Goal: Information Seeking & Learning: Learn about a topic

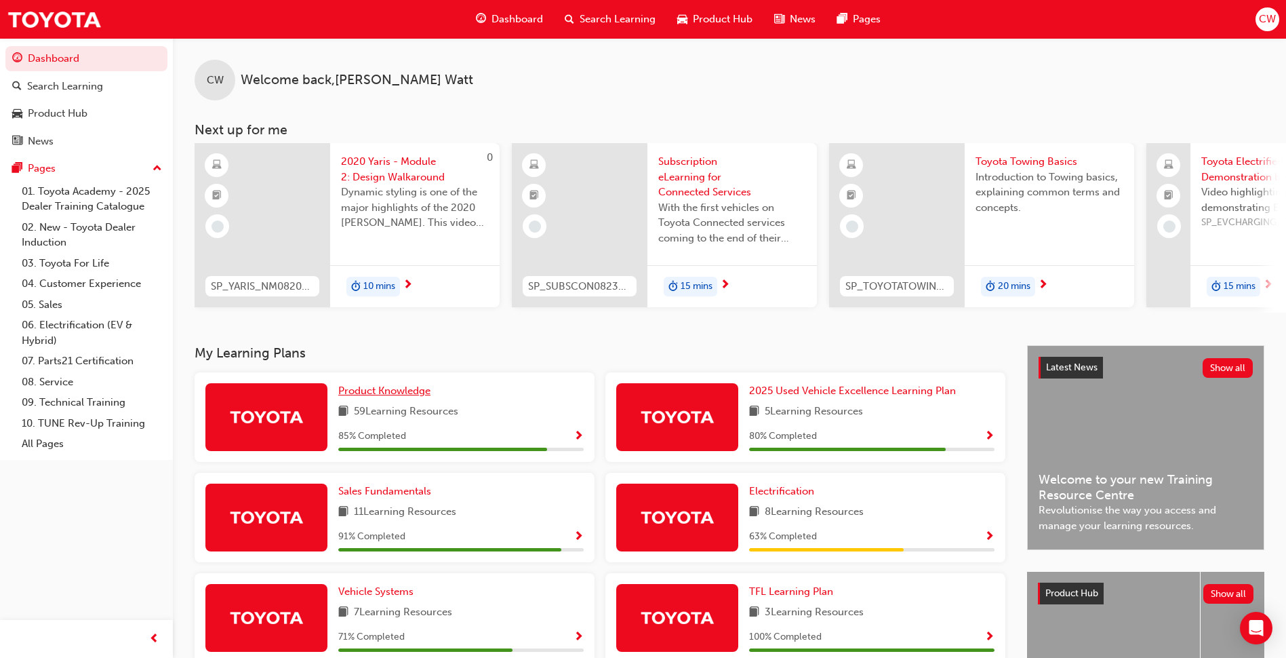
click at [402, 389] on link "Product Knowledge" at bounding box center [387, 391] width 98 height 16
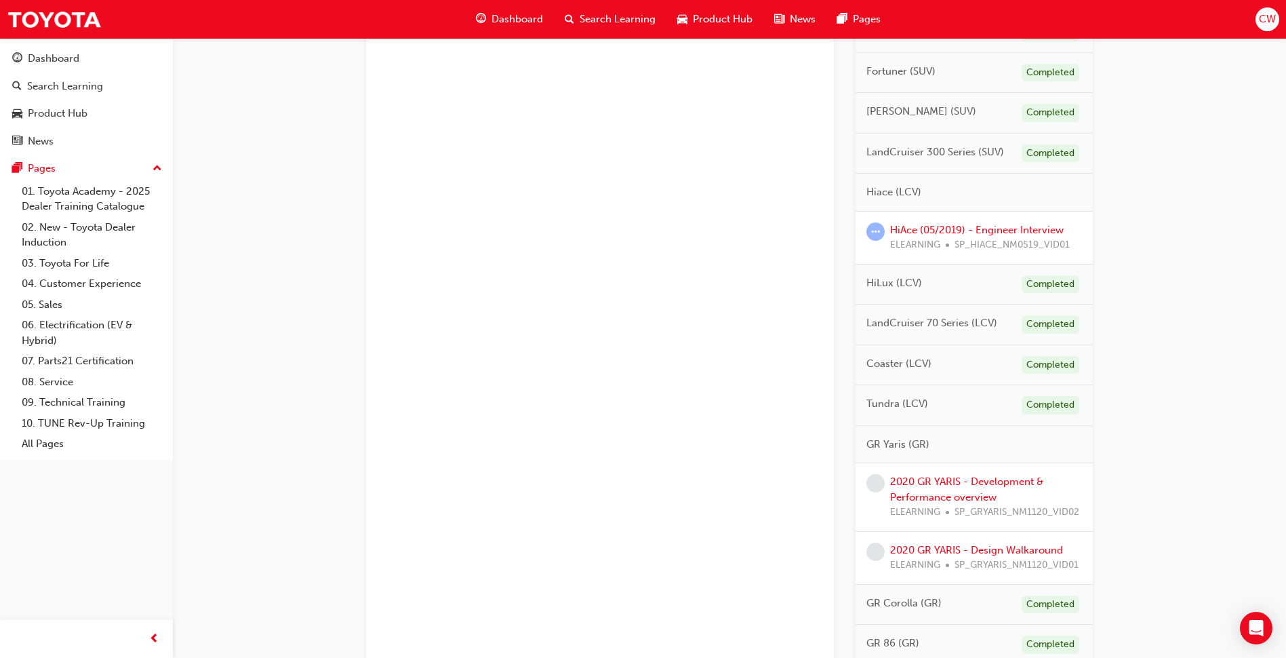
scroll to position [813, 0]
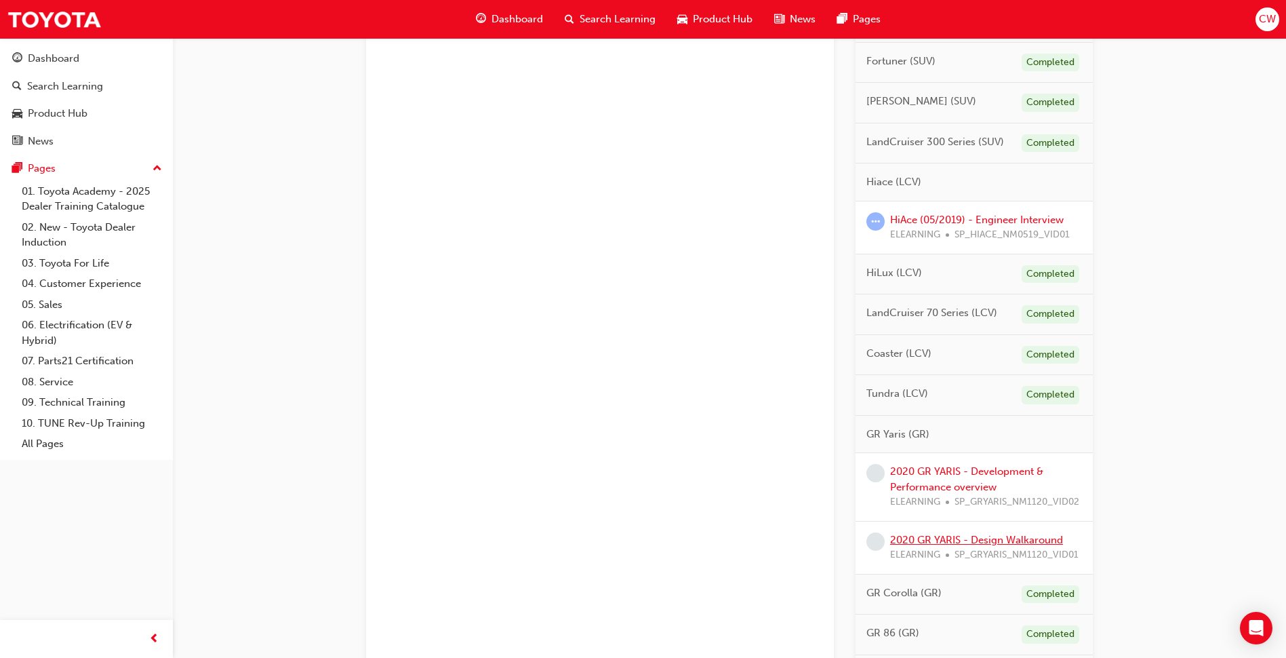
click at [978, 546] on link "2020 GR YARIS - Design Walkaround" at bounding box center [976, 539] width 173 height 12
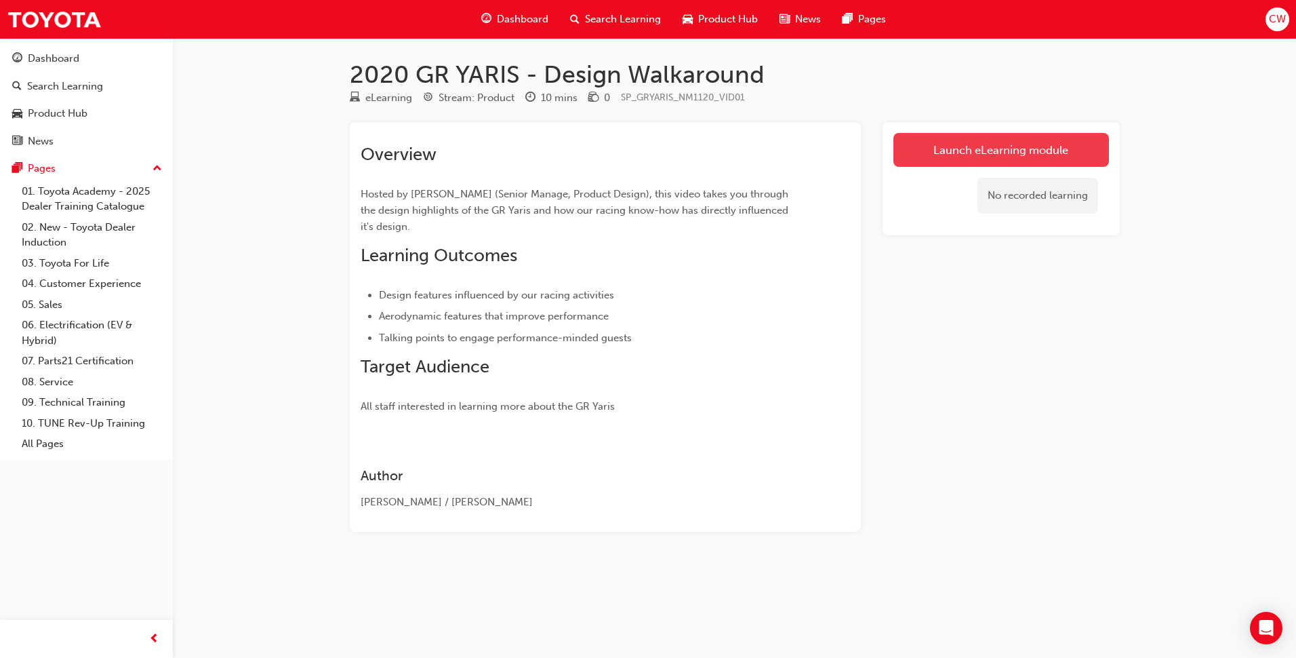
click at [942, 155] on link "Launch eLearning module" at bounding box center [1001, 150] width 216 height 34
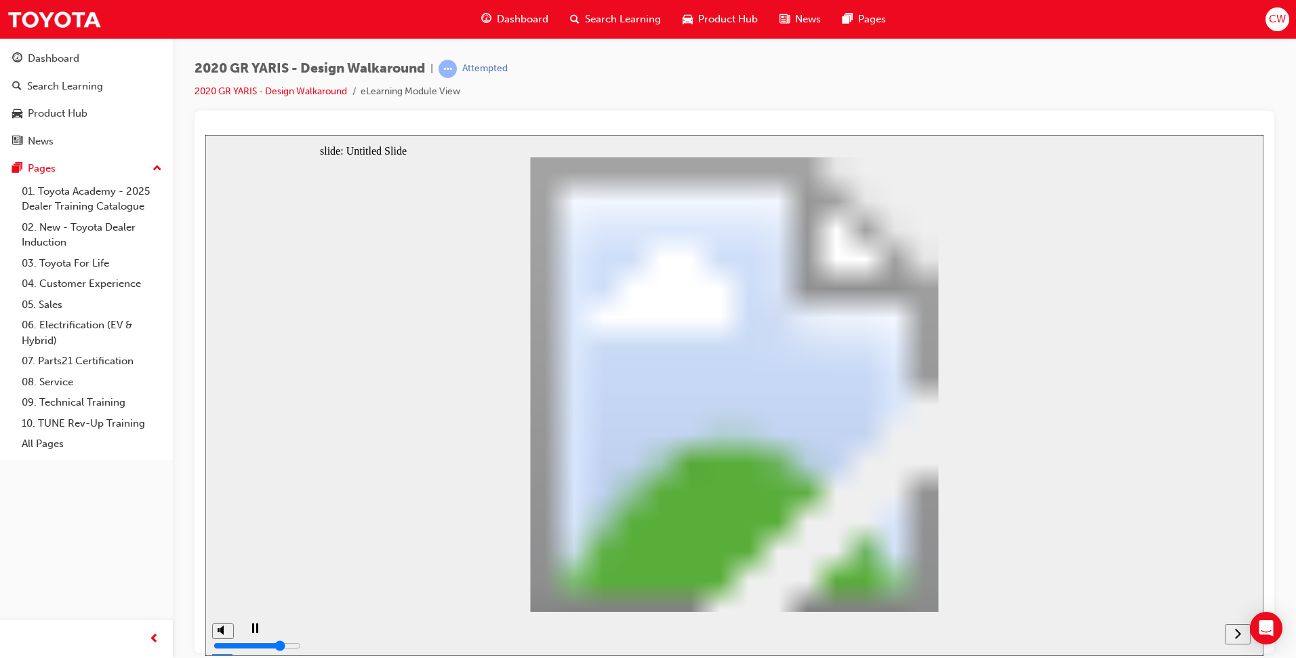
click at [1236, 630] on icon "next" at bounding box center [1237, 632] width 7 height 12
click at [1235, 630] on icon "next" at bounding box center [1237, 632] width 7 height 12
click at [1235, 630] on nav "slide navigation" at bounding box center [1221, 633] width 58 height 44
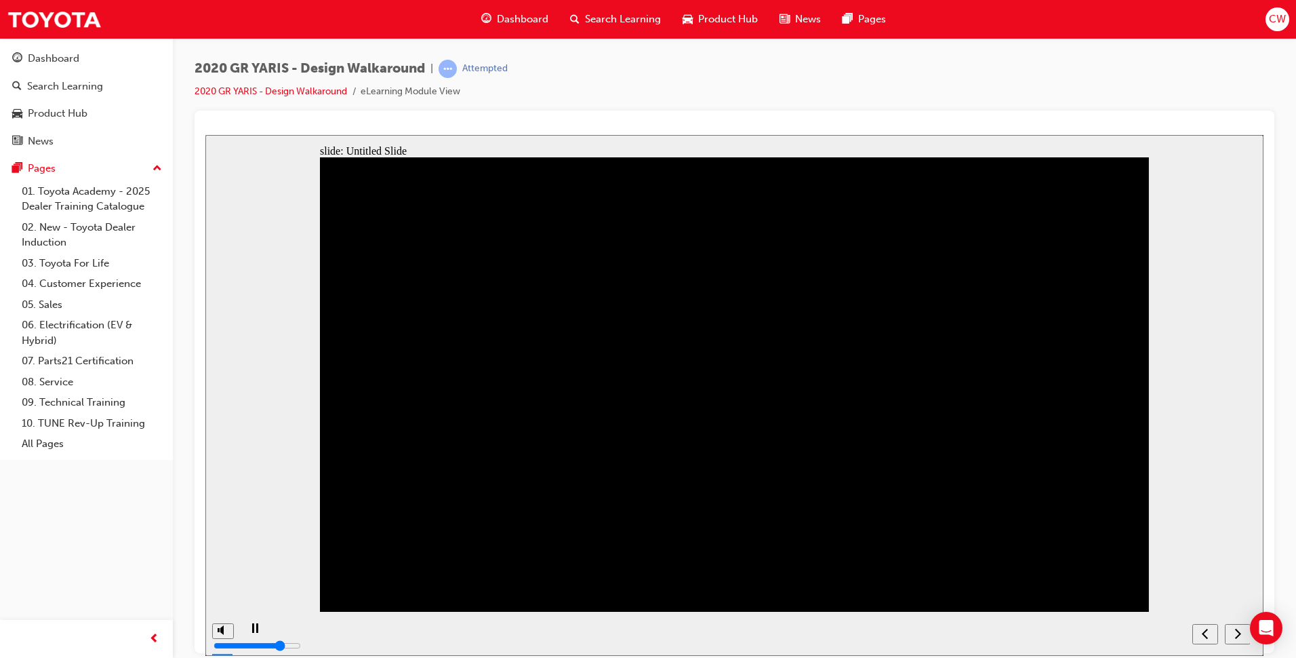
click at [1235, 630] on nav "slide navigation" at bounding box center [1221, 633] width 58 height 44
click at [1237, 632] on icon "next" at bounding box center [1237, 632] width 7 height 12
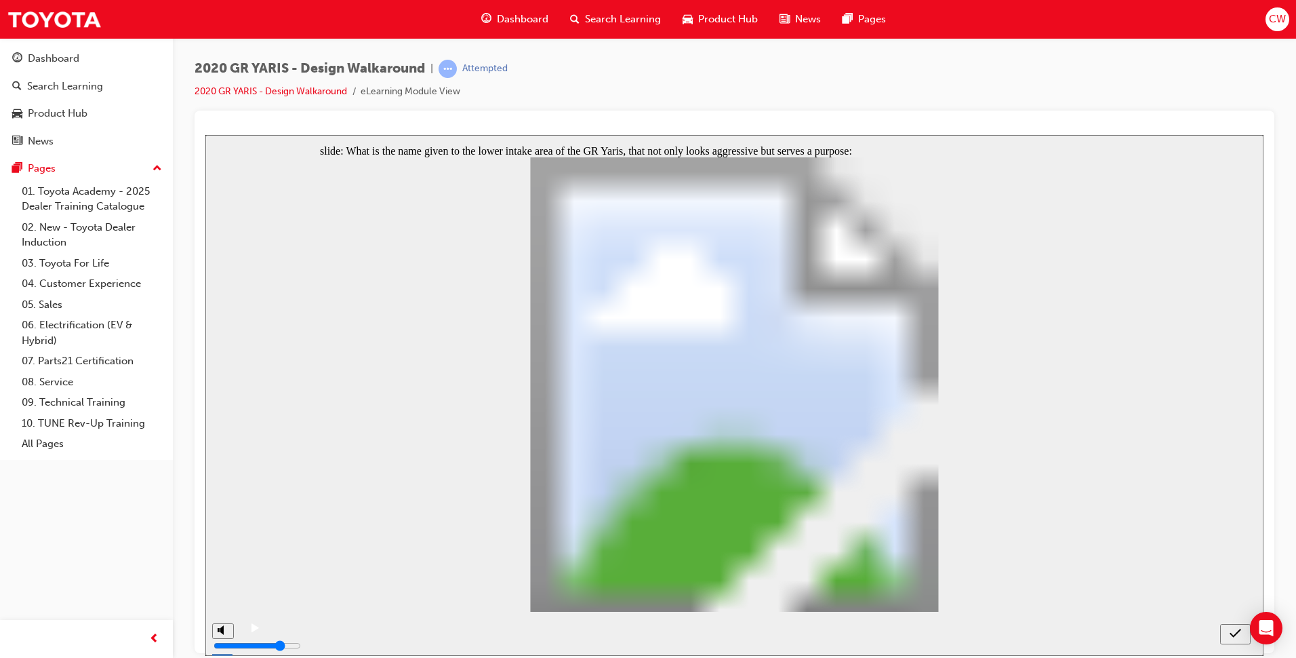
radio input "false"
radio input "true"
click at [1234, 628] on icon "submit" at bounding box center [1236, 632] width 12 height 12
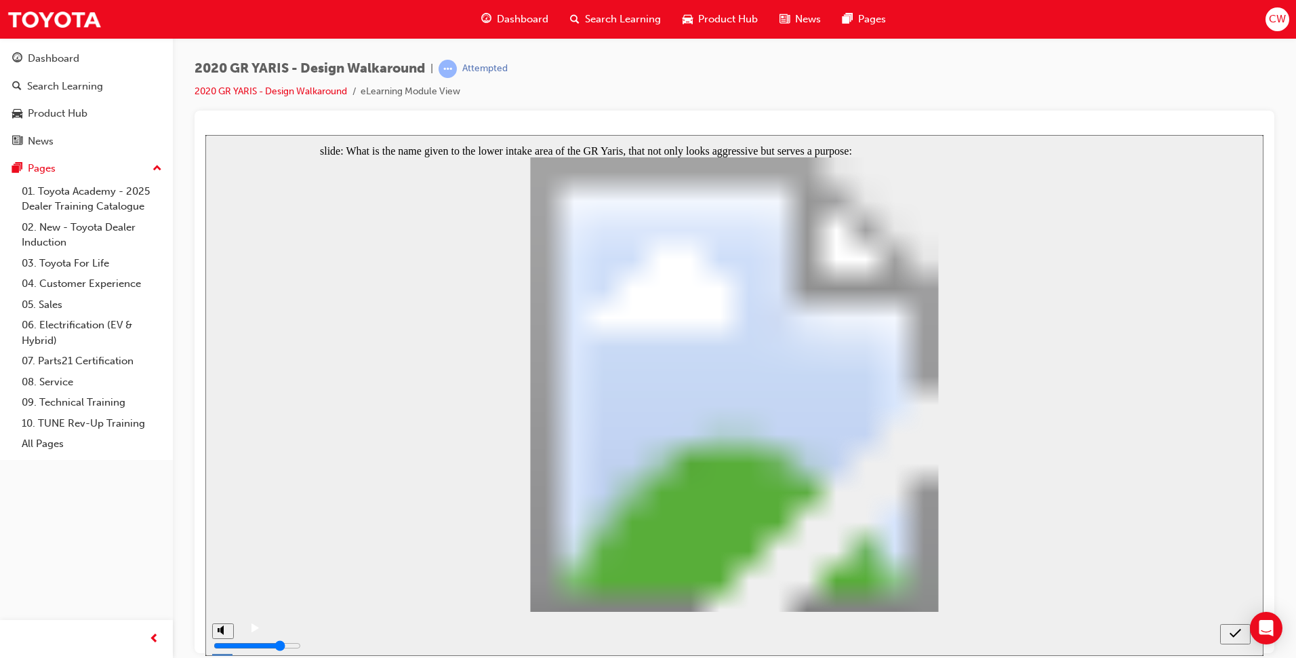
radio input "true"
click at [1232, 634] on icon "submit" at bounding box center [1236, 632] width 12 height 12
drag, startPoint x: 1232, startPoint y: 634, endPoint x: 775, endPoint y: 521, distance: 470.2
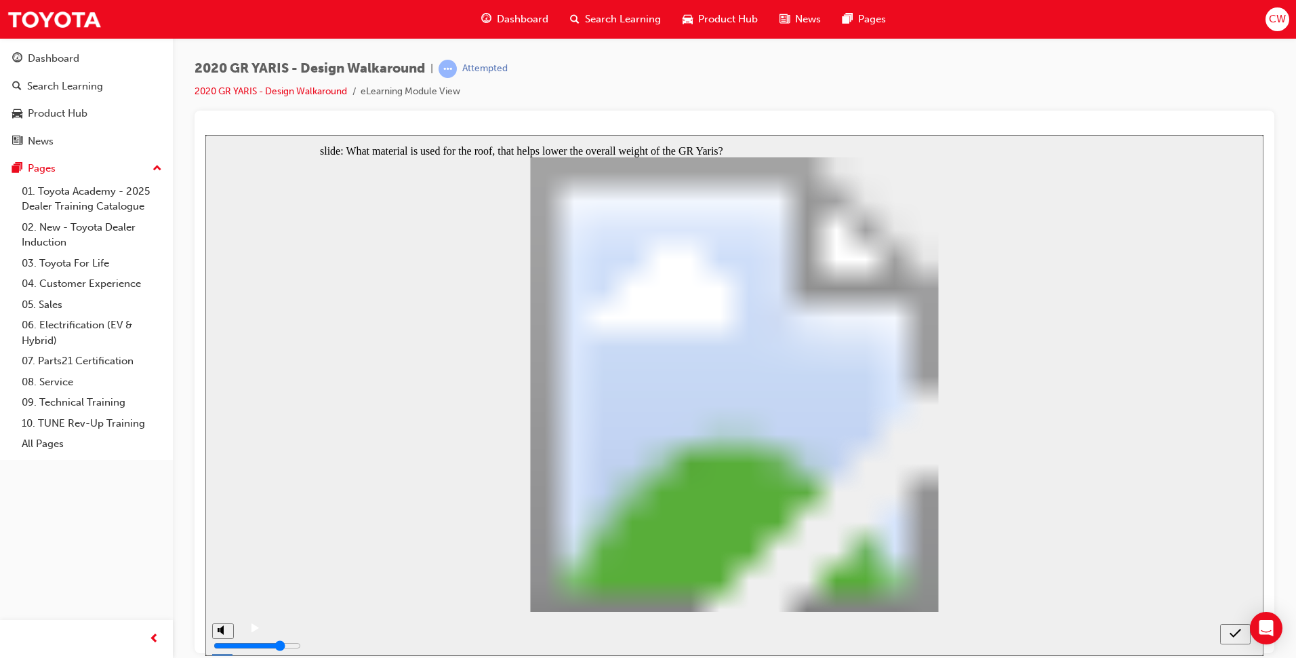
radio input "true"
click at [1232, 626] on button "submit" at bounding box center [1235, 633] width 31 height 20
click at [1228, 630] on div "submit" at bounding box center [1236, 633] width 20 height 14
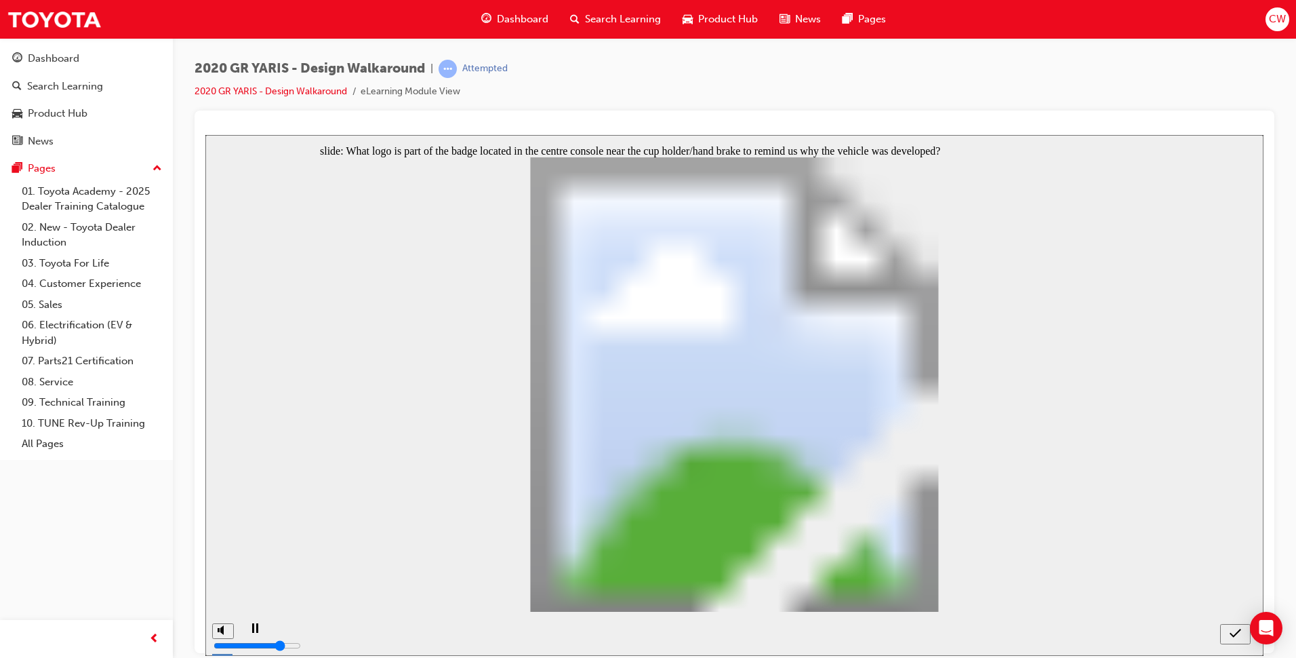
radio input "false"
radio input "true"
click at [1242, 632] on div "submit" at bounding box center [1236, 633] width 20 height 14
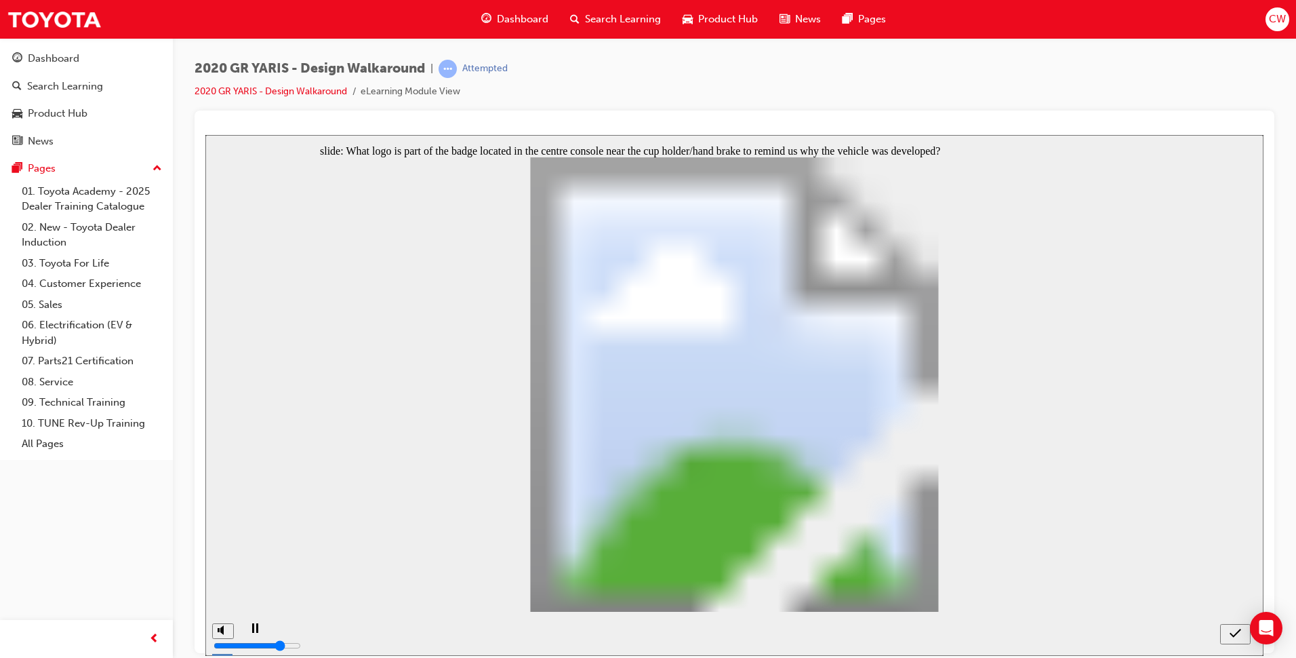
click at [1236, 632] on icon "submit" at bounding box center [1236, 632] width 12 height 12
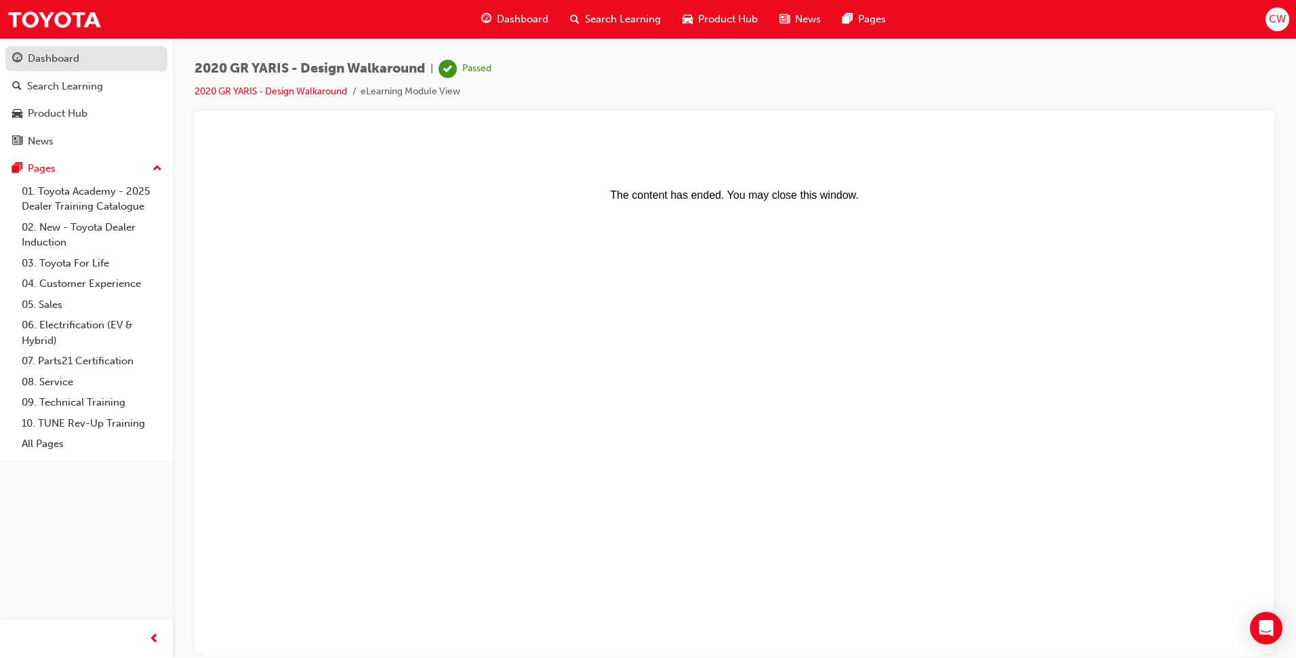
click at [64, 60] on div "Dashboard" at bounding box center [54, 59] width 52 height 16
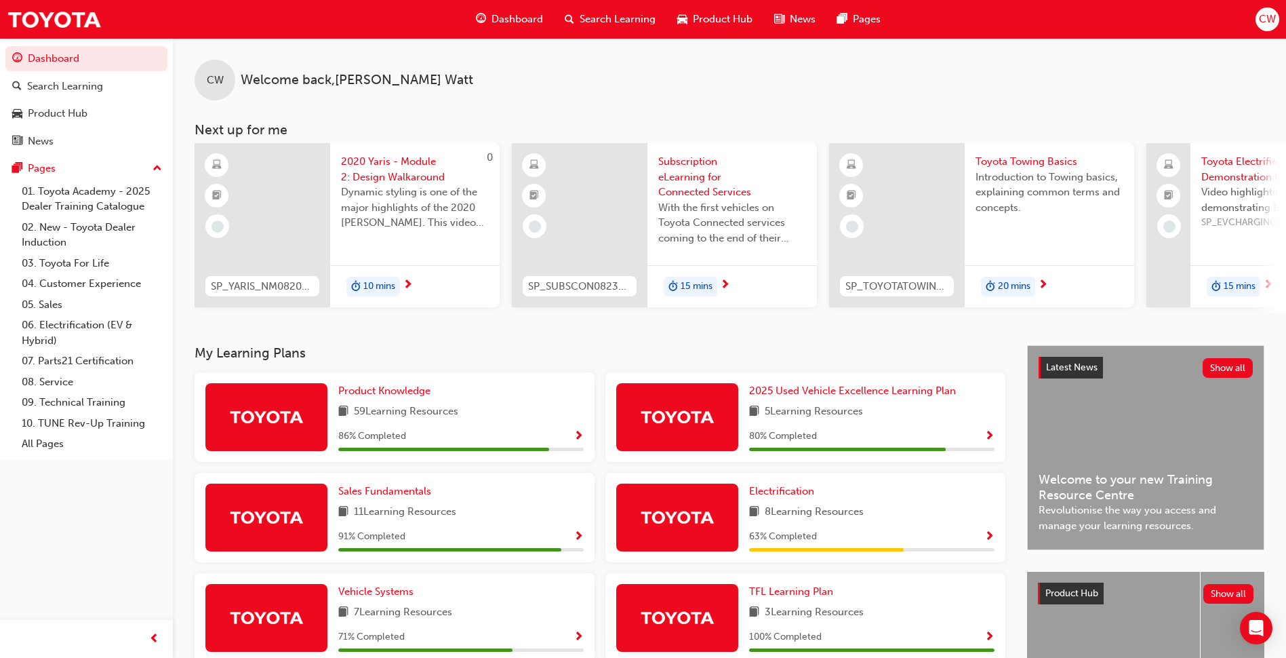
click at [390, 387] on div "Product Knowledge 59 Learning Resources 86 % Completed" at bounding box center [395, 416] width 400 height 89
click at [390, 392] on span "Product Knowledge" at bounding box center [384, 390] width 92 height 12
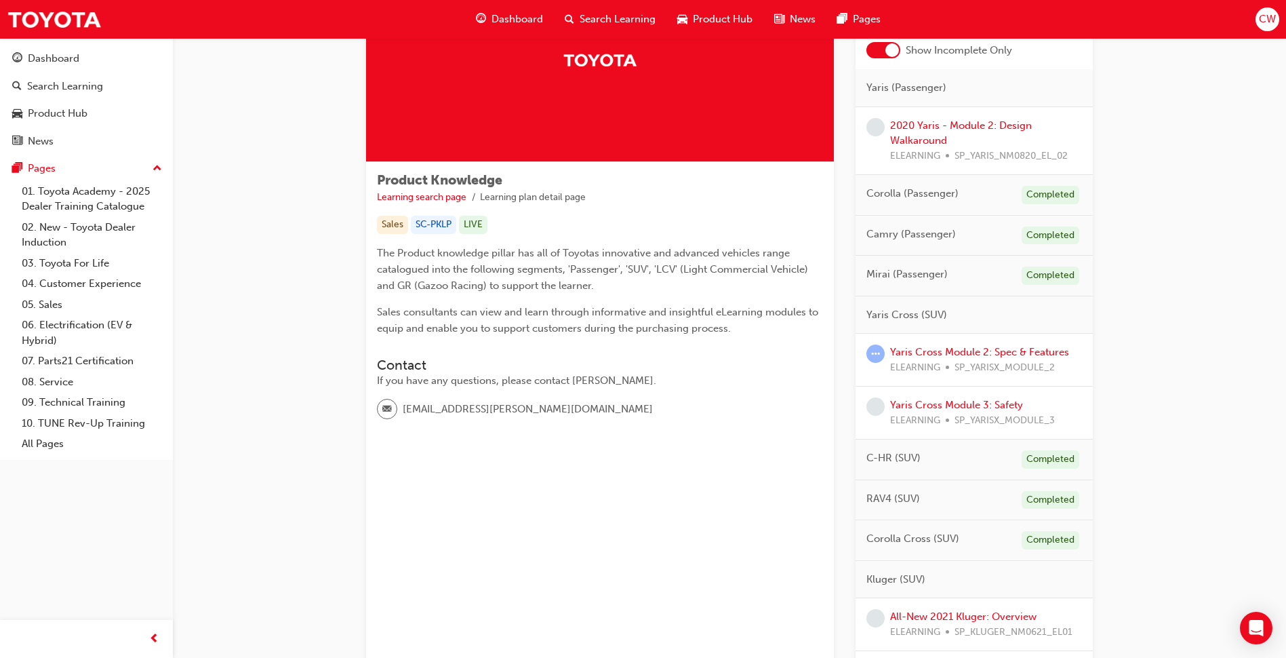
scroll to position [136, 0]
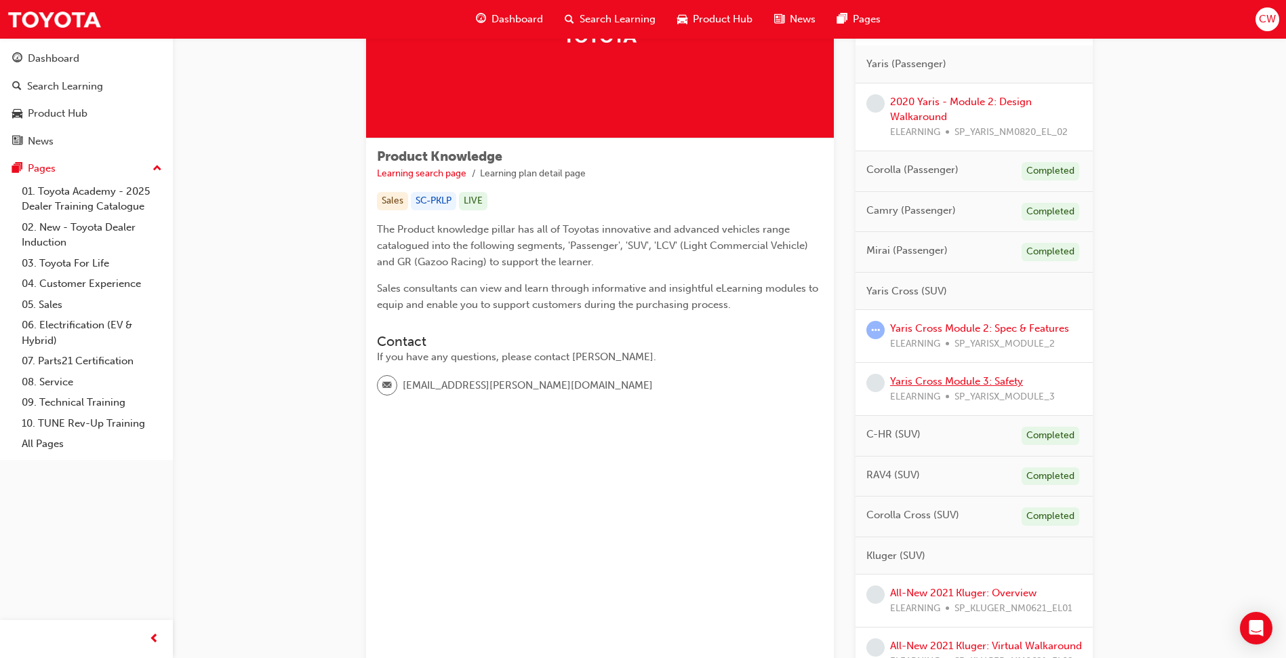
click at [975, 376] on link "Yaris Cross Module 3: Safety" at bounding box center [956, 381] width 133 height 12
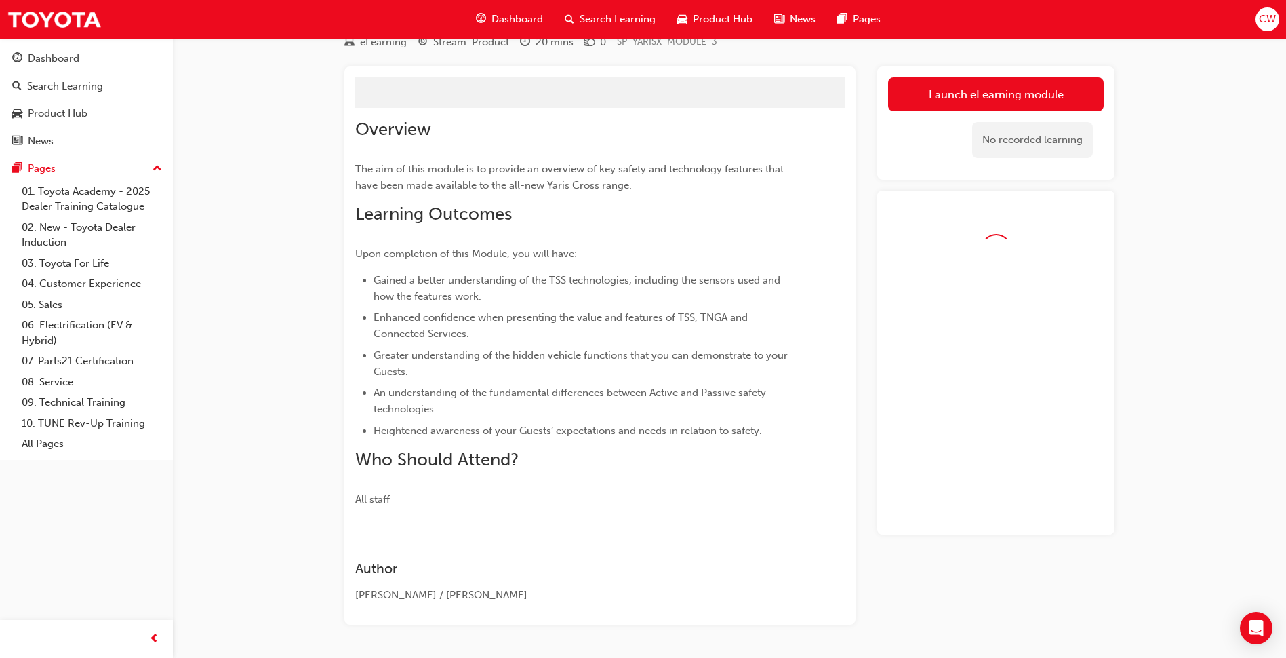
scroll to position [32, 0]
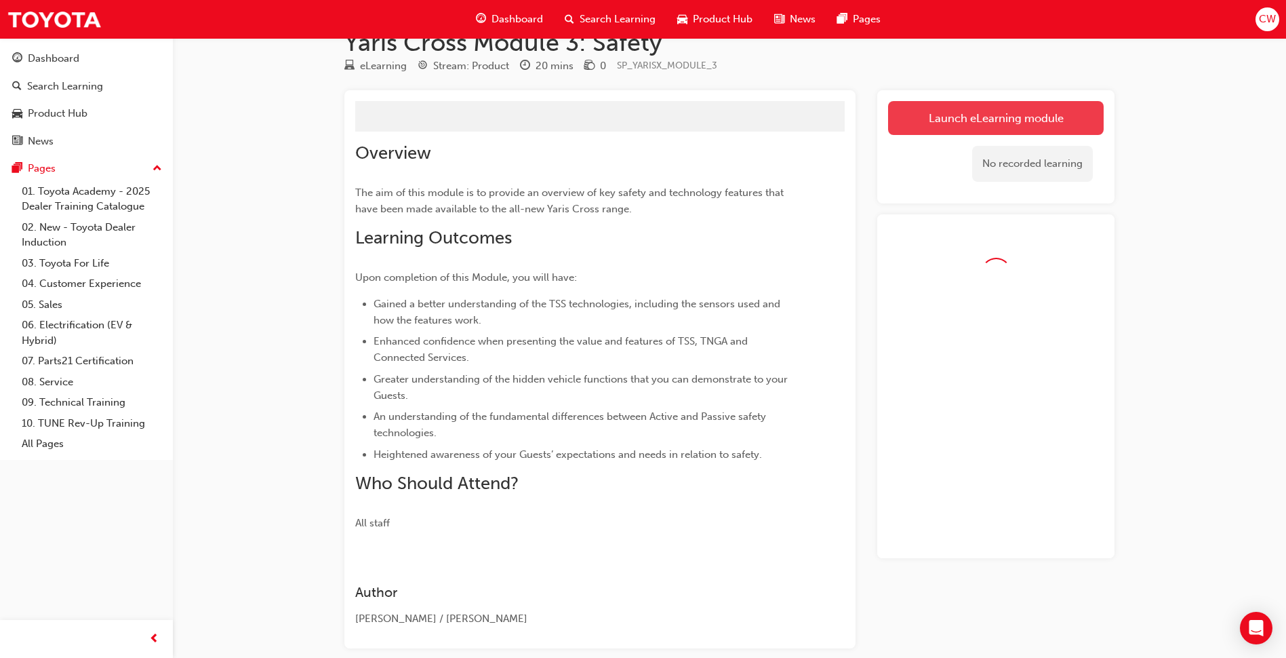
click at [953, 130] on button "Launch eLearning module" at bounding box center [996, 118] width 216 height 34
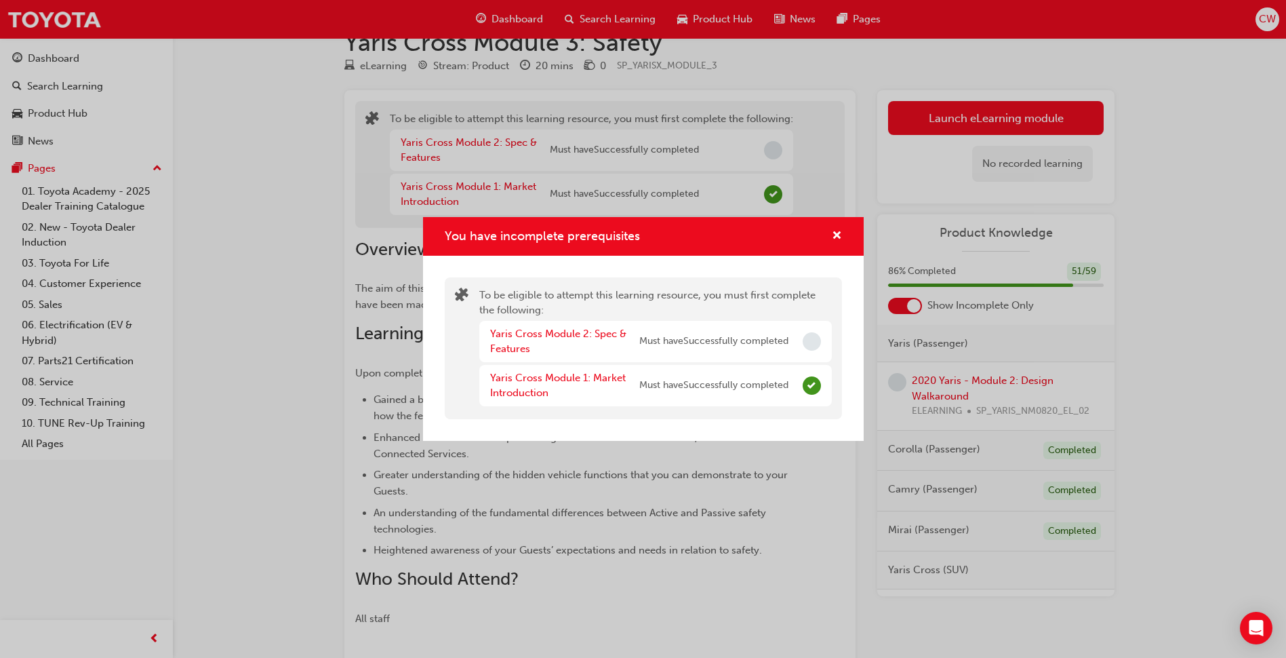
click at [853, 241] on div "You have incomplete prerequisites" at bounding box center [643, 236] width 441 height 39
click at [838, 236] on span "cross-icon" at bounding box center [837, 236] width 10 height 12
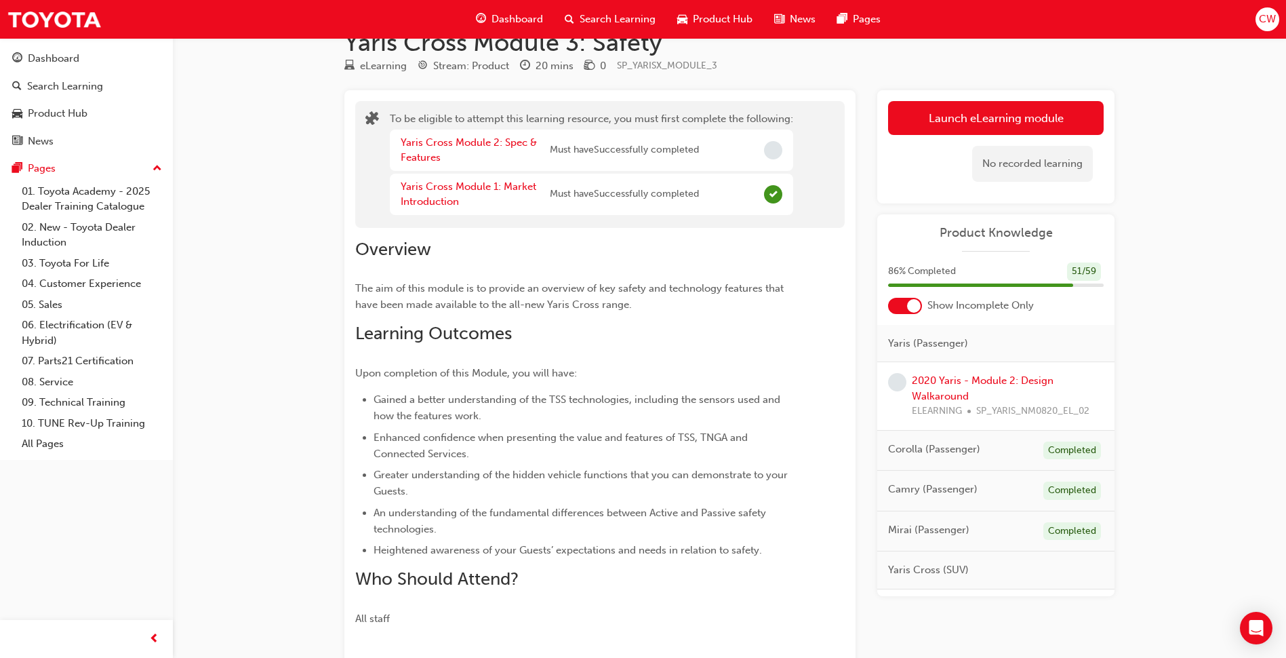
click at [939, 369] on div "2020 Yaris - Module 2: Design Walkaround ELEARNING SP_YARIS_NM0820_EL_02" at bounding box center [995, 396] width 237 height 68
click at [942, 377] on link "2020 Yaris - Module 2: Design Walkaround" at bounding box center [983, 388] width 142 height 28
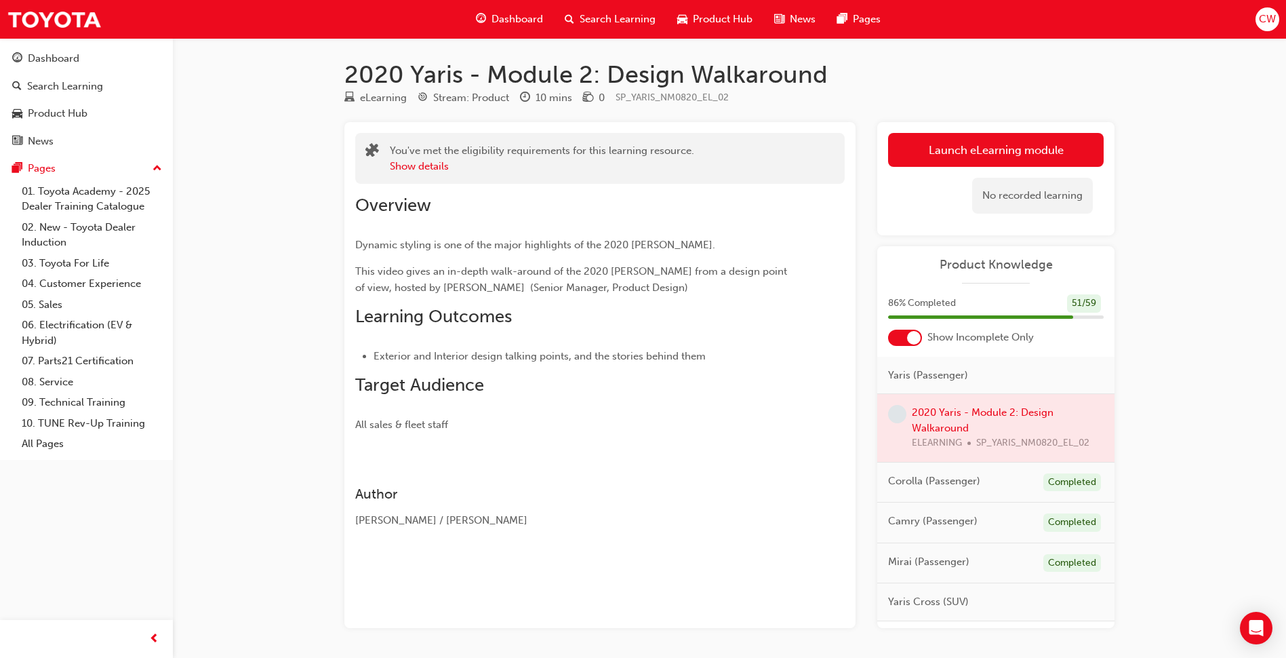
click at [986, 414] on div at bounding box center [995, 428] width 237 height 68
click at [950, 145] on link "Launch eLearning module" at bounding box center [996, 150] width 216 height 34
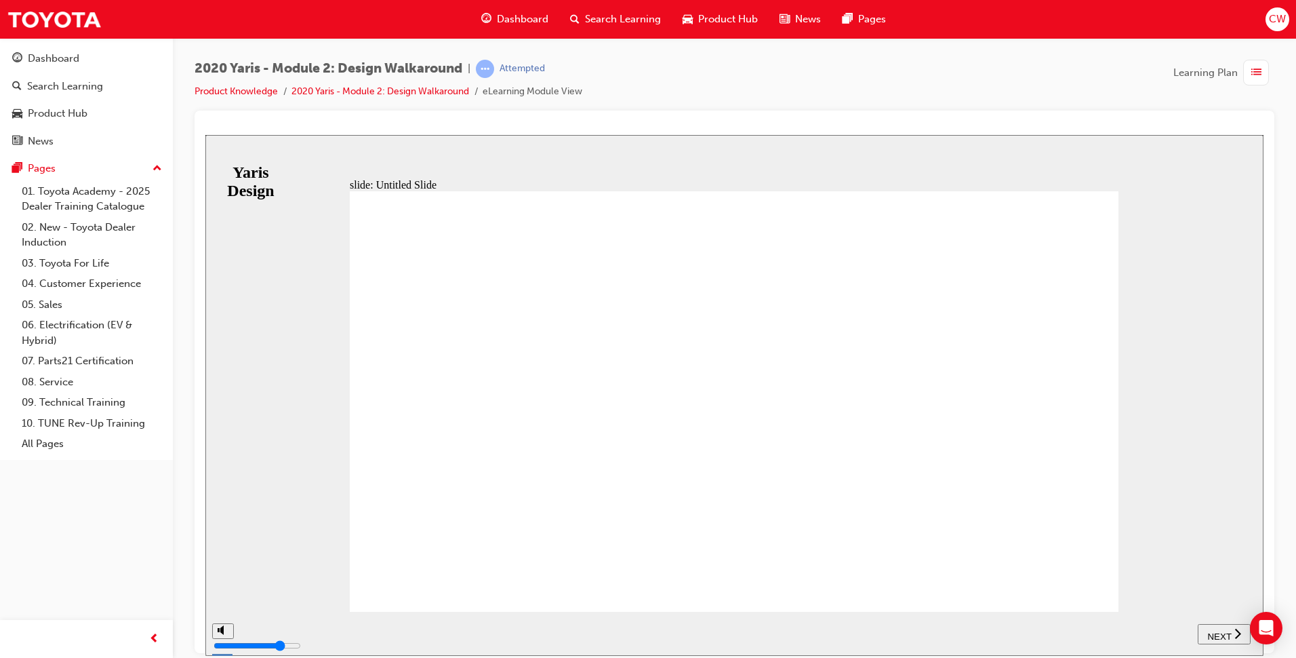
click at [1211, 635] on span "NEXT" at bounding box center [1219, 635] width 24 height 10
click at [1231, 631] on span "NEXT" at bounding box center [1226, 635] width 24 height 10
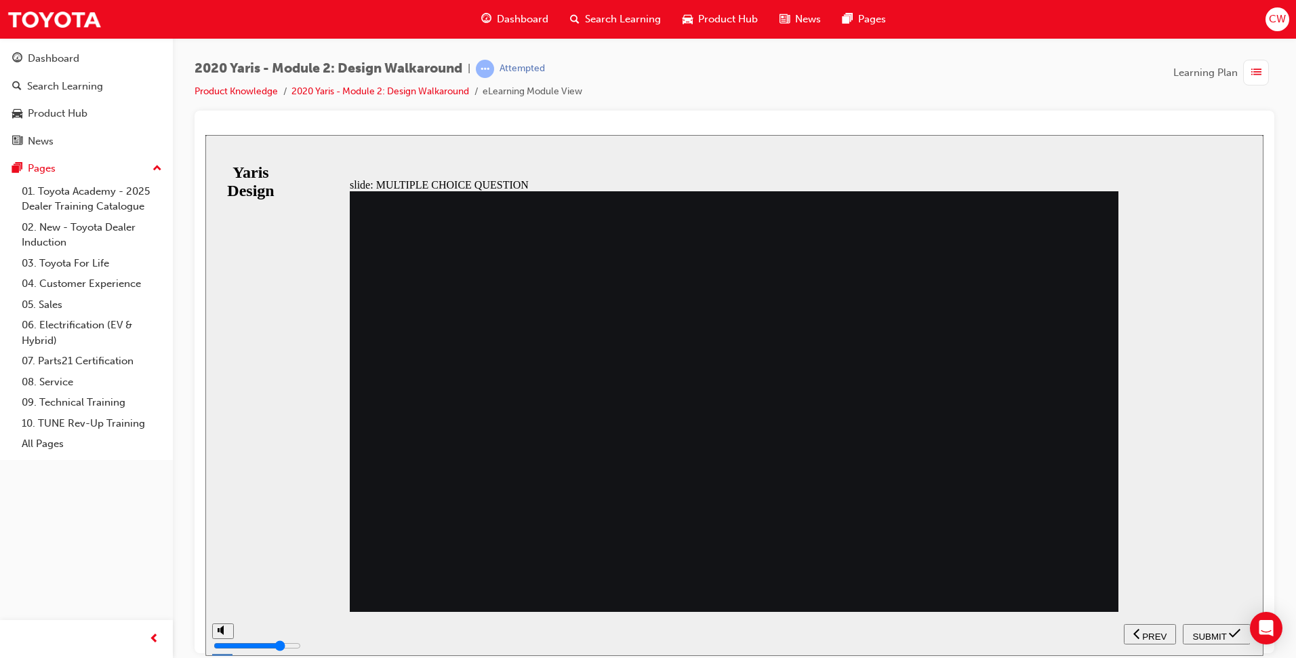
radio input "true"
click at [1213, 626] on div "SUBMIT" at bounding box center [1216, 633] width 57 height 14
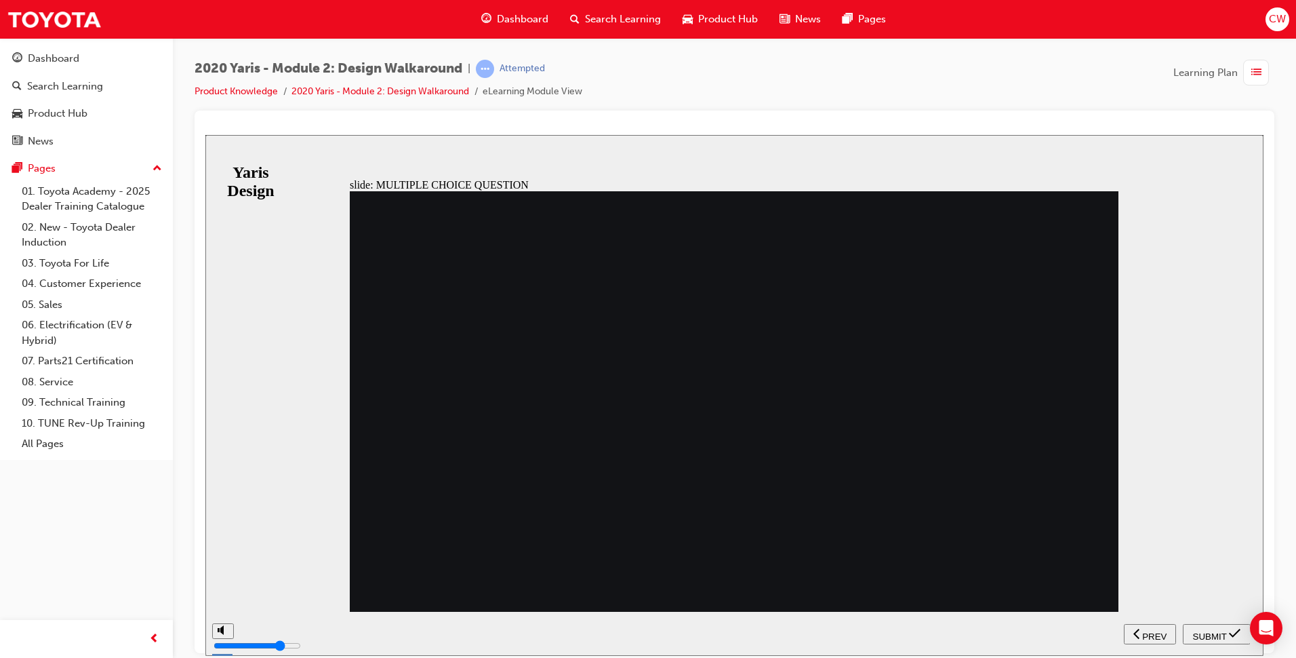
radio input "true"
click at [1224, 626] on button "SUBMIT" at bounding box center [1217, 633] width 68 height 20
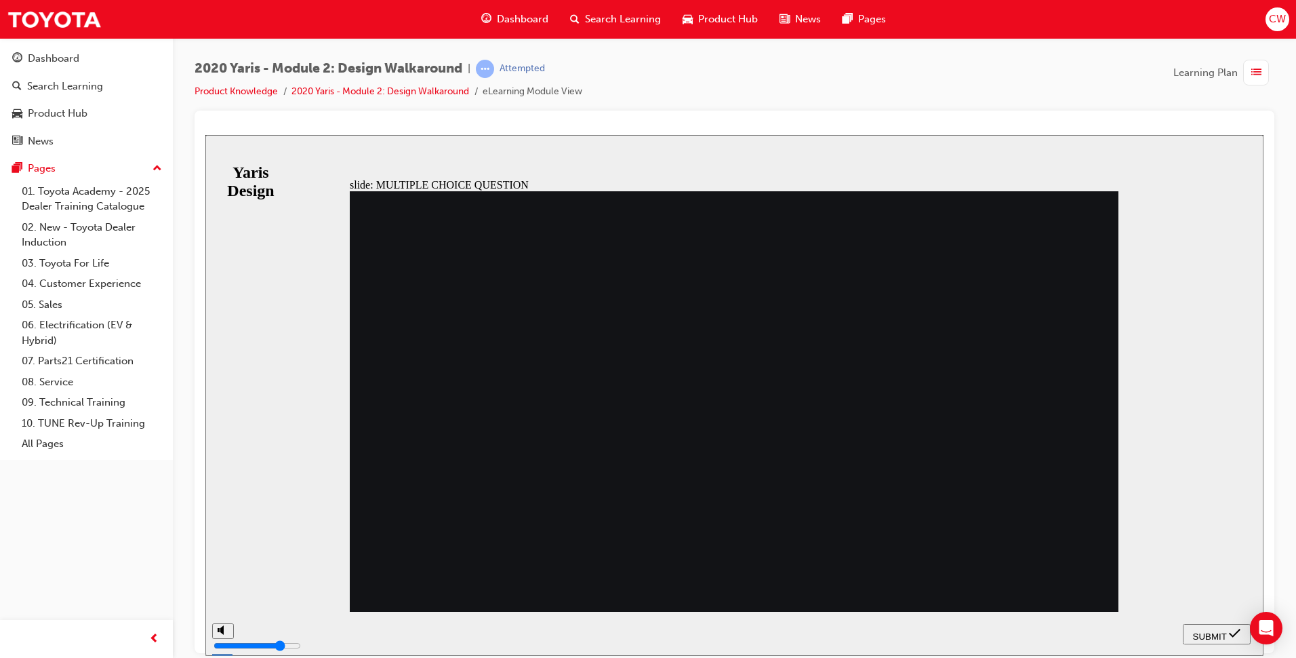
radio input "false"
radio input "true"
click at [1211, 639] on div "SUBMIT" at bounding box center [1216, 633] width 57 height 14
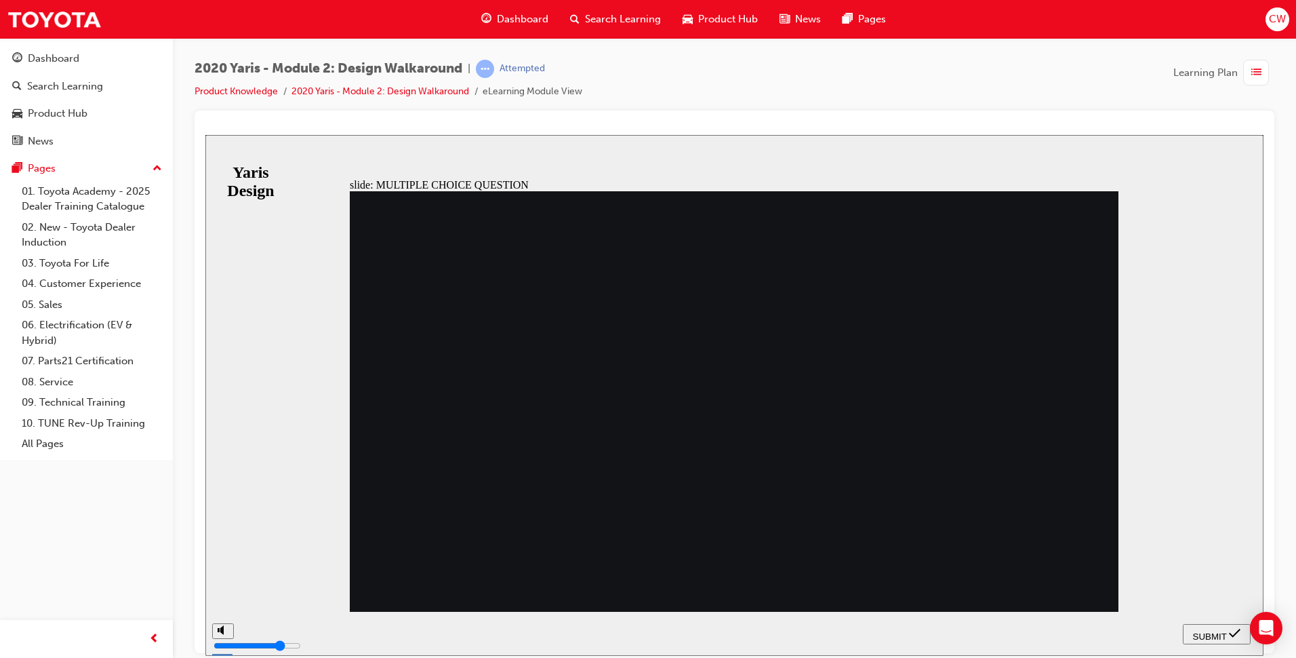
radio input "true"
click at [1193, 622] on nav "SUBMIT NEXT PREV" at bounding box center [1217, 633] width 68 height 44
click at [1196, 626] on button "SUBMIT" at bounding box center [1217, 633] width 68 height 20
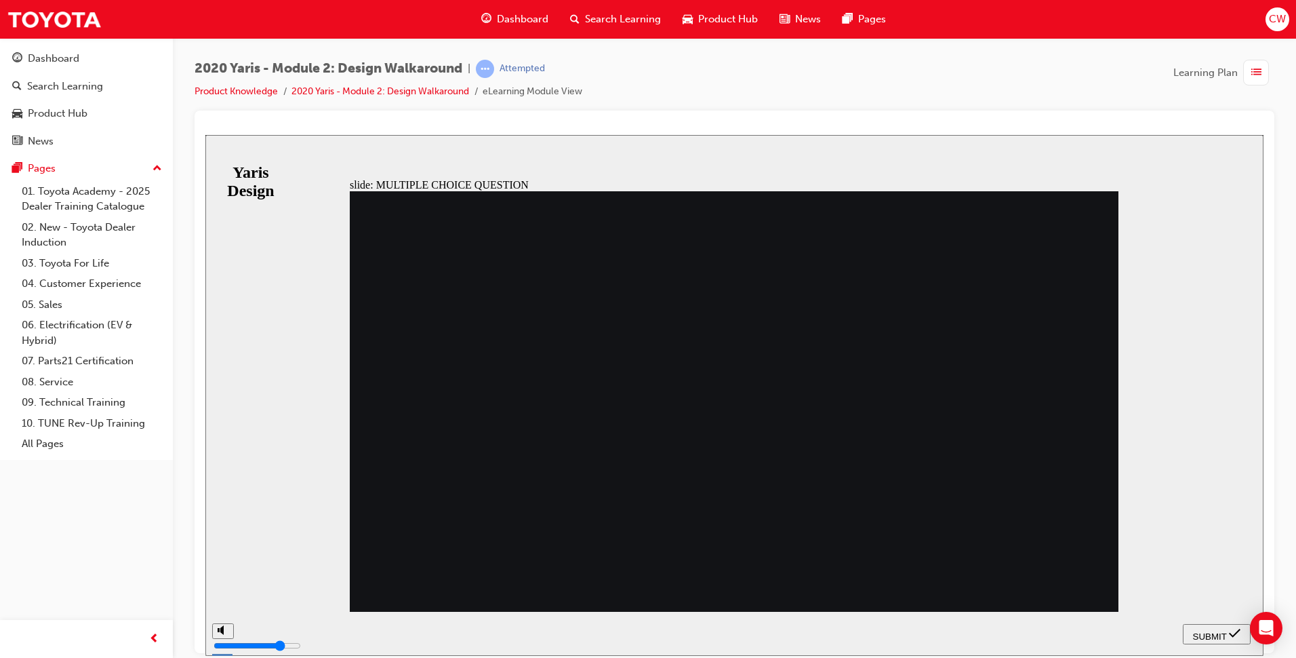
radio input "false"
radio input "true"
click at [1181, 635] on section "SUBMIT NEXT PREV" at bounding box center [734, 633] width 1058 height 44
click at [1223, 636] on span "SUBMIT" at bounding box center [1210, 635] width 34 height 10
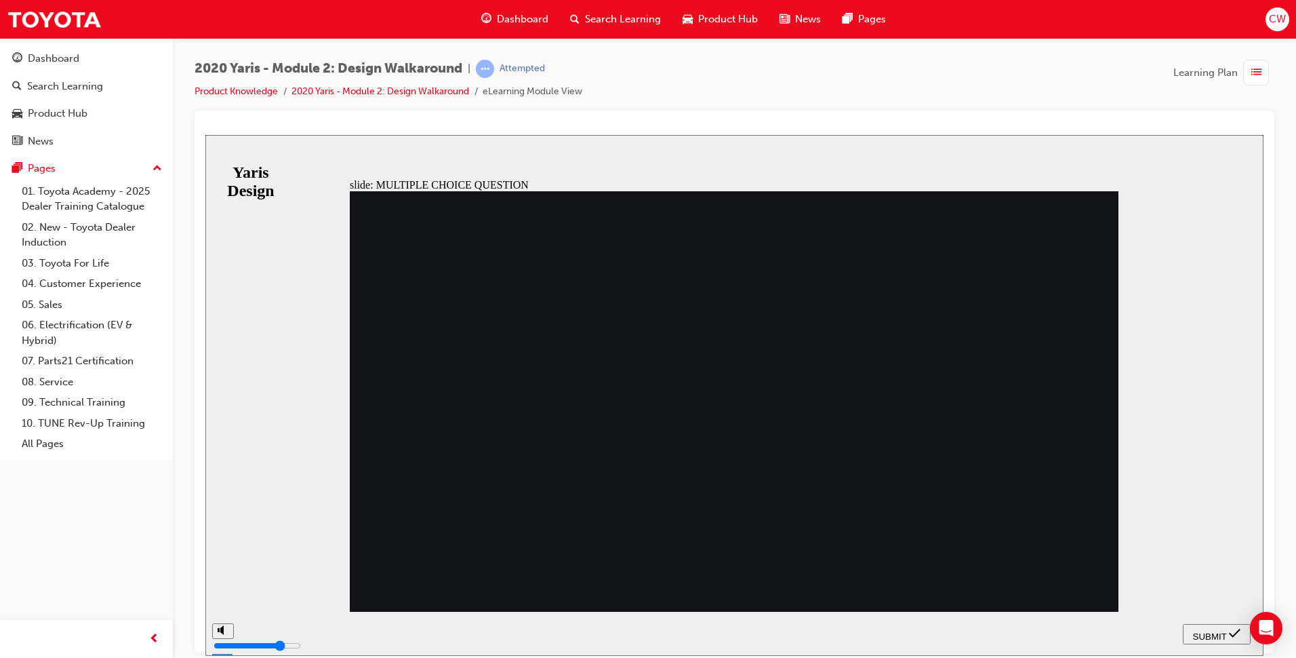
radio input "true"
drag, startPoint x: 1218, startPoint y: 625, endPoint x: 1217, endPoint y: 635, distance: 10.2
click at [1218, 626] on button "SUBMIT" at bounding box center [1217, 633] width 68 height 20
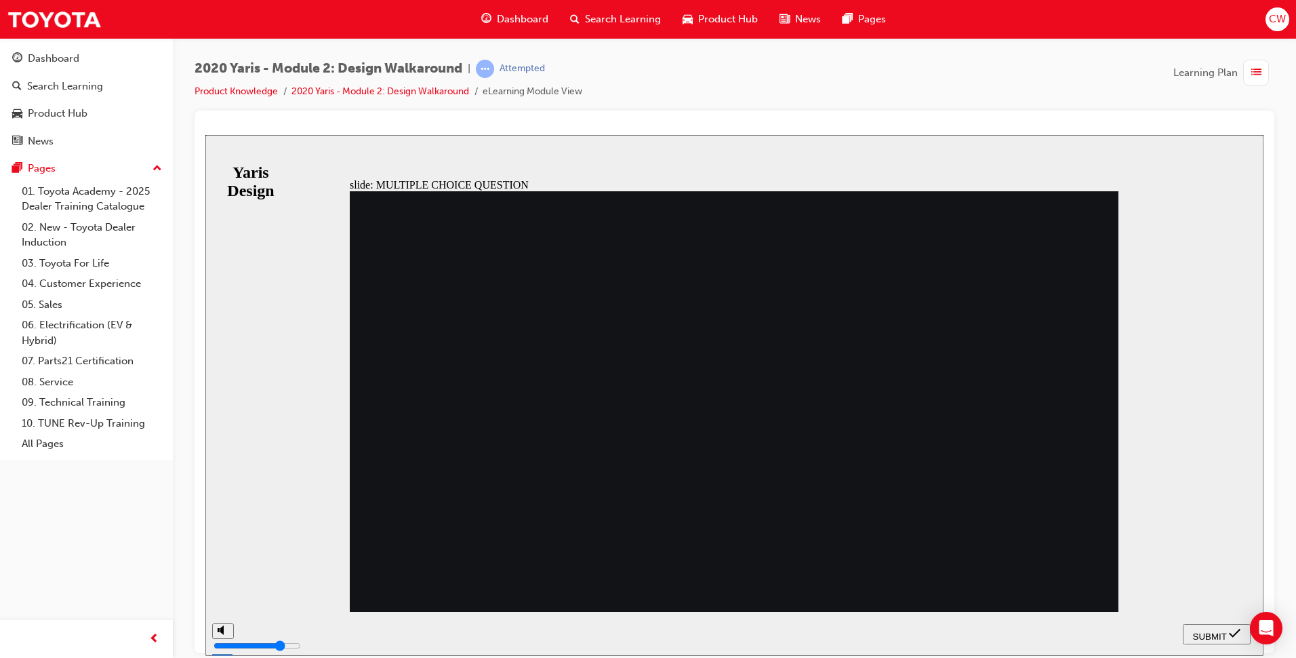
click at [1217, 635] on nav "SUBMIT NEXT PREV" at bounding box center [1217, 633] width 68 height 44
click at [1223, 630] on span "SUBMIT" at bounding box center [1210, 635] width 34 height 10
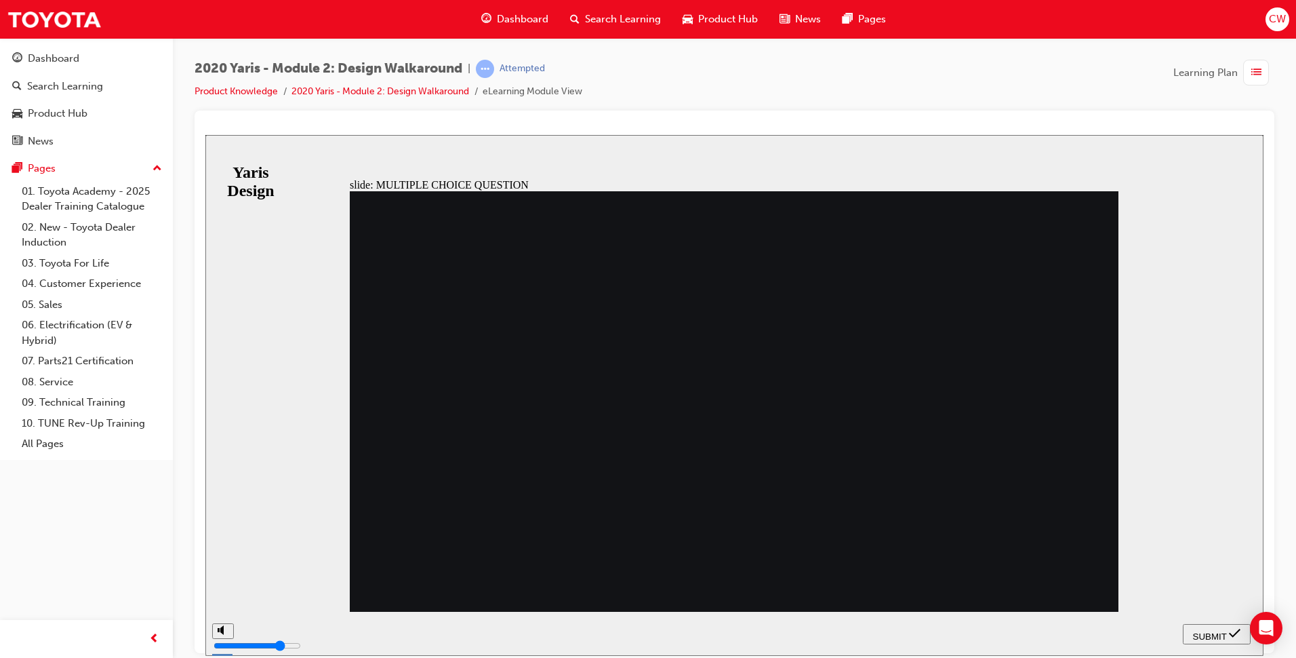
radio input "false"
radio input "true"
click at [1202, 622] on nav "SUBMIT NEXT PREV" at bounding box center [1217, 633] width 68 height 44
click at [1204, 630] on span "SUBMIT" at bounding box center [1210, 635] width 34 height 10
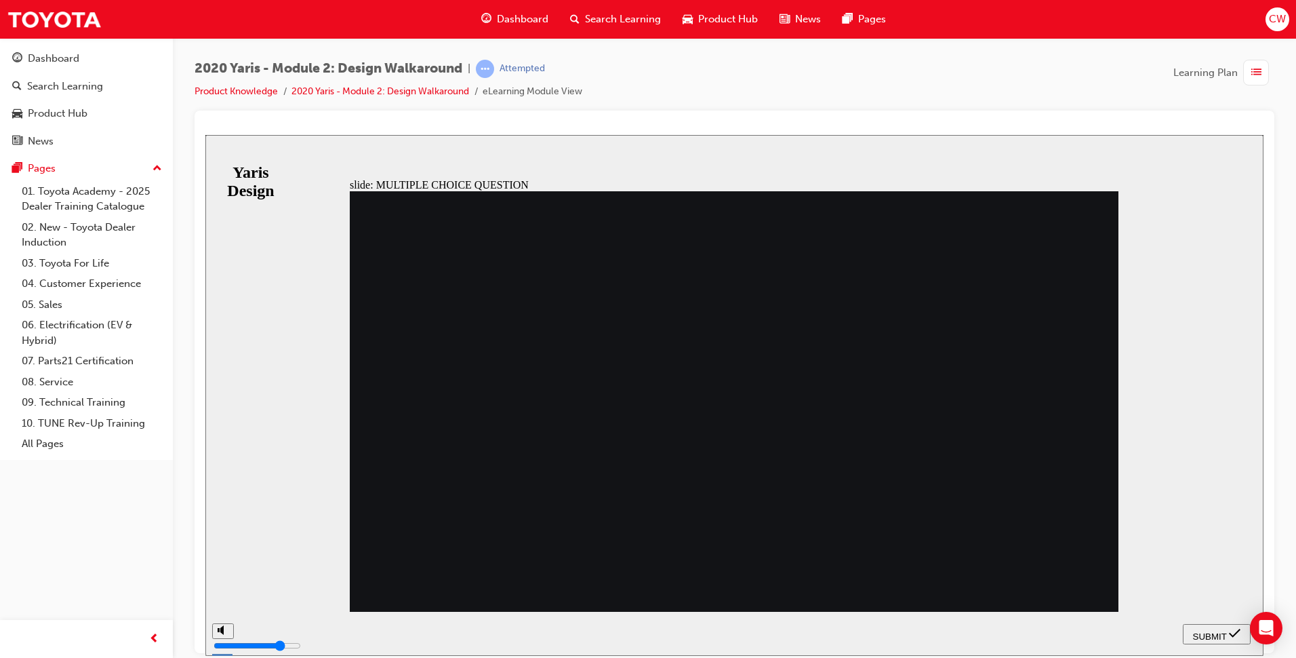
radio input "true"
click at [1190, 627] on div "SUBMIT" at bounding box center [1216, 633] width 57 height 14
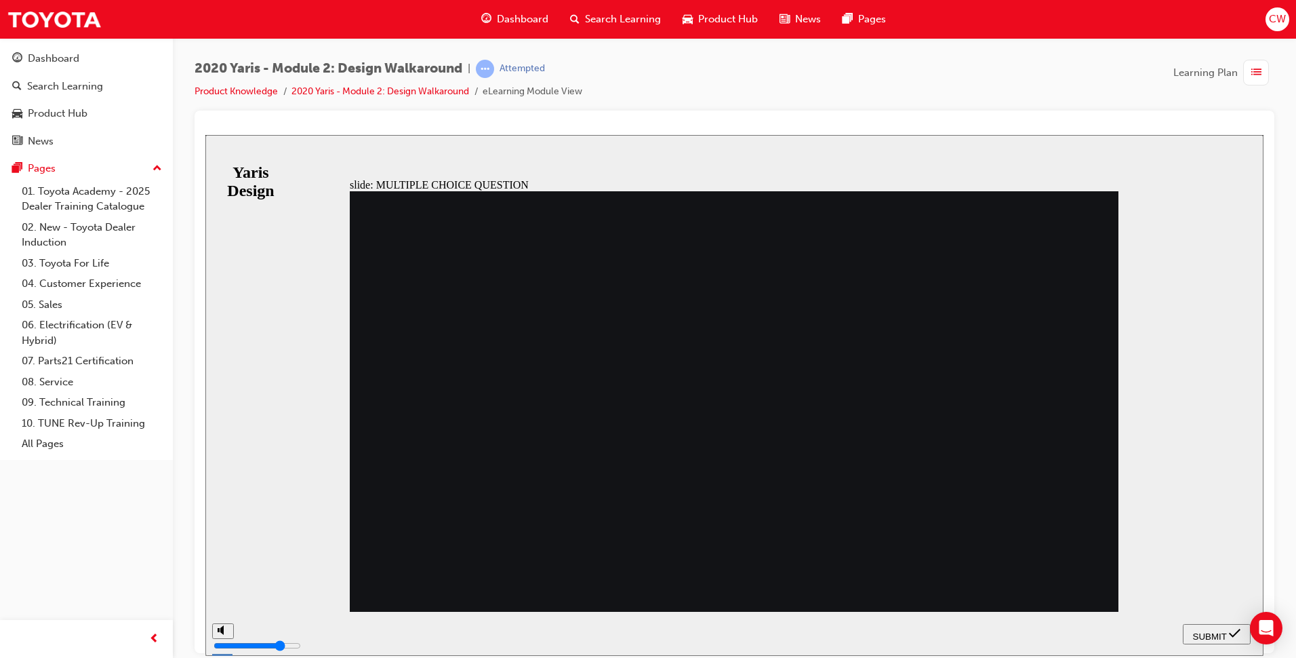
click at [1217, 634] on span "SUBMIT" at bounding box center [1210, 635] width 34 height 10
radio input "false"
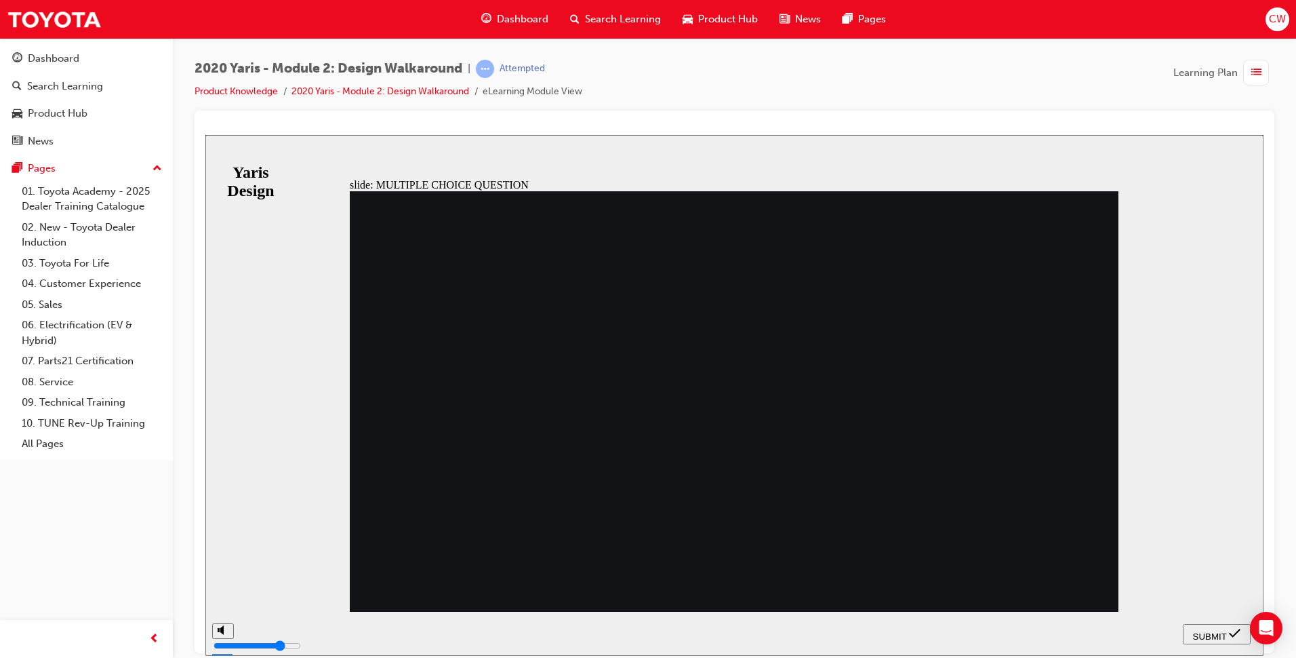
radio input "true"
click at [1202, 625] on button "SUBMIT" at bounding box center [1217, 633] width 68 height 20
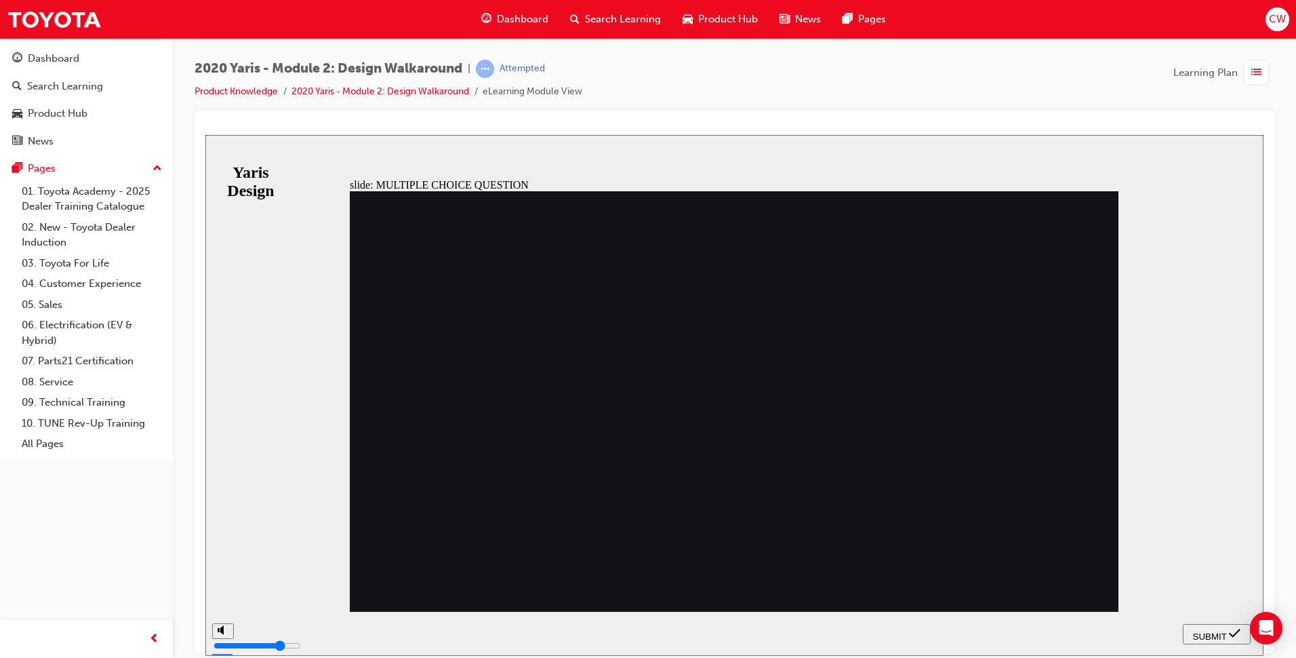
radio input "false"
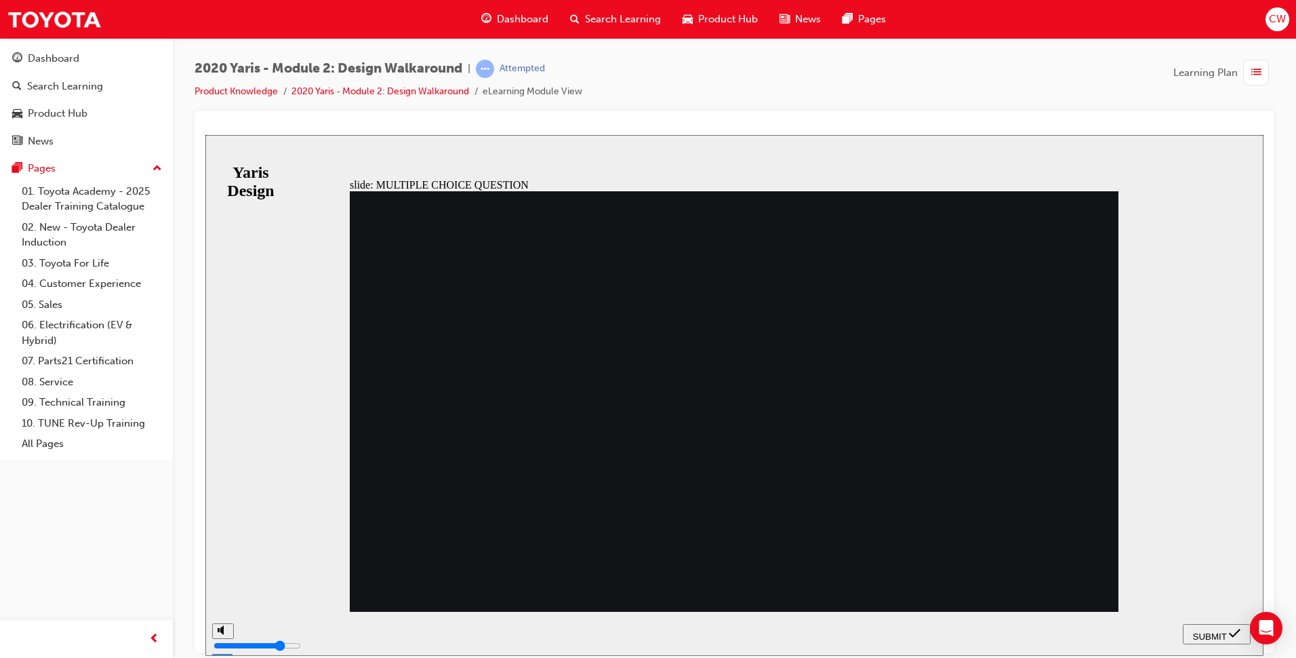
radio input "true"
click at [1210, 630] on span "SUBMIT" at bounding box center [1210, 635] width 34 height 10
radio input "true"
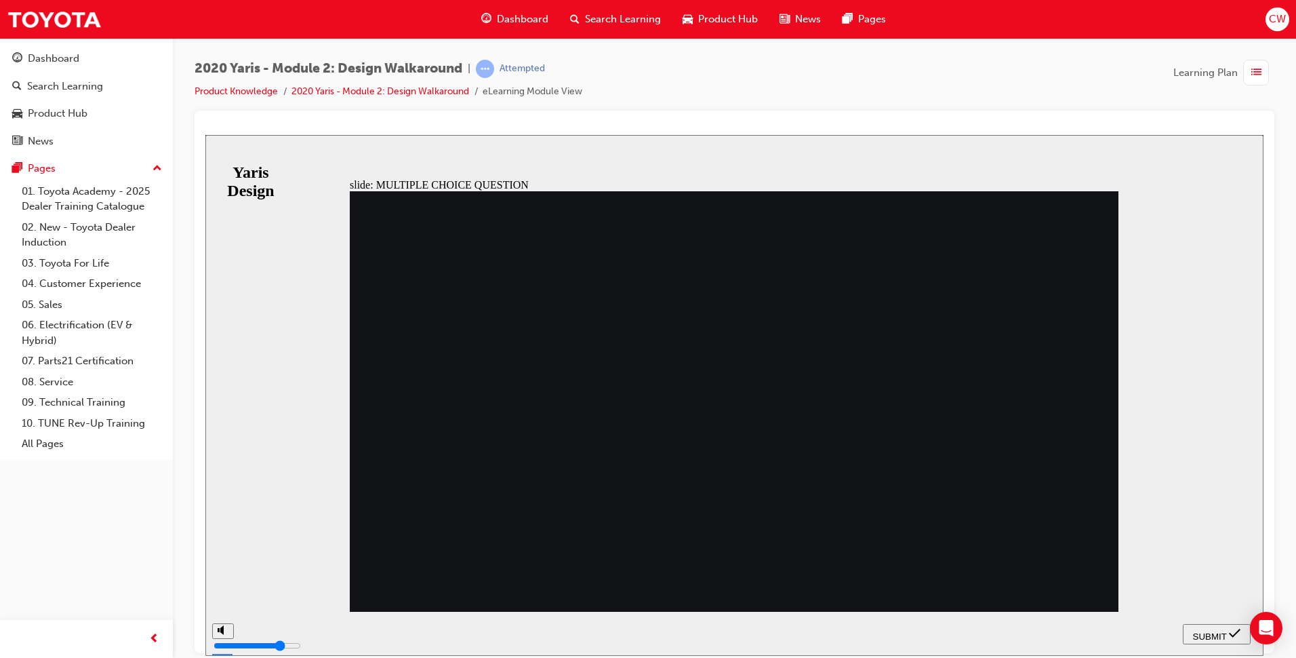
click at [1239, 636] on icon "submit" at bounding box center [1235, 632] width 12 height 12
radio input "true"
click at [1201, 634] on span "SUBMIT" at bounding box center [1210, 635] width 34 height 10
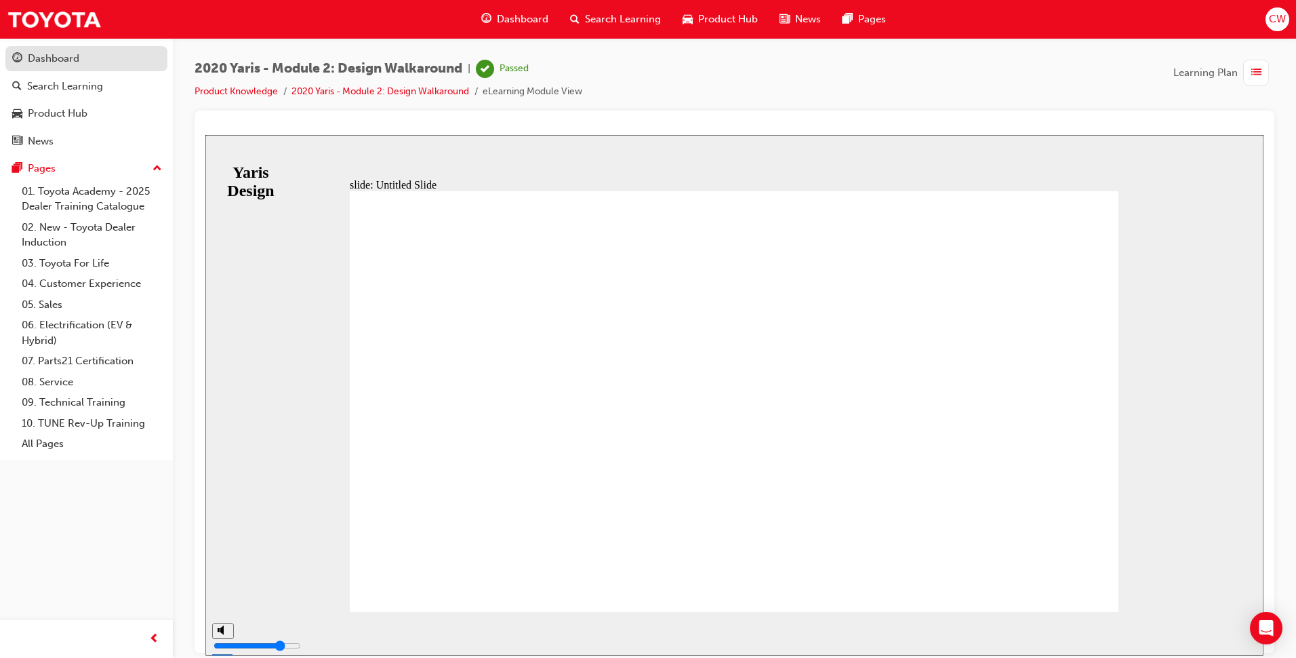
click at [97, 64] on div "Dashboard" at bounding box center [86, 58] width 148 height 17
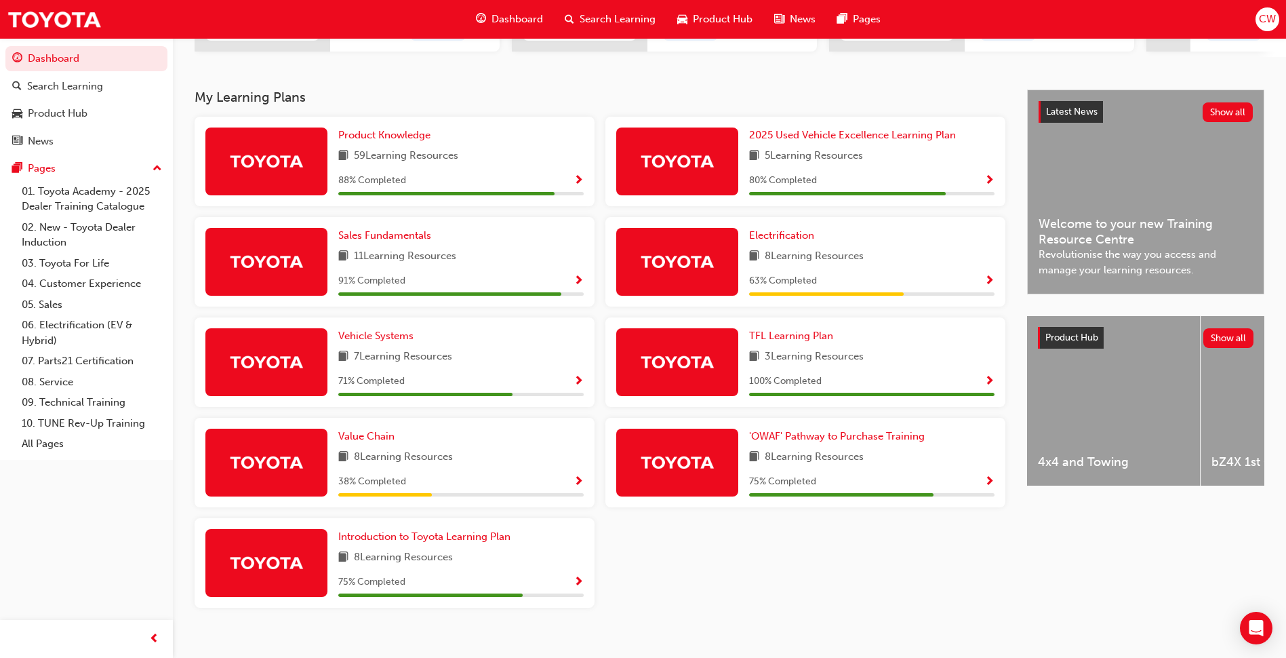
scroll to position [277, 0]
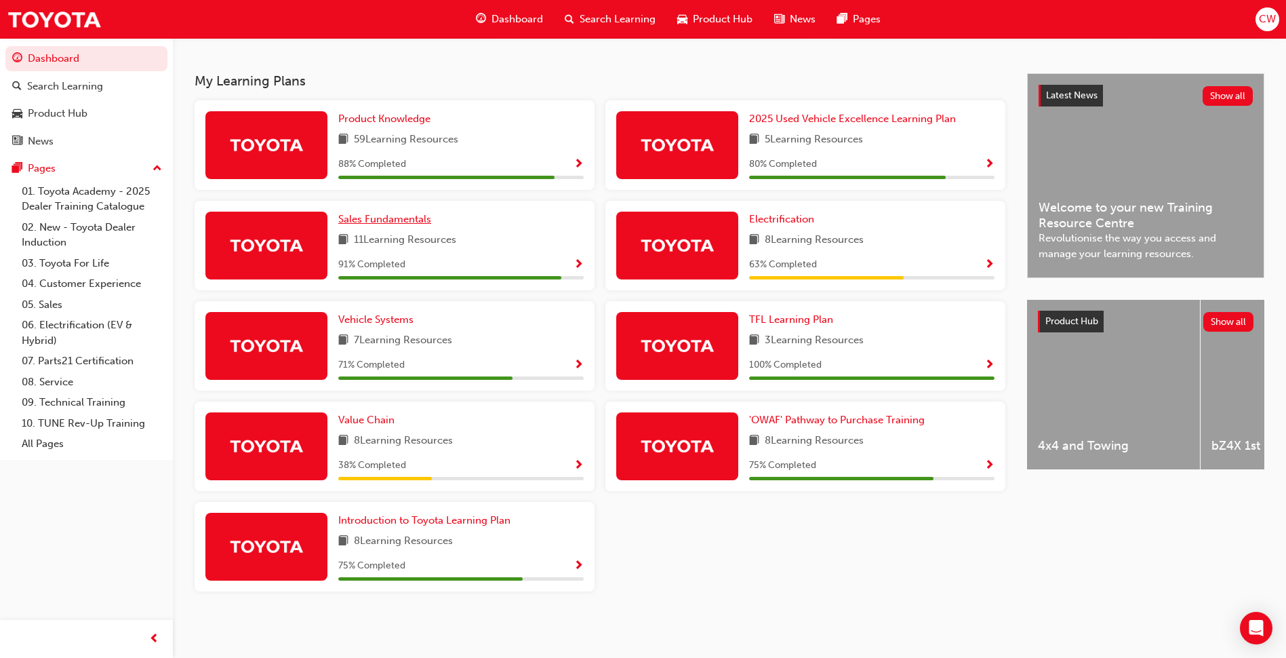
click at [398, 216] on span "Sales Fundamentals" at bounding box center [384, 219] width 93 height 12
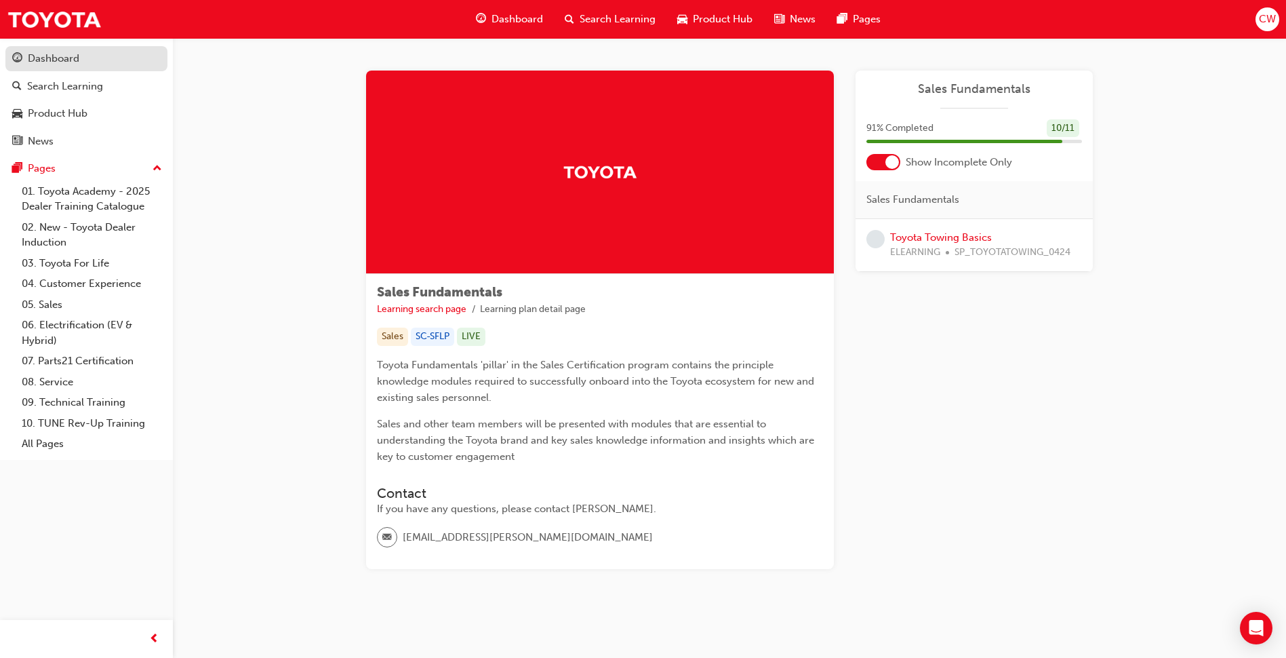
click at [16, 58] on span "guage-icon" at bounding box center [17, 59] width 10 height 12
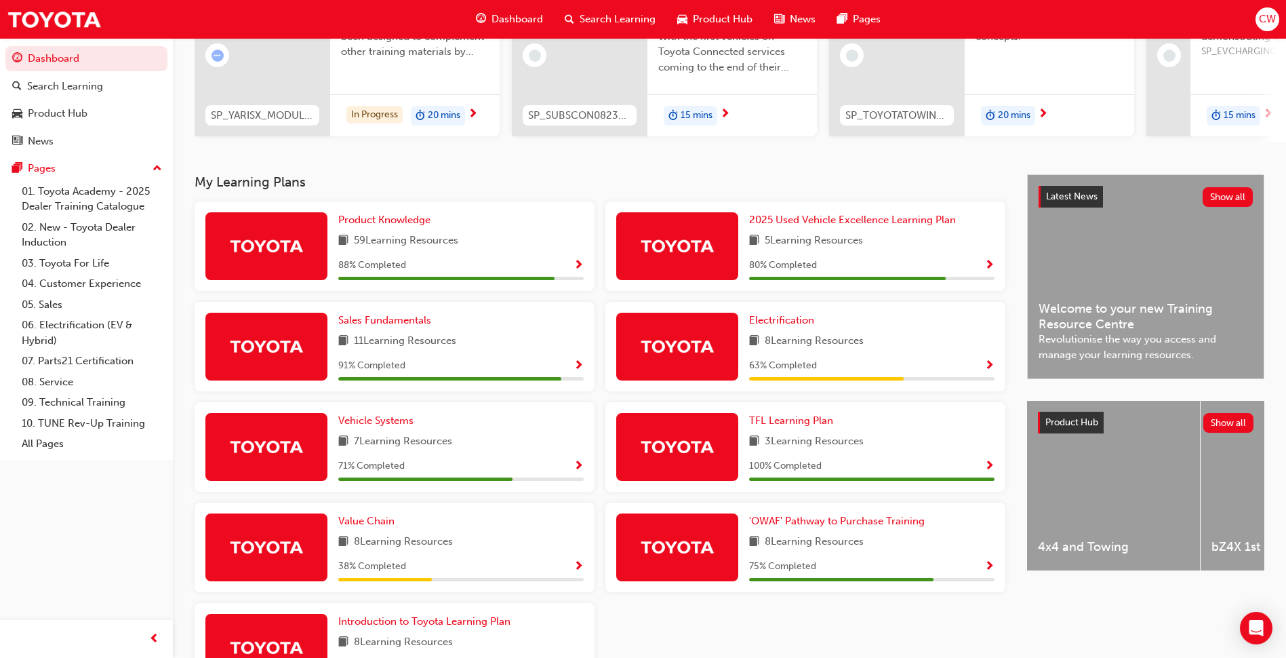
scroll to position [203, 0]
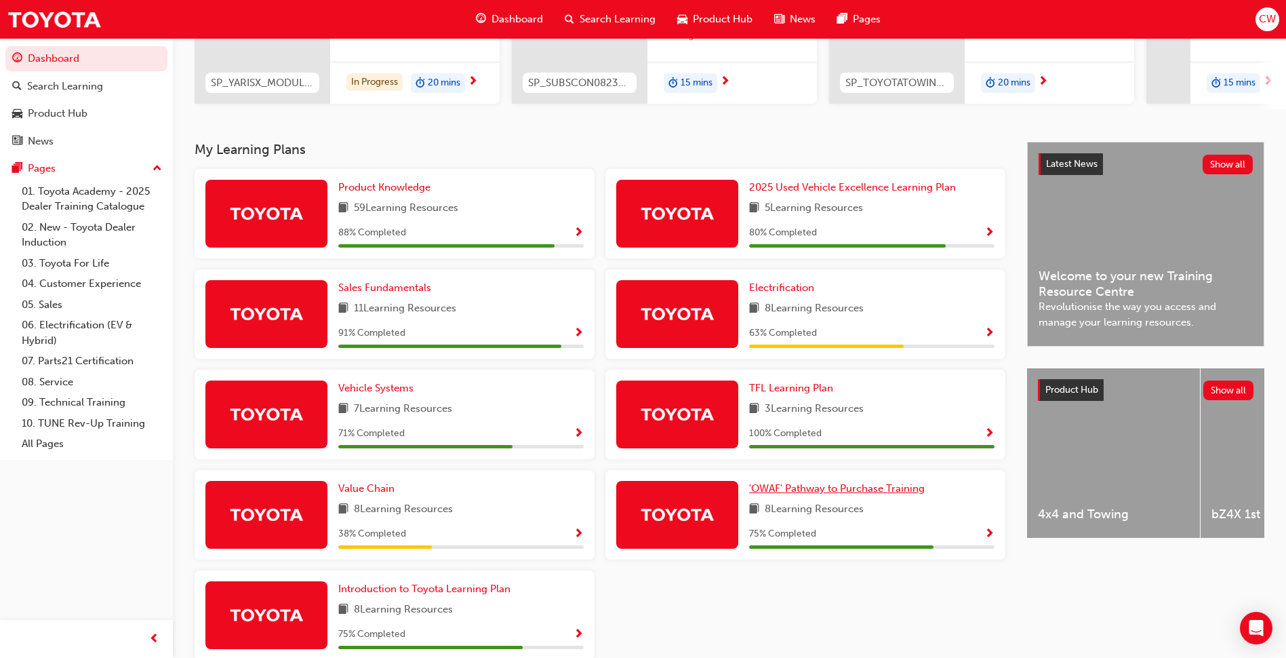
click at [834, 494] on span "'OWAF' Pathway to Purchase Training" at bounding box center [837, 488] width 176 height 12
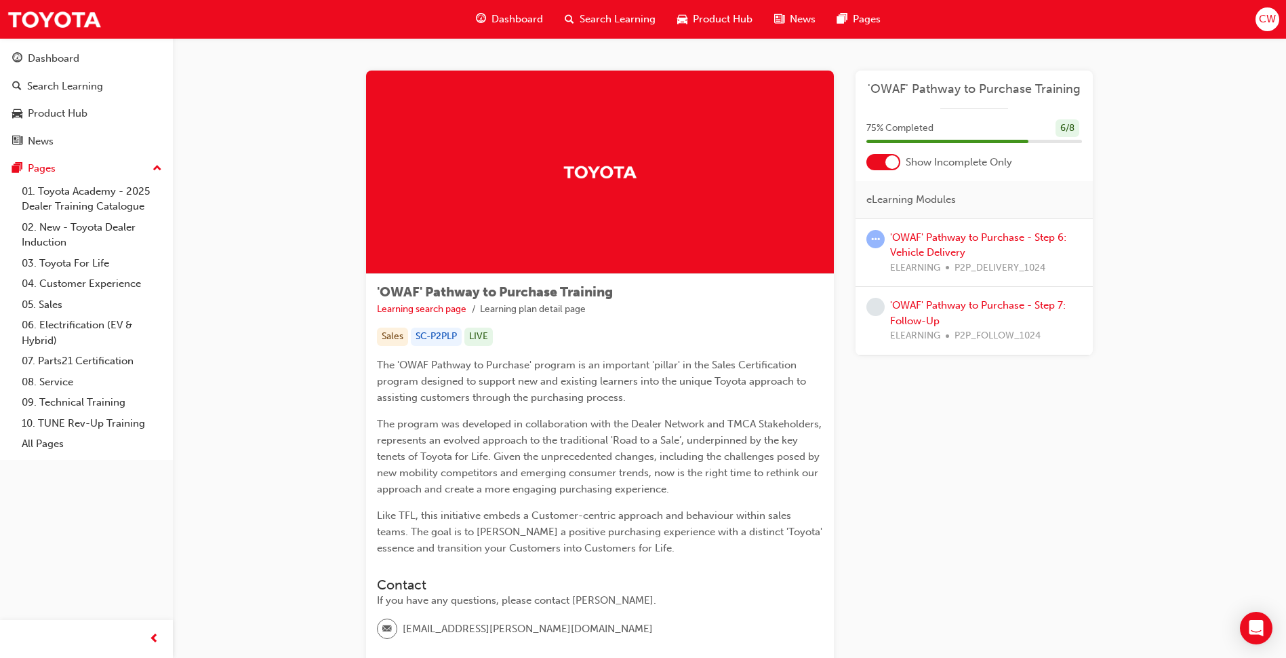
click at [984, 243] on div "'OWAF' Pathway to Purchase - Step 6: Vehicle Delivery ELEARNING P2P_DELIVERY_10…" at bounding box center [986, 253] width 192 height 46
click at [984, 235] on link "'OWAF' Pathway to Purchase - Step 6: Vehicle Delivery" at bounding box center [978, 245] width 176 height 28
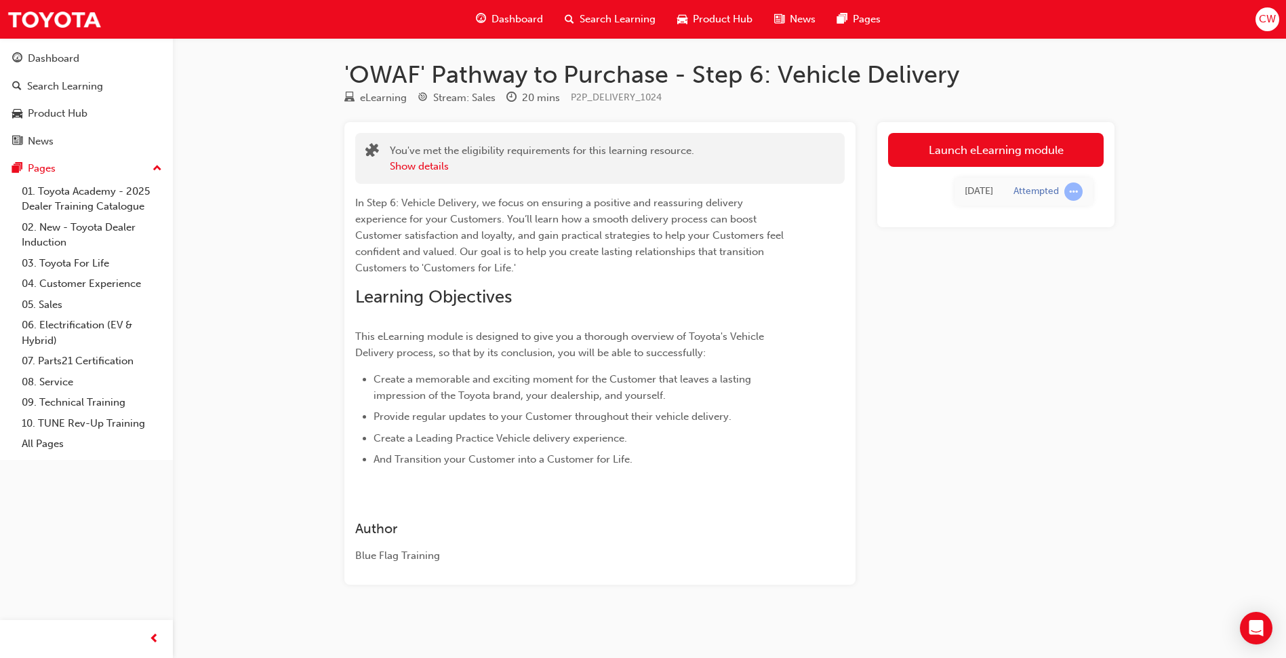
click at [1036, 193] on div "Attempted" at bounding box center [1035, 191] width 45 height 13
click at [993, 159] on link "Launch eLearning module" at bounding box center [996, 150] width 216 height 34
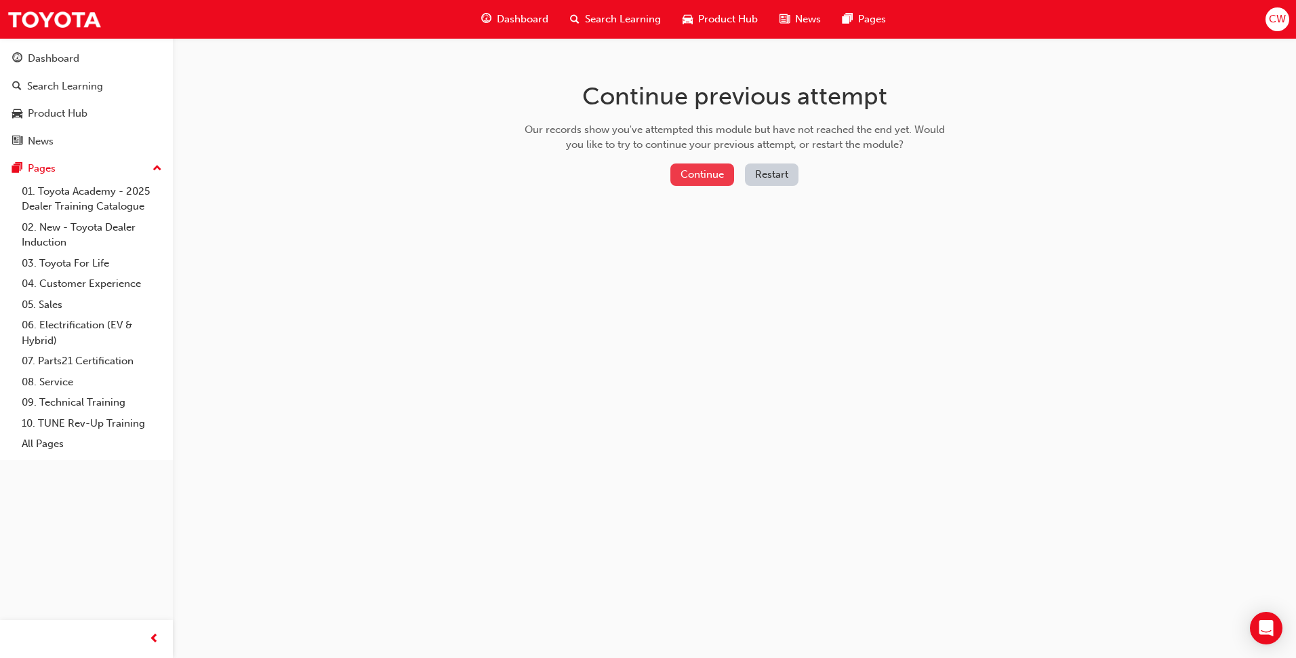
click at [696, 165] on button "Continue" at bounding box center [702, 174] width 64 height 22
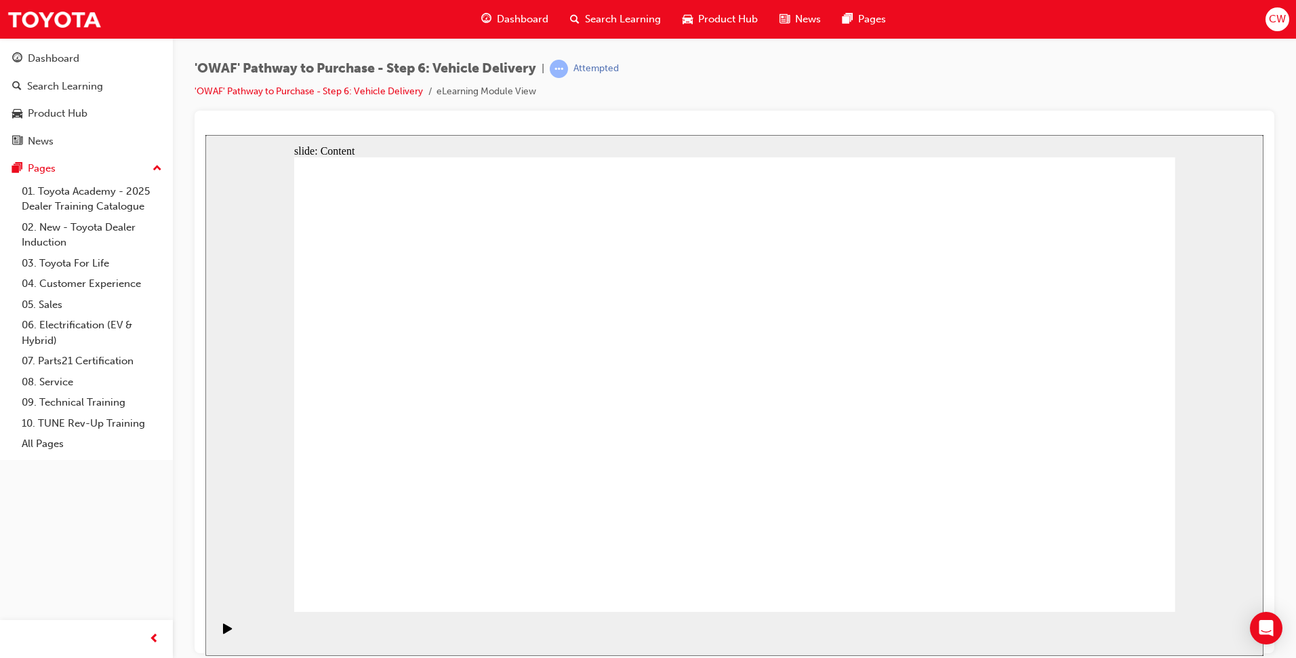
drag, startPoint x: 1007, startPoint y: 209, endPoint x: 986, endPoint y: 216, distance: 22.9
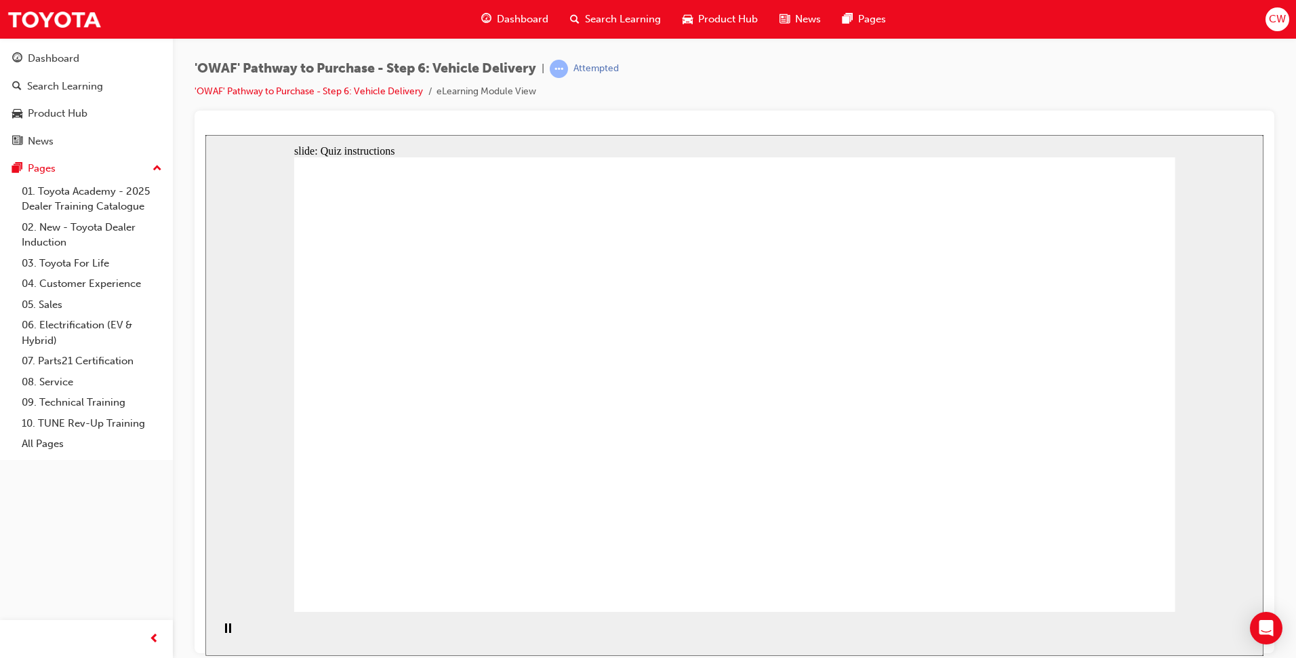
radio input "true"
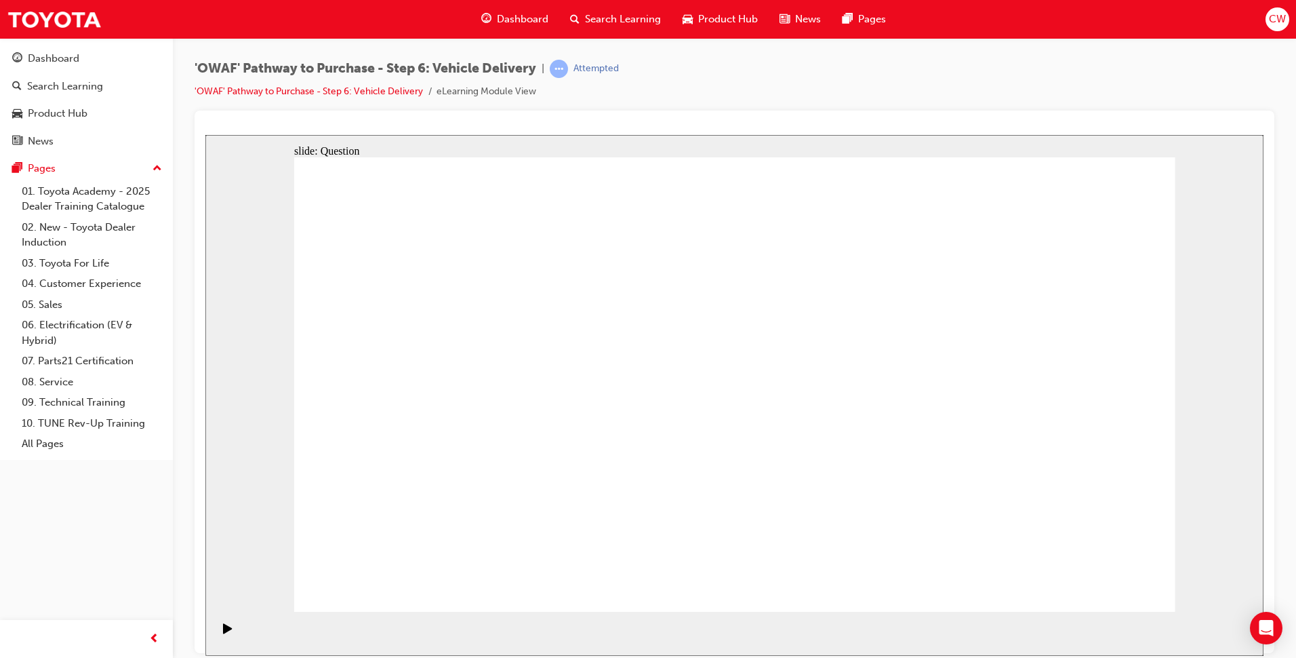
drag, startPoint x: 605, startPoint y: 491, endPoint x: 617, endPoint y: 346, distance: 146.2
drag, startPoint x: 860, startPoint y: 472, endPoint x: 874, endPoint y: 459, distance: 18.7
drag, startPoint x: 762, startPoint y: 475, endPoint x: 878, endPoint y: 367, distance: 159.2
drag, startPoint x: 888, startPoint y: 448, endPoint x: 869, endPoint y: 455, distance: 20.2
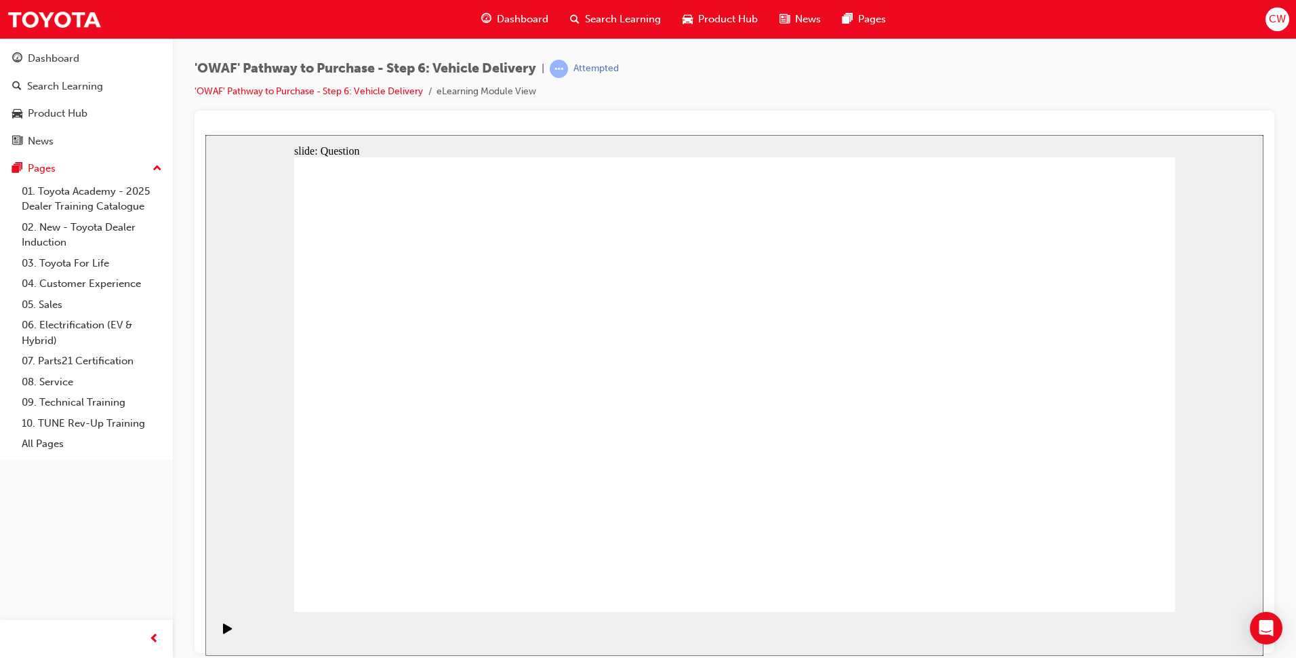
drag, startPoint x: 723, startPoint y: 458, endPoint x: 483, endPoint y: 381, distance: 252.1
checkbox input "true"
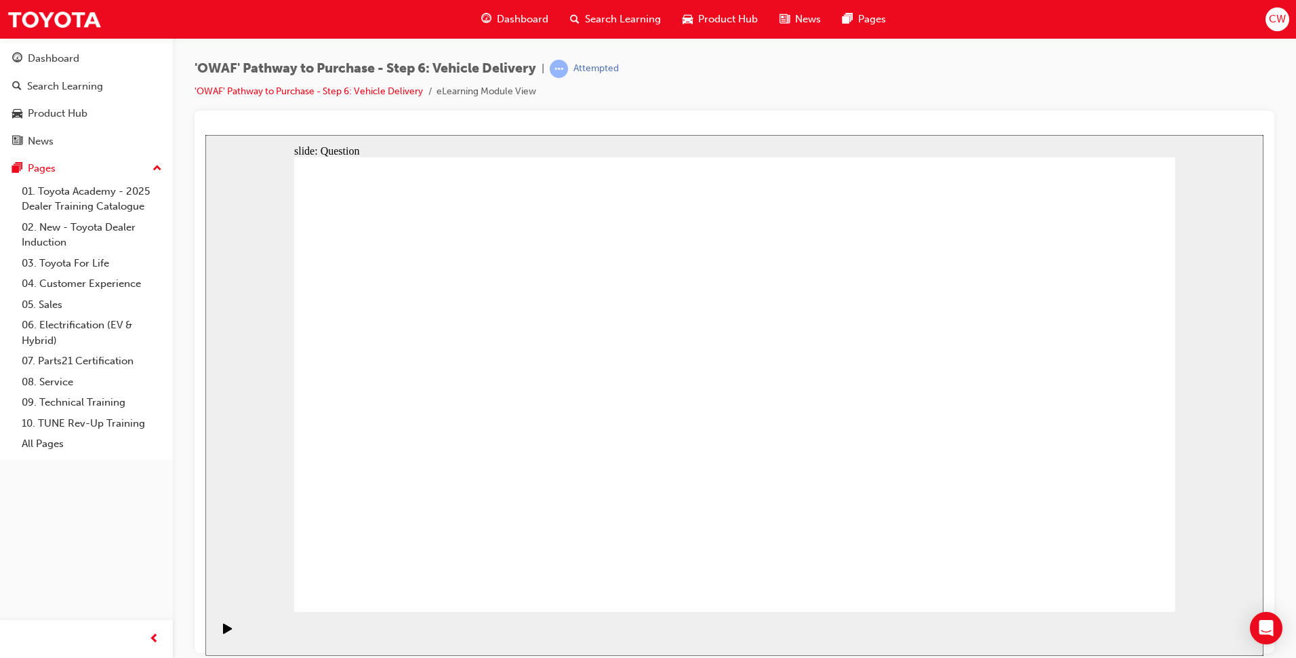
checkbox input "true"
drag, startPoint x: 1059, startPoint y: 374, endPoint x: 465, endPoint y: 388, distance: 593.9
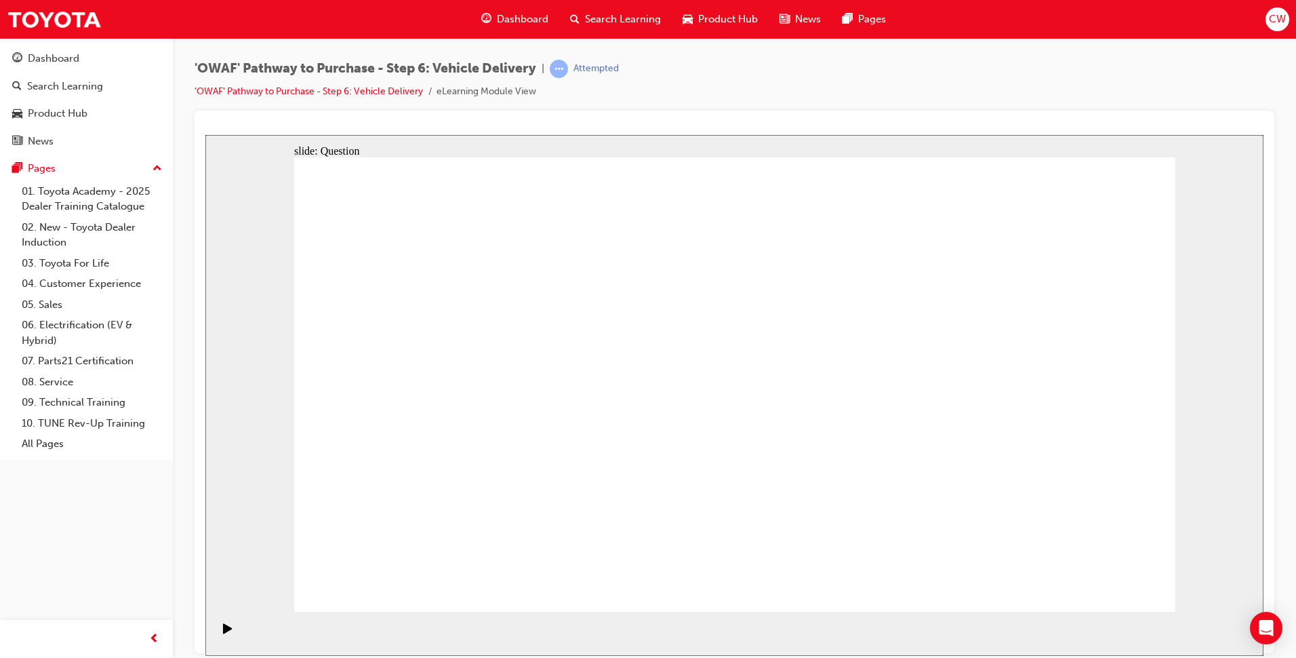
drag, startPoint x: 1032, startPoint y: 380, endPoint x: 480, endPoint y: 411, distance: 552.7
drag, startPoint x: 1031, startPoint y: 399, endPoint x: 748, endPoint y: 432, distance: 284.6
drag, startPoint x: 1021, startPoint y: 403, endPoint x: 481, endPoint y: 397, distance: 539.6
drag, startPoint x: 993, startPoint y: 382, endPoint x: 609, endPoint y: 266, distance: 400.8
drag, startPoint x: 1058, startPoint y: 416, endPoint x: 416, endPoint y: 424, distance: 642.7
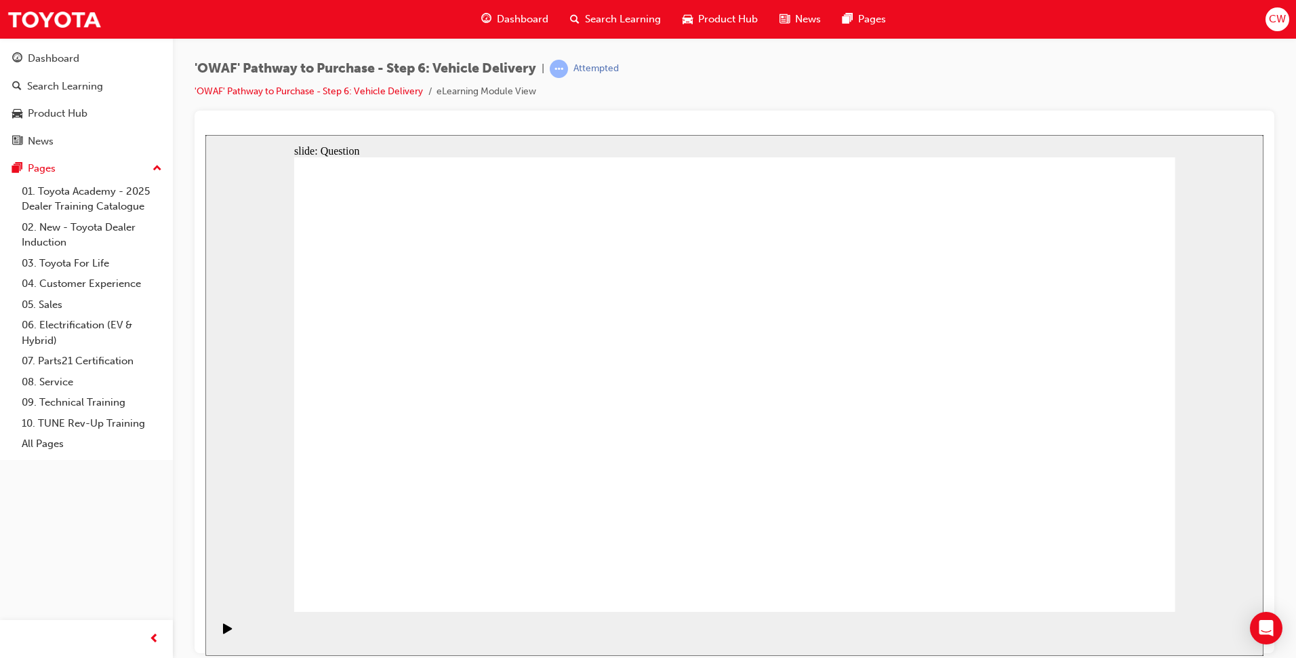
drag, startPoint x: 757, startPoint y: 382, endPoint x: 495, endPoint y: 441, distance: 268.7
drag, startPoint x: 931, startPoint y: 352, endPoint x: 491, endPoint y: 389, distance: 442.2
drag, startPoint x: 955, startPoint y: 383, endPoint x: 472, endPoint y: 421, distance: 484.1
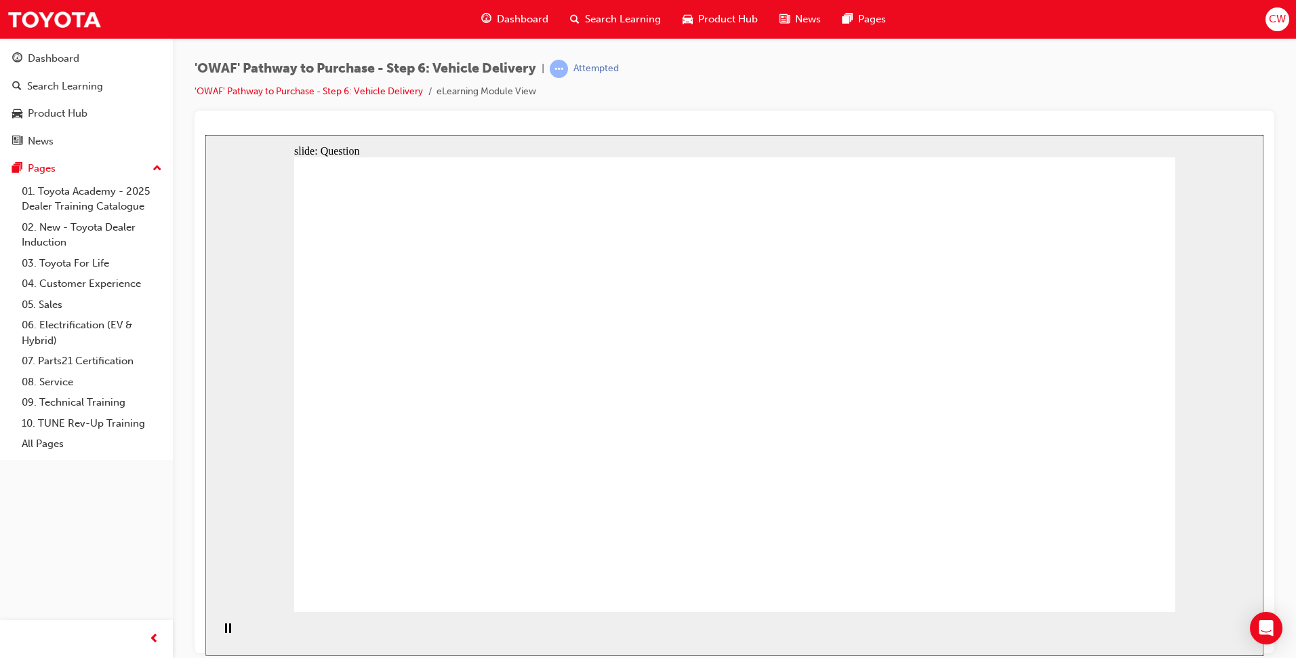
drag, startPoint x: 985, startPoint y: 378, endPoint x: 458, endPoint y: 408, distance: 527.6
drag, startPoint x: 850, startPoint y: 431, endPoint x: 769, endPoint y: 457, distance: 85.3
drag, startPoint x: 999, startPoint y: 418, endPoint x: 430, endPoint y: 464, distance: 571.3
drag, startPoint x: 976, startPoint y: 422, endPoint x: 351, endPoint y: 441, distance: 625.2
drag, startPoint x: 1019, startPoint y: 394, endPoint x: 845, endPoint y: 449, distance: 182.2
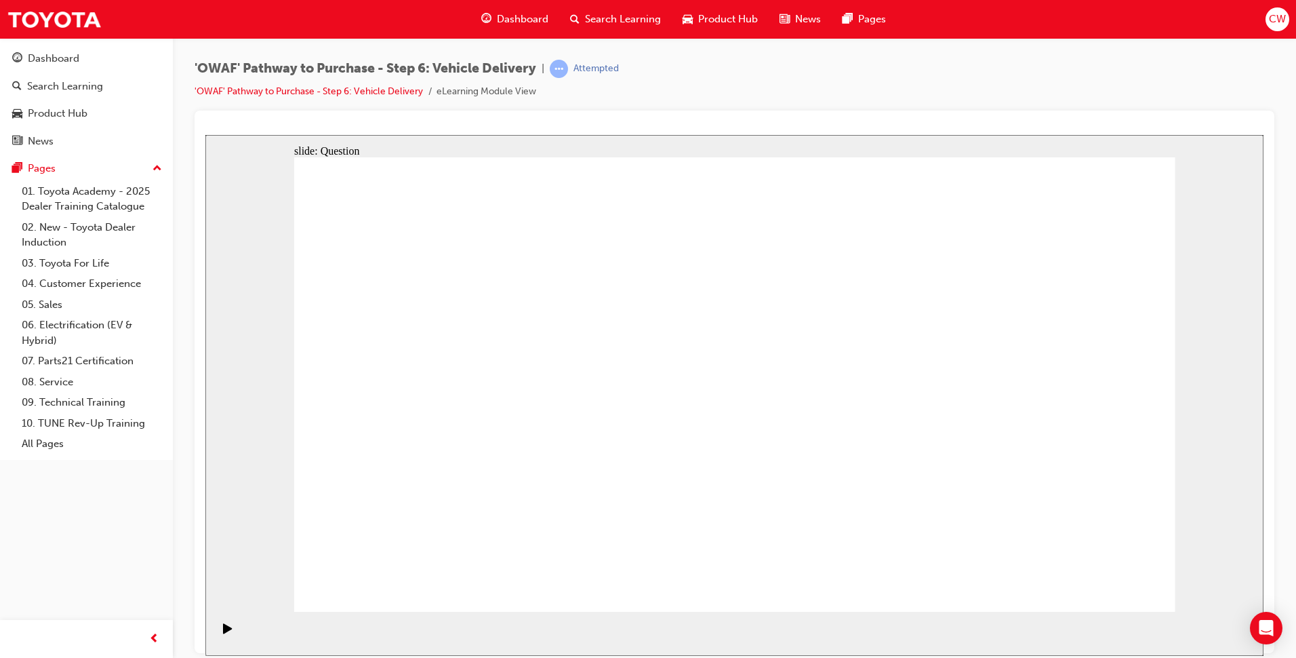
drag, startPoint x: 1040, startPoint y: 430, endPoint x: 765, endPoint y: 410, distance: 275.3
drag, startPoint x: 1066, startPoint y: 416, endPoint x: 636, endPoint y: 424, distance: 429.8
radio input "true"
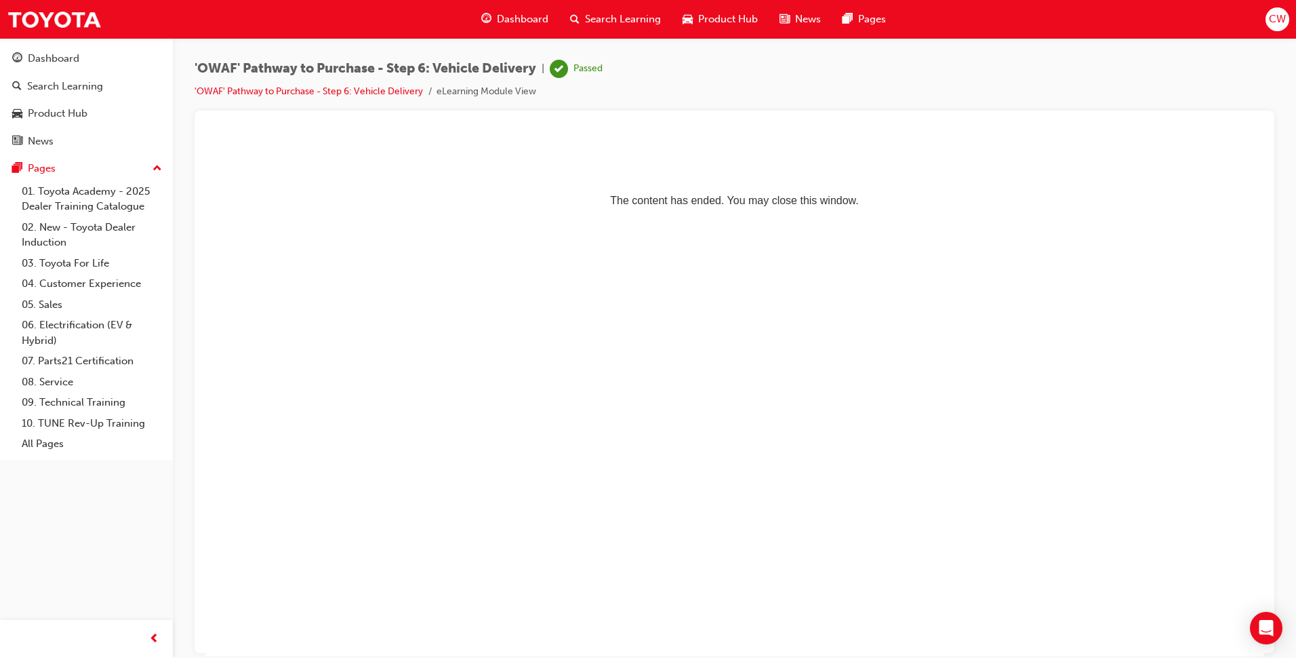
click at [483, 14] on span "guage-icon" at bounding box center [486, 19] width 10 height 17
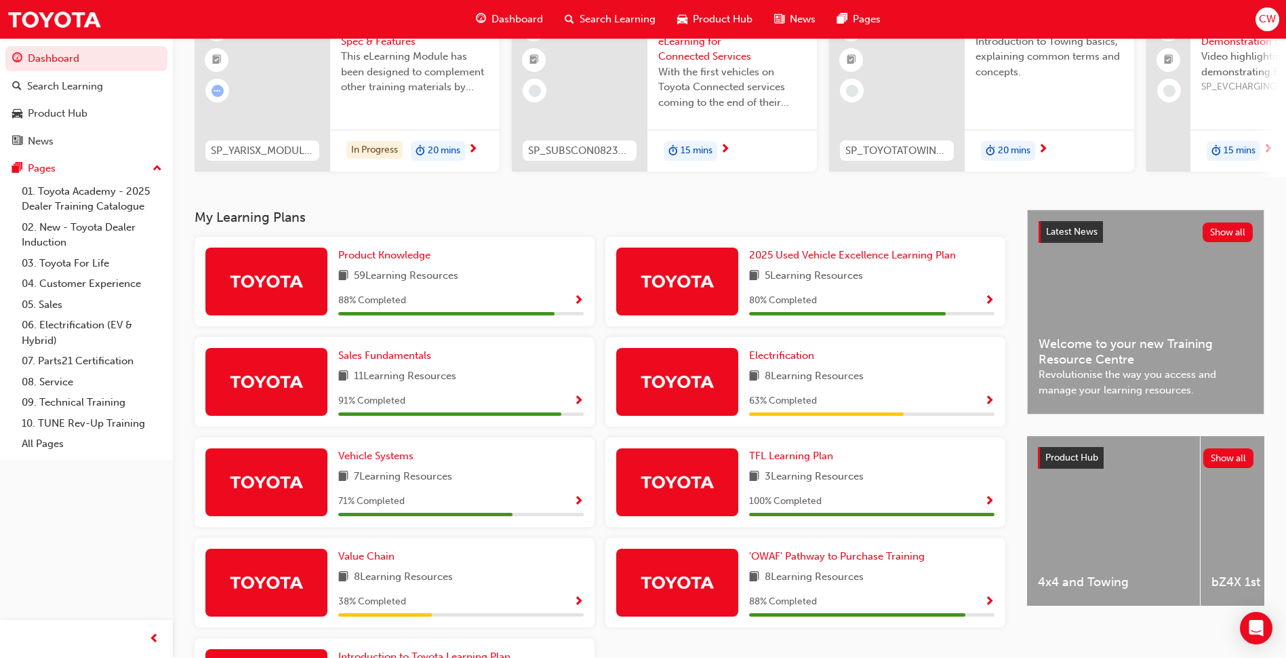
scroll to position [203, 0]
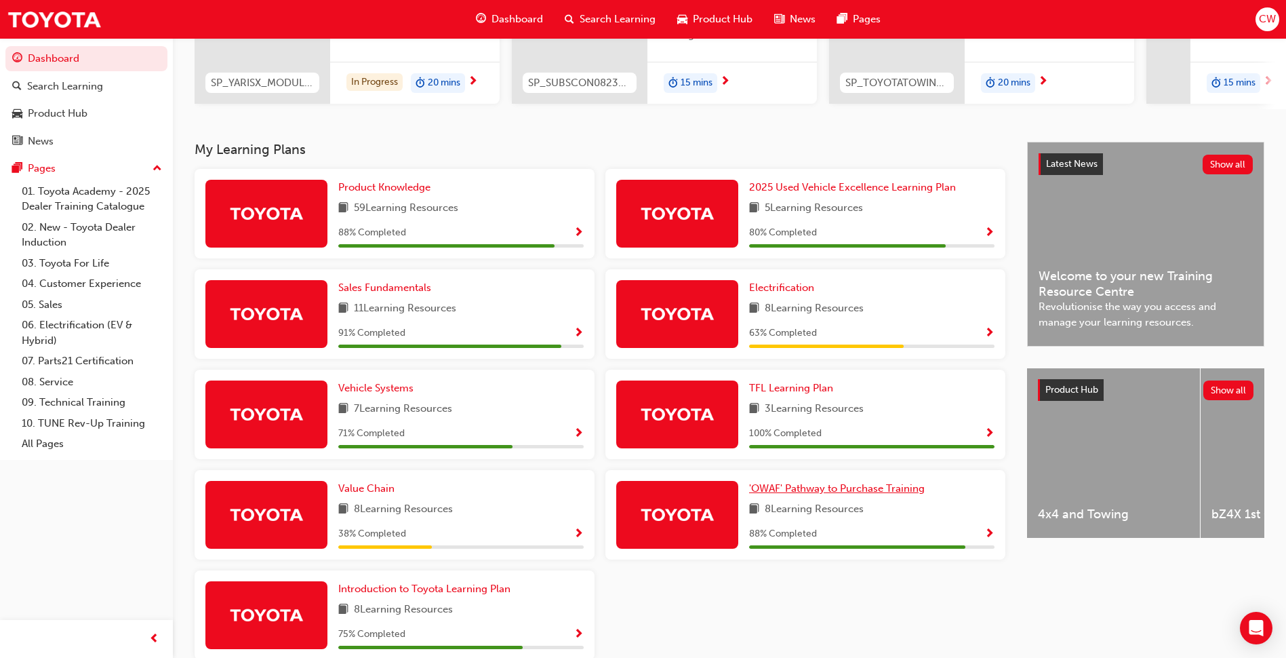
click at [797, 494] on span "'OWAF' Pathway to Purchase Training" at bounding box center [837, 488] width 176 height 12
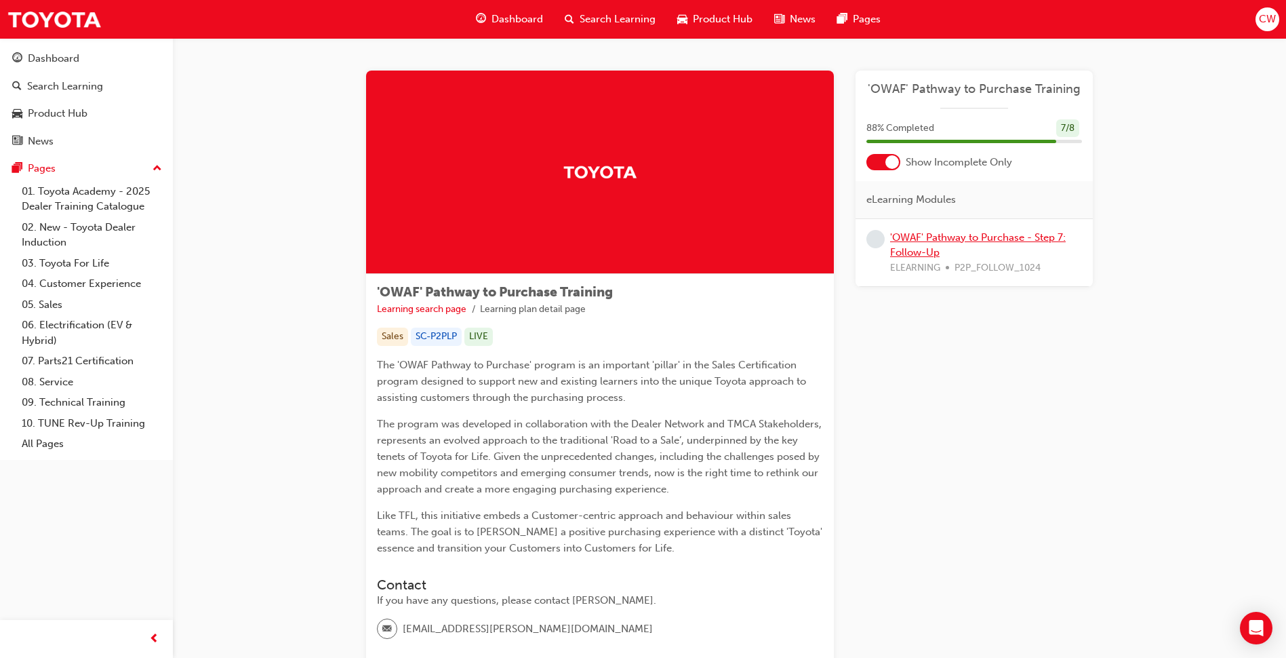
click at [928, 246] on link "'OWAF' Pathway to Purchase - Step 7: Follow-Up" at bounding box center [978, 245] width 176 height 28
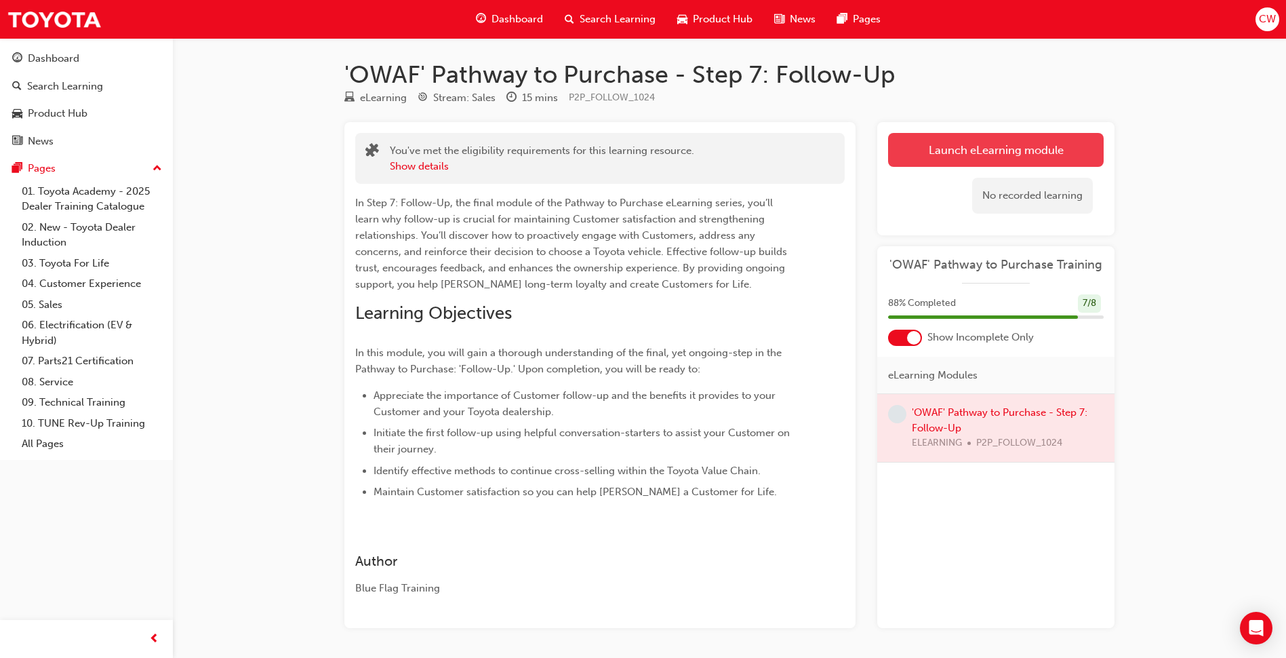
click at [965, 149] on link "Launch eLearning module" at bounding box center [996, 150] width 216 height 34
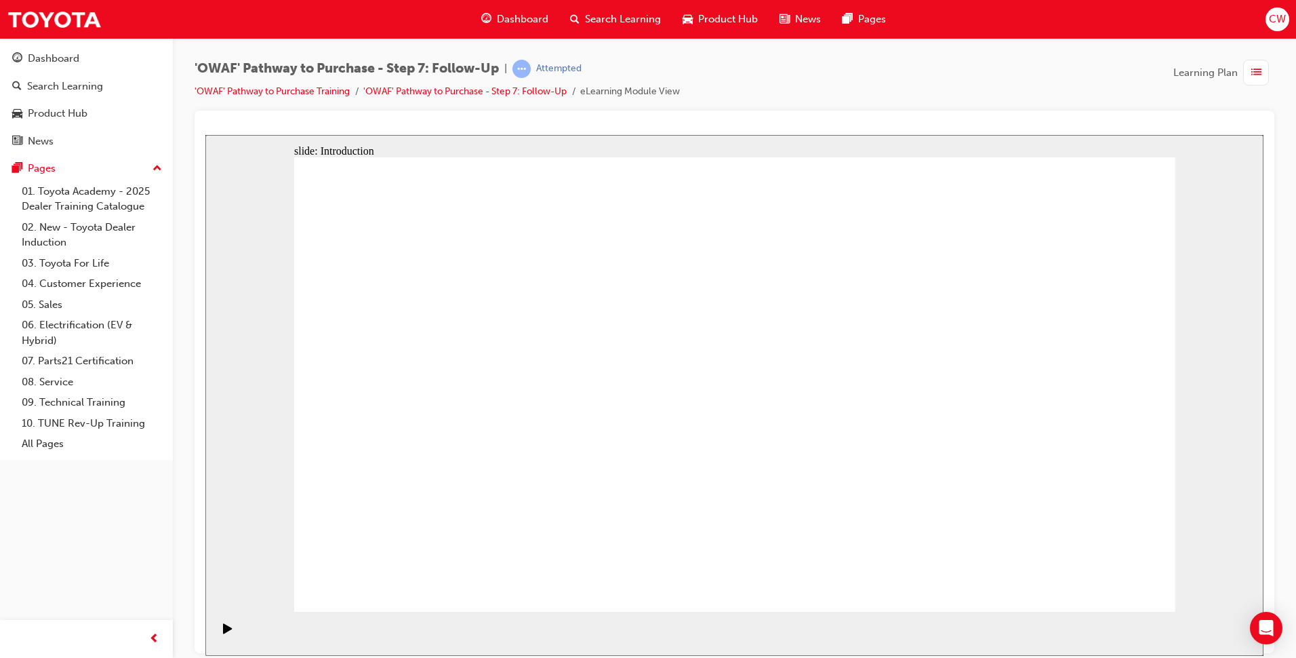
drag, startPoint x: 740, startPoint y: 485, endPoint x: 740, endPoint y: 497, distance: 11.5
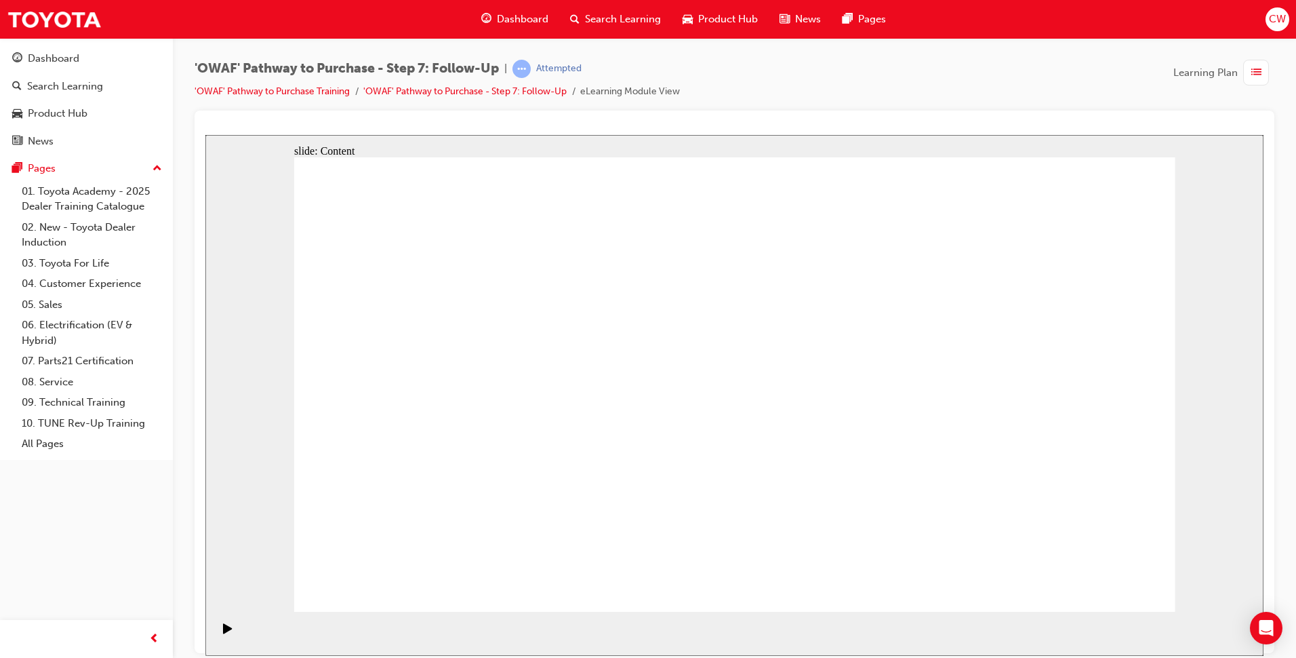
drag, startPoint x: 374, startPoint y: 332, endPoint x: 357, endPoint y: 350, distance: 24.4
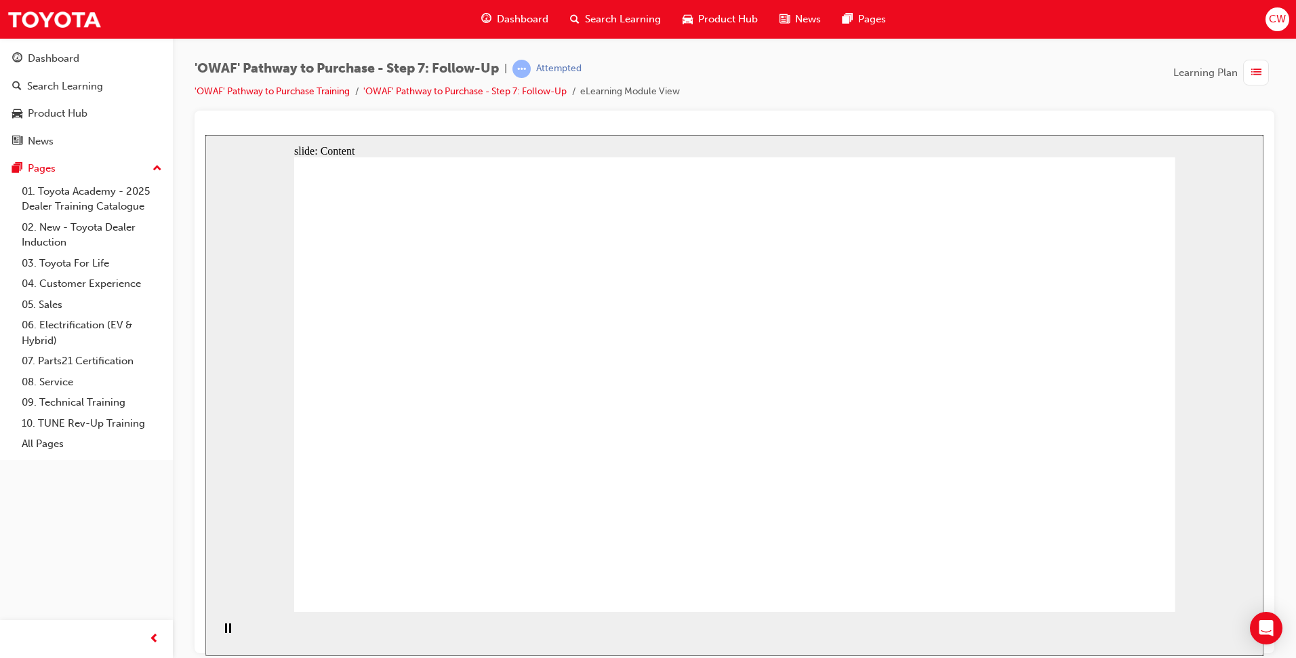
drag, startPoint x: 743, startPoint y: 437, endPoint x: 769, endPoint y: 478, distance: 49.1
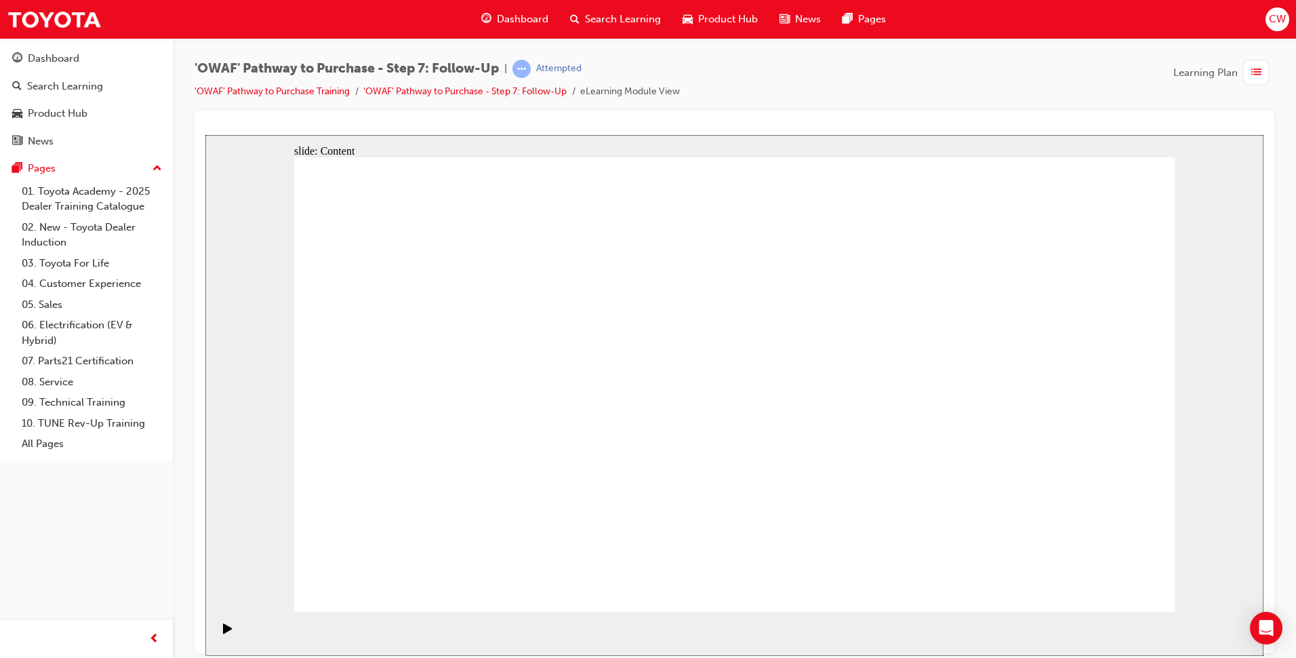
drag, startPoint x: 1123, startPoint y: 593, endPoint x: 1116, endPoint y: 581, distance: 14.3
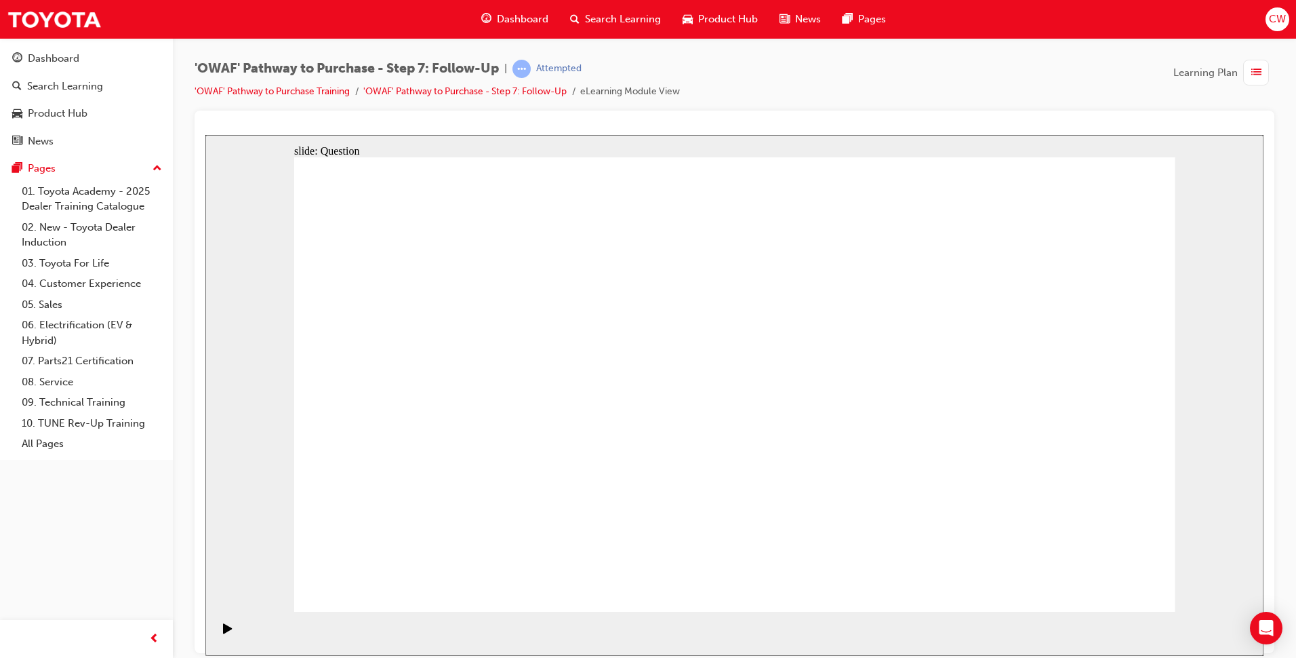
radio input "true"
radio input "false"
radio input "true"
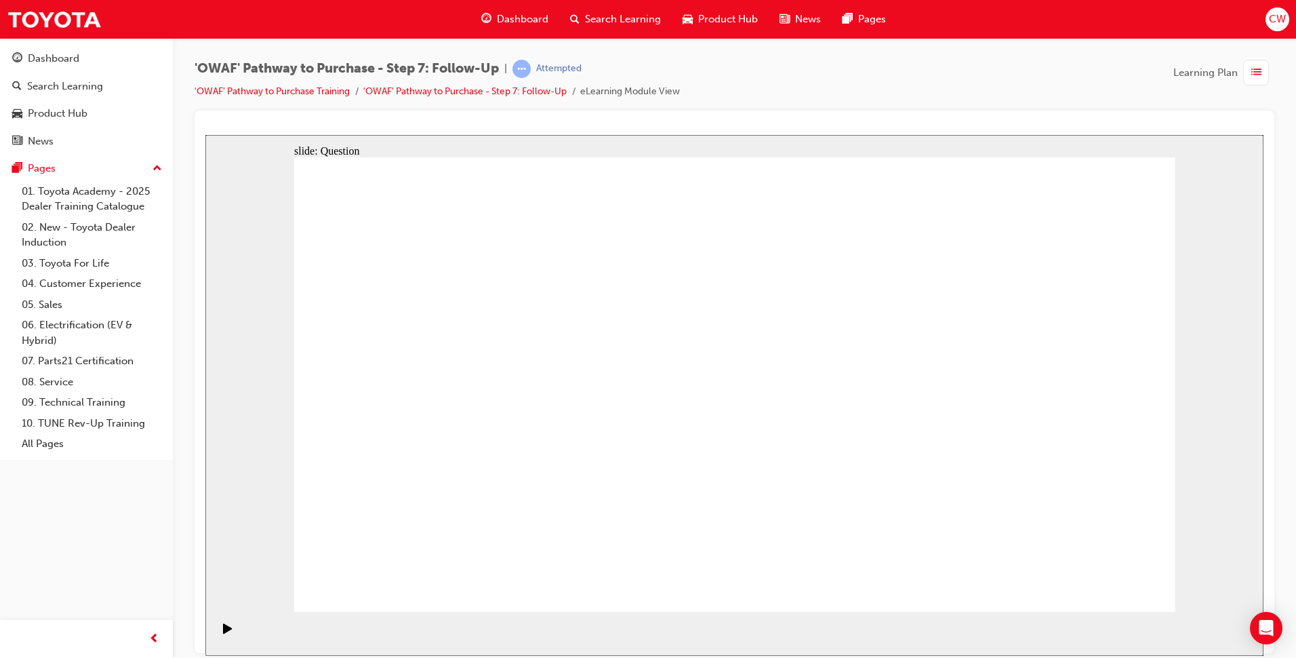
radio input "true"
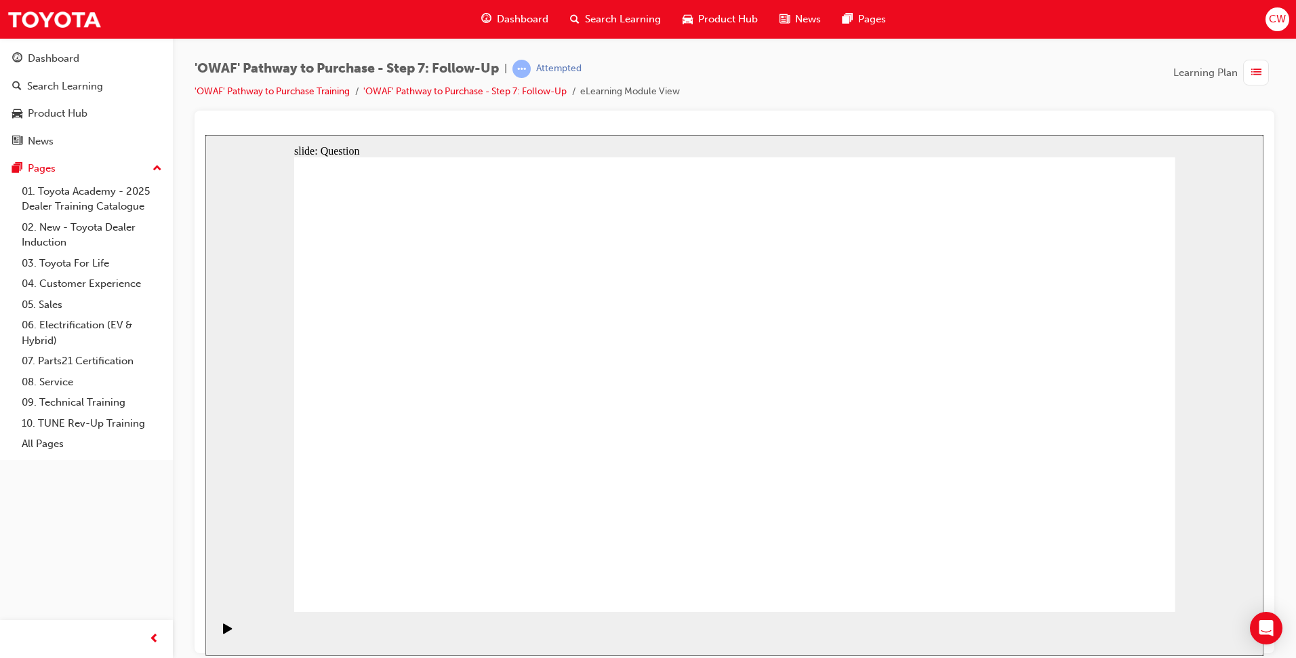
drag, startPoint x: 592, startPoint y: 502, endPoint x: 737, endPoint y: 342, distance: 215.9
drag, startPoint x: 736, startPoint y: 554, endPoint x: 535, endPoint y: 377, distance: 267.5
drag, startPoint x: 876, startPoint y: 508, endPoint x: 592, endPoint y: 422, distance: 296.8
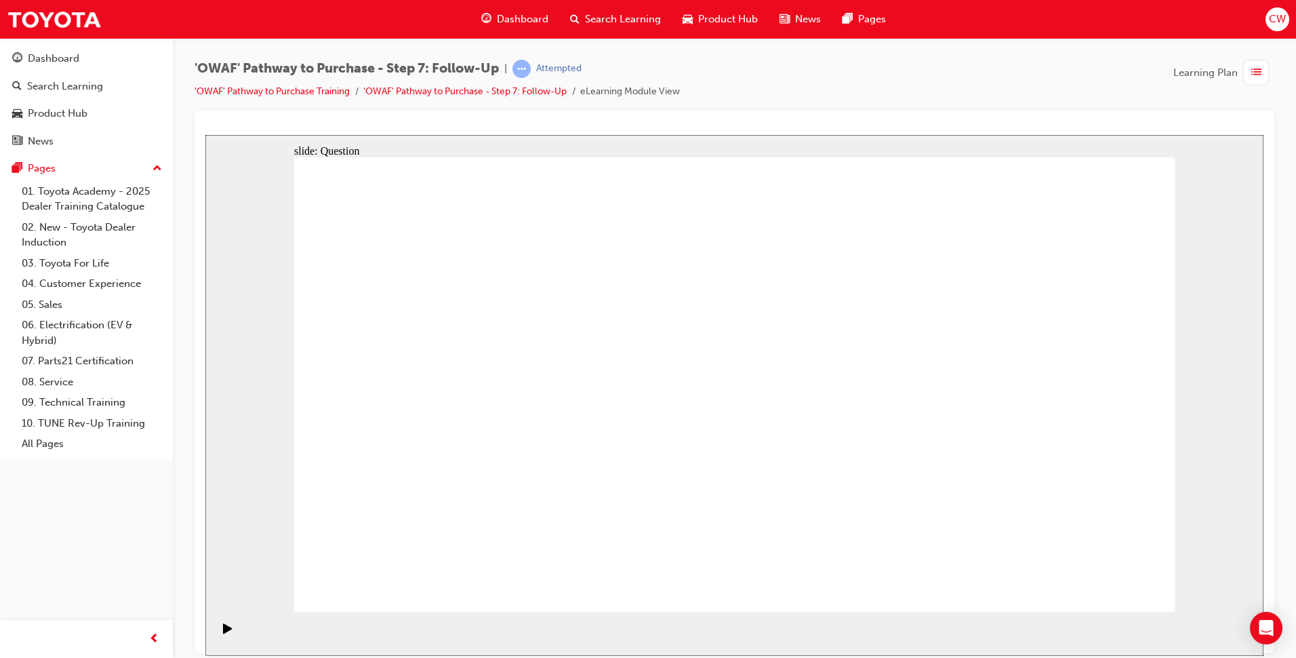
radio input "true"
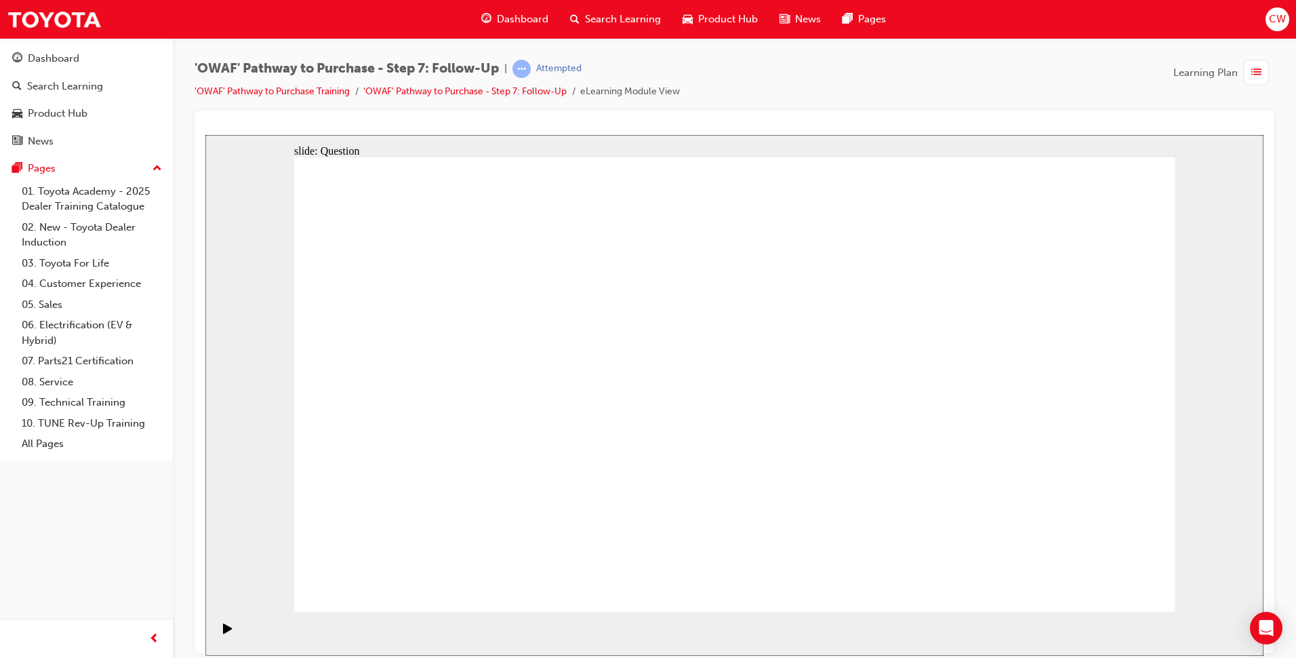
radio input "true"
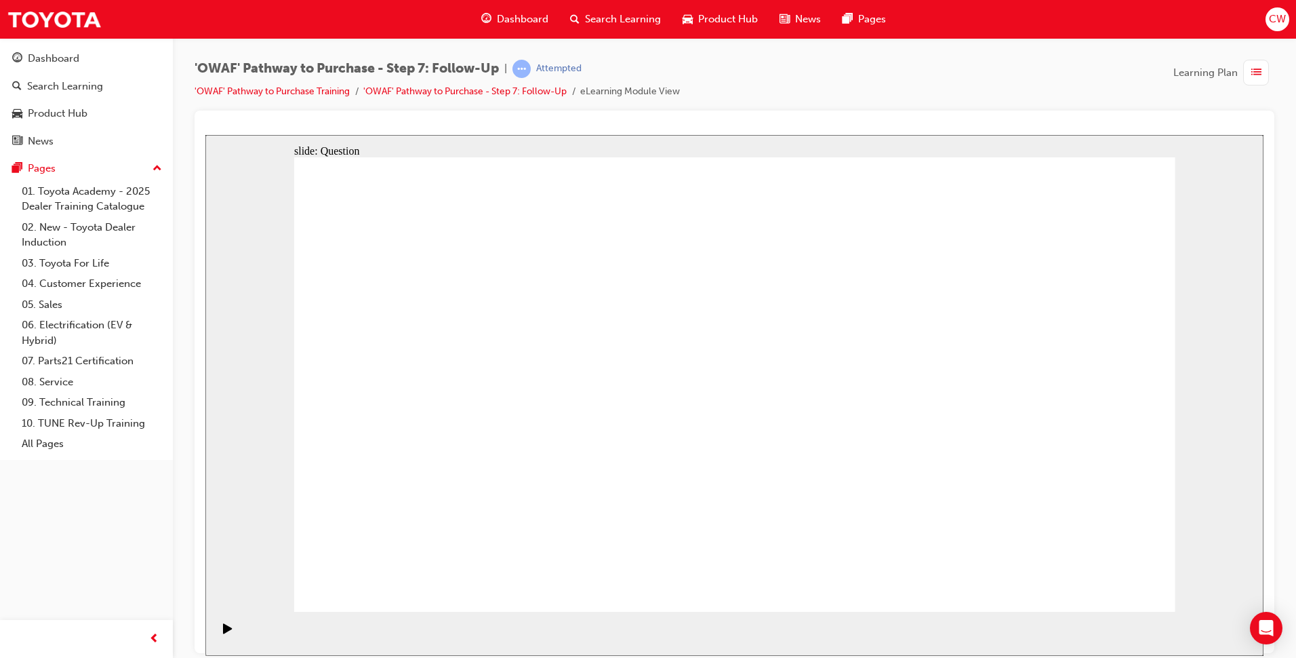
radio input "false"
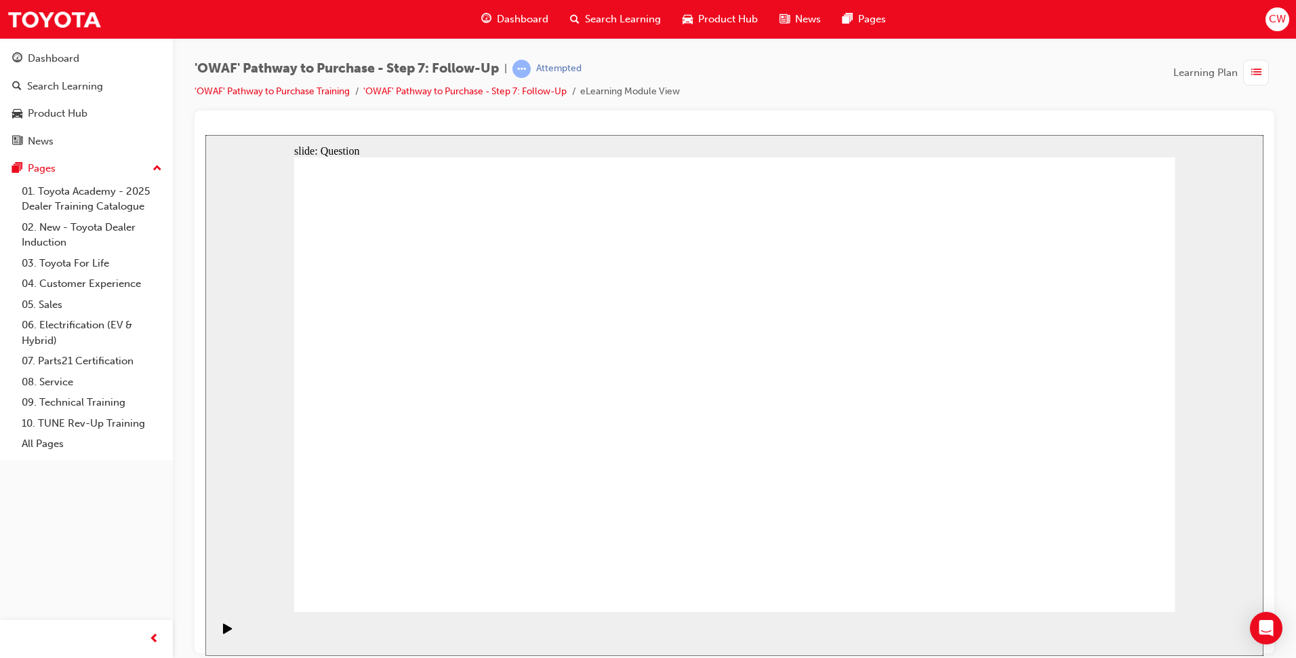
radio input "true"
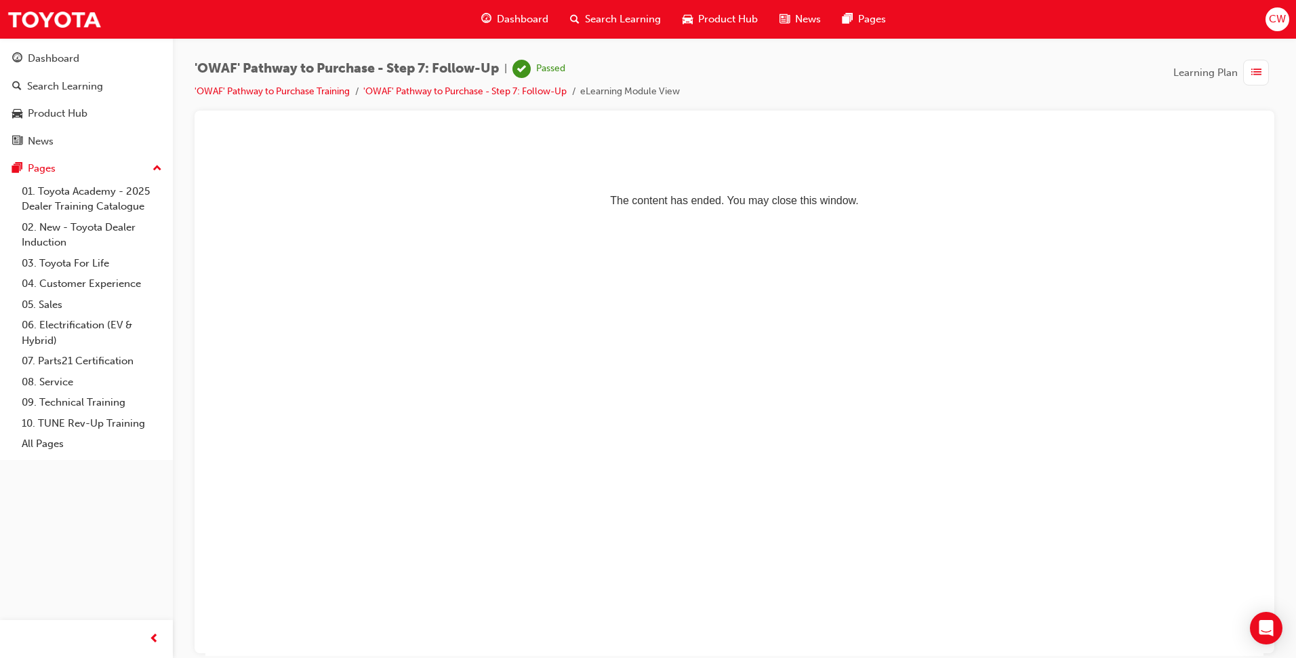
click at [508, 17] on span "Dashboard" at bounding box center [523, 20] width 52 height 16
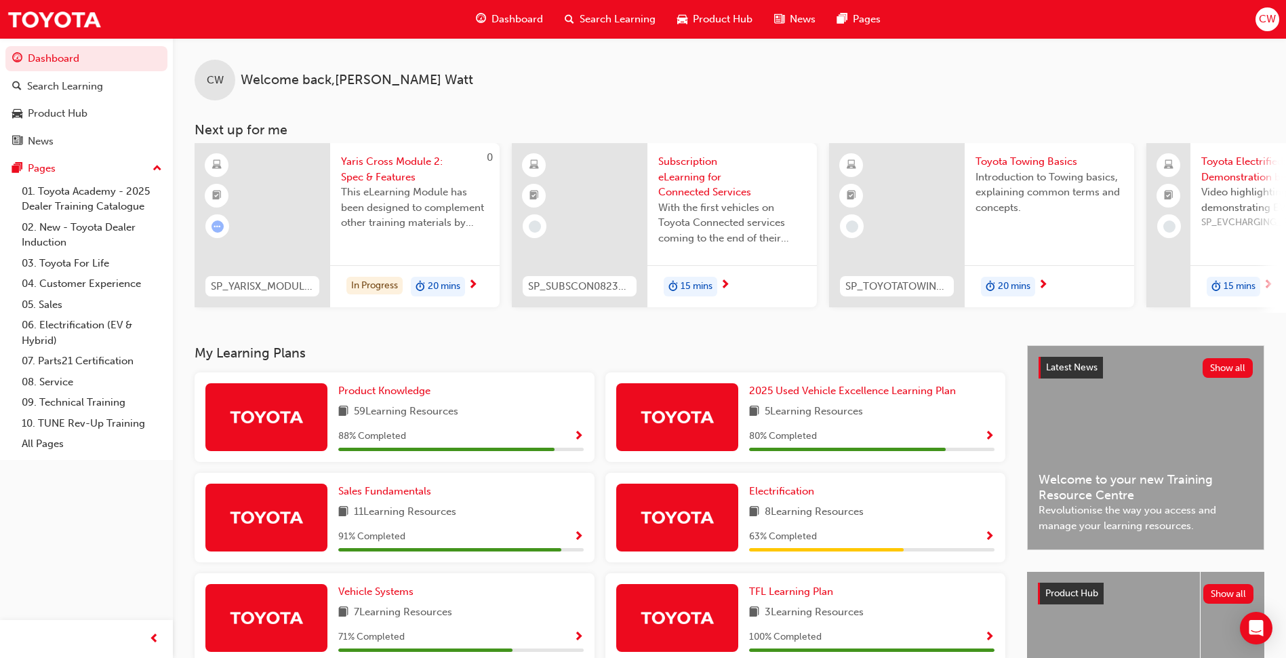
scroll to position [136, 0]
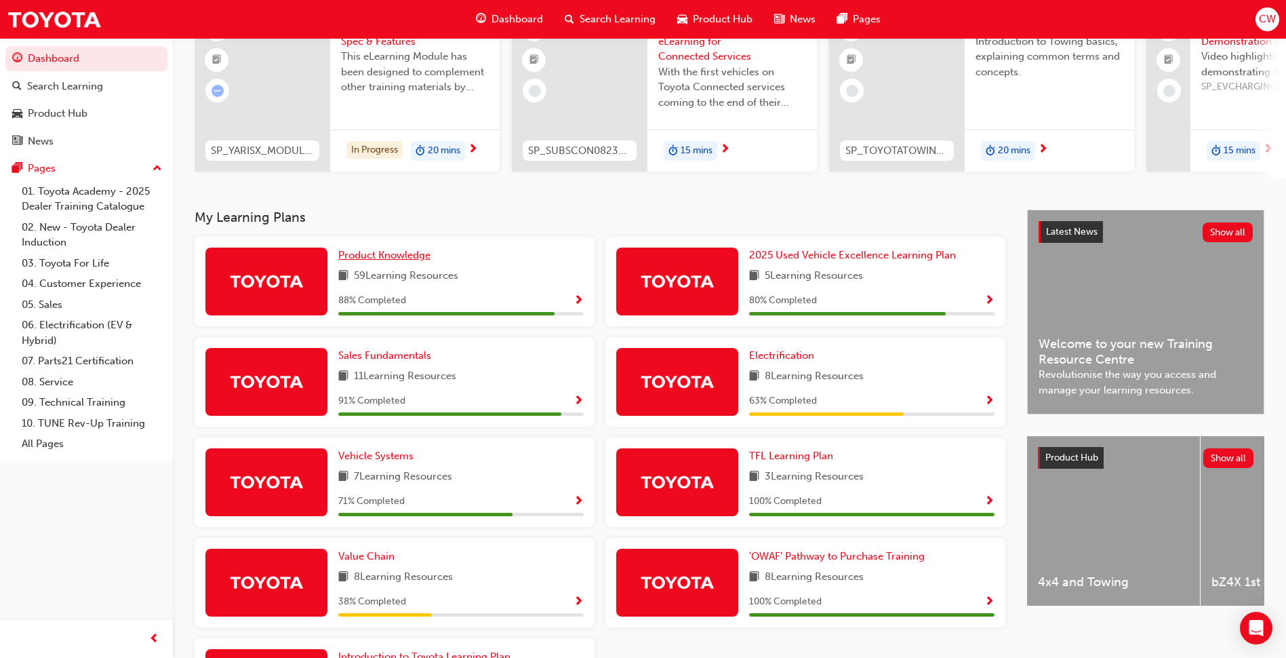
drag, startPoint x: 407, startPoint y: 259, endPoint x: 447, endPoint y: 289, distance: 50.4
click at [407, 259] on span "Product Knowledge" at bounding box center [384, 255] width 92 height 12
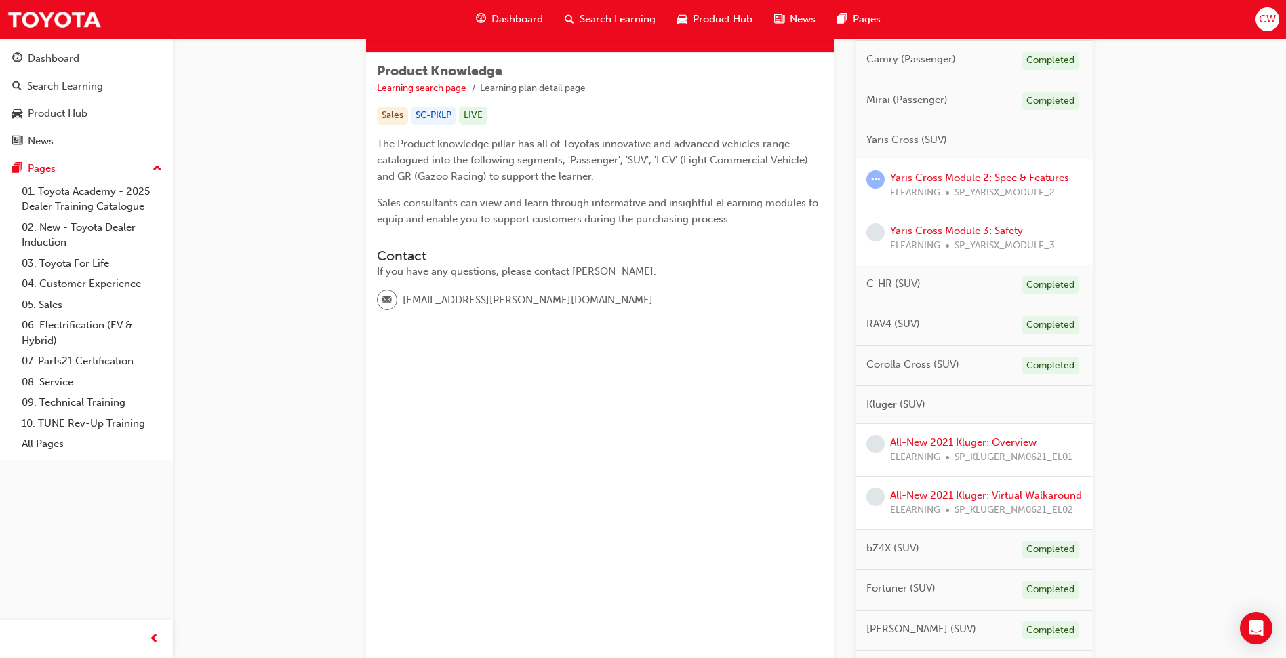
scroll to position [271, 0]
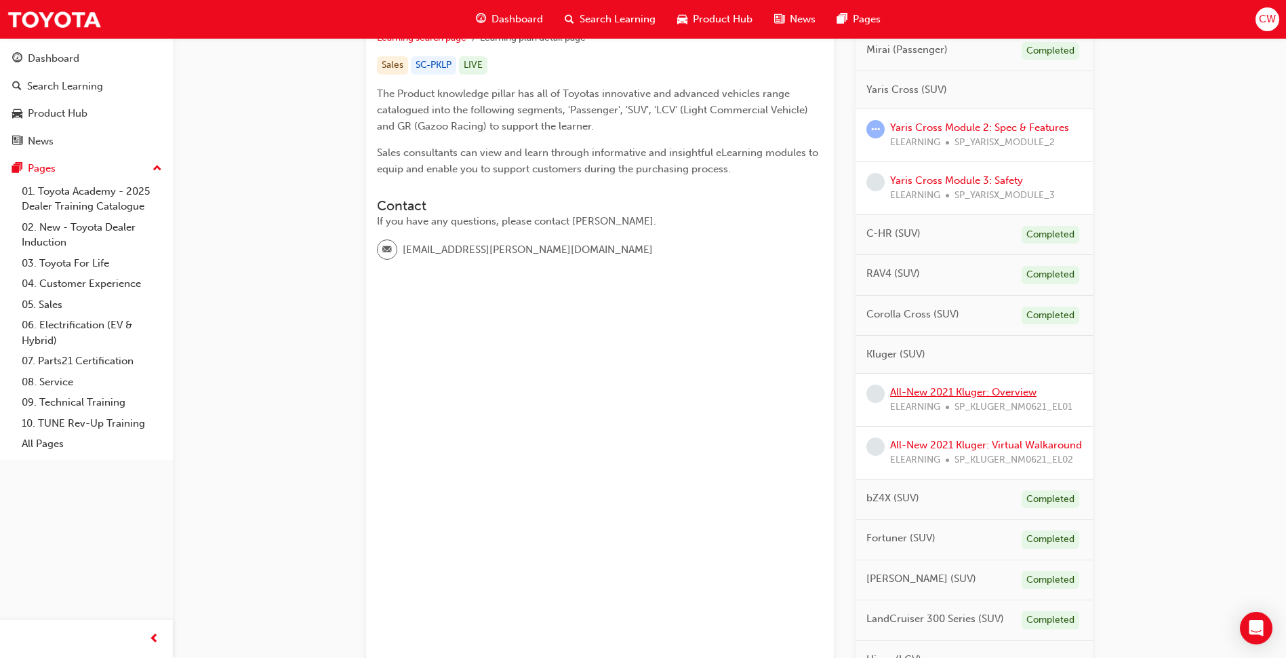
click at [971, 390] on link "All-New 2021 Kluger: Overview" at bounding box center [963, 392] width 146 height 12
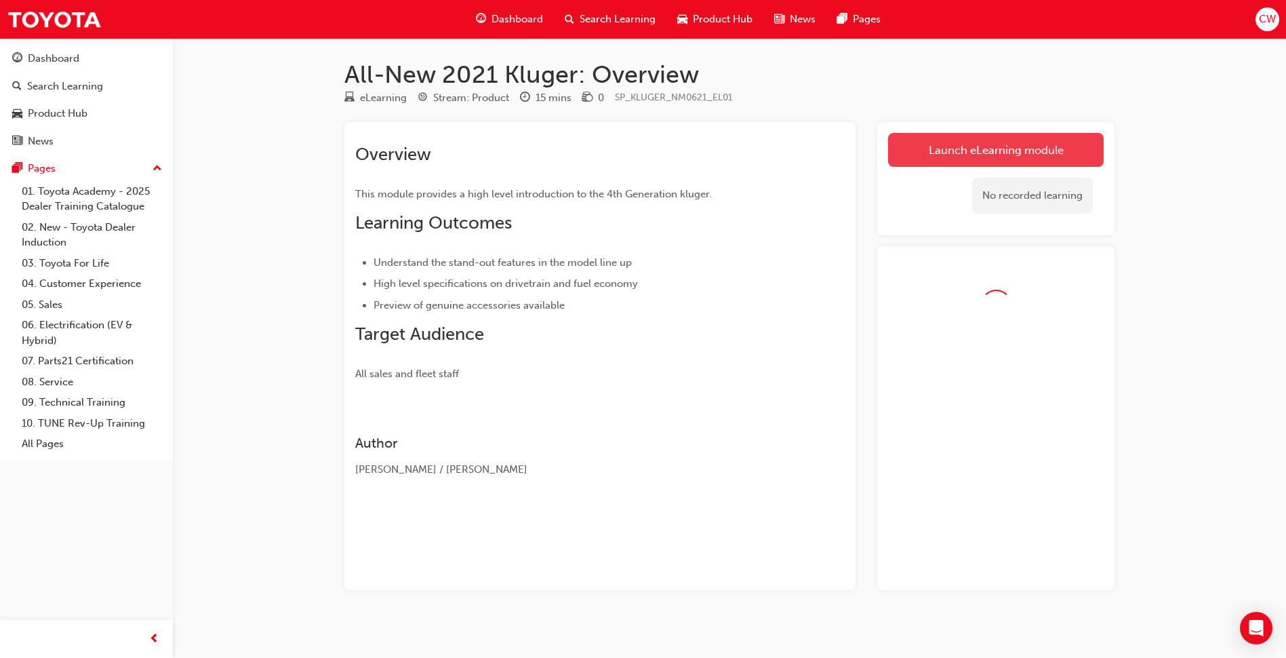
click at [958, 152] on link "Launch eLearning module" at bounding box center [996, 150] width 216 height 34
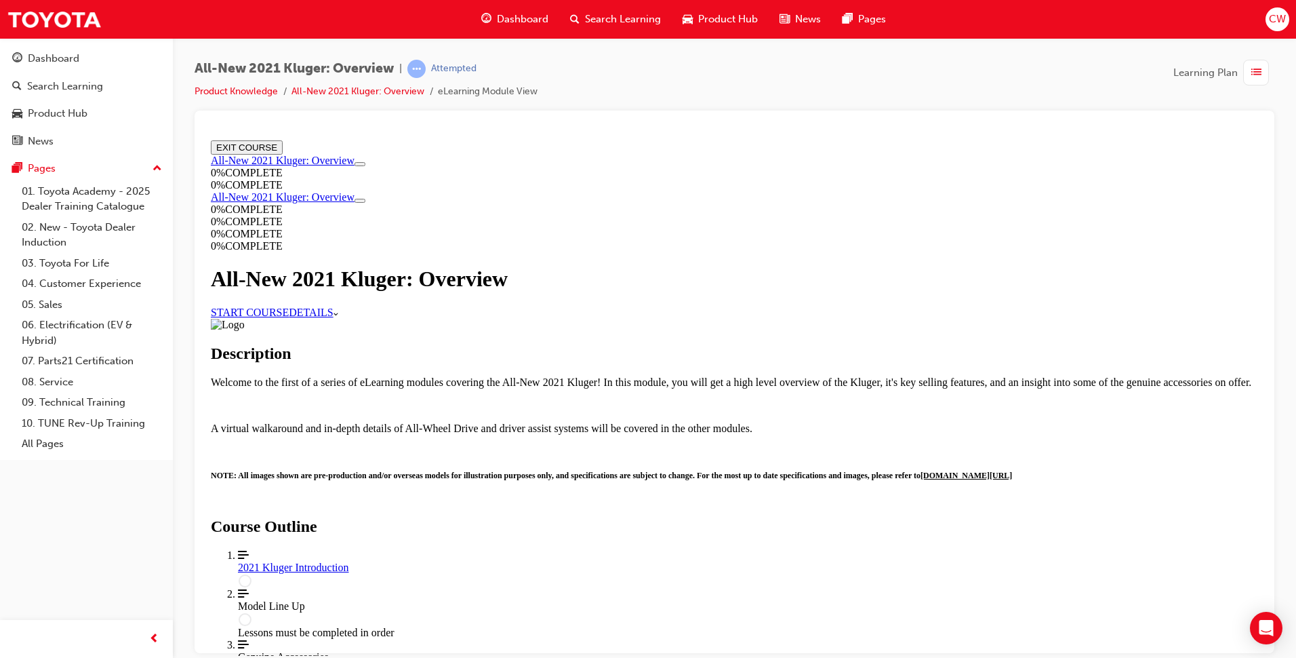
scroll to position [117, 0]
click at [289, 306] on link "START COURSE" at bounding box center [250, 312] width 78 height 12
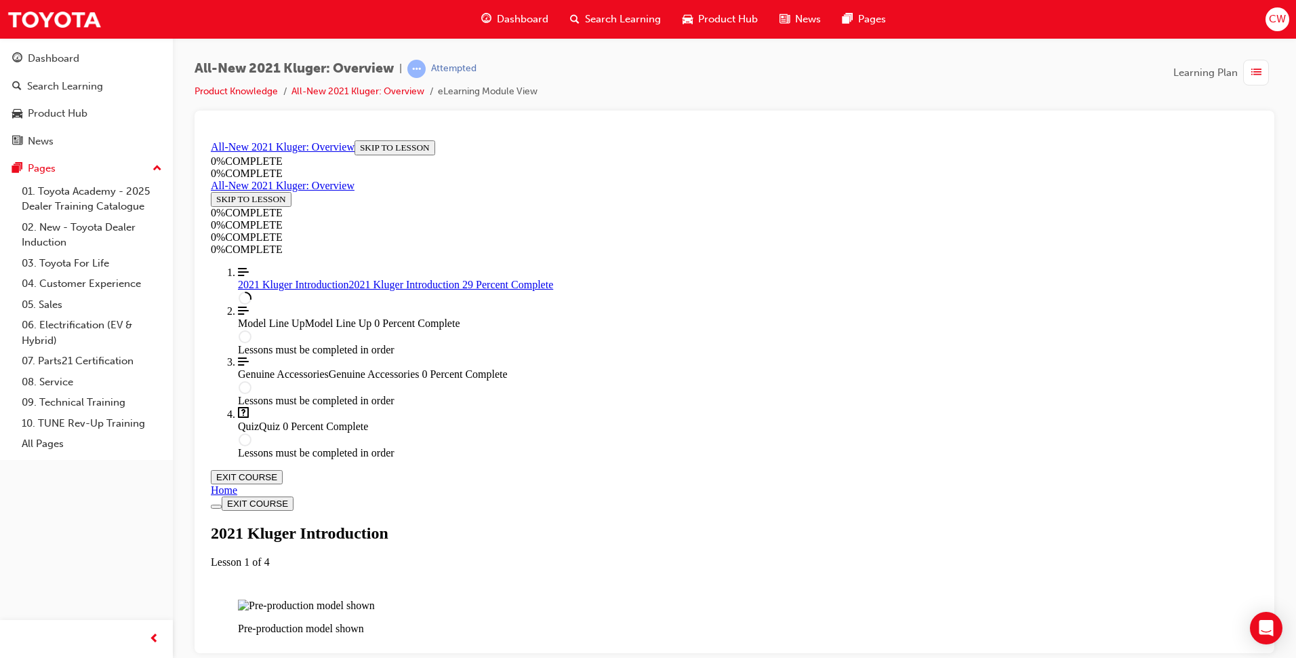
scroll to position [1064, 0]
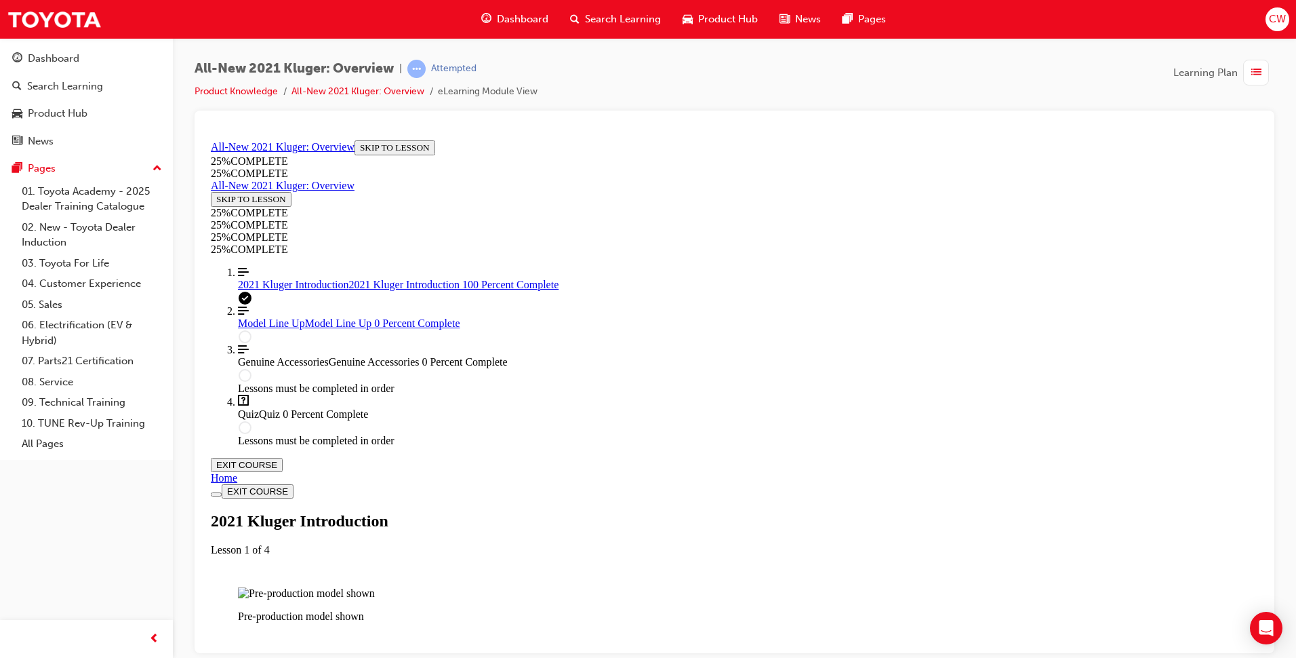
scroll to position [2282, 0]
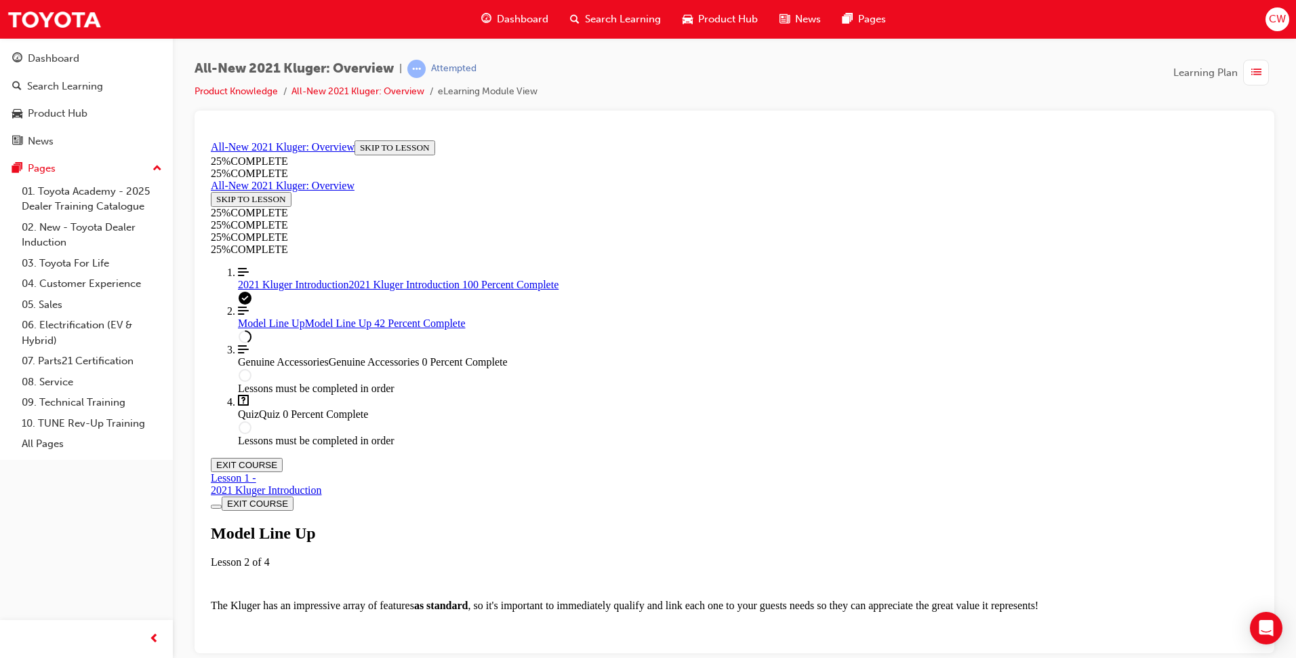
scroll to position [1877, 0]
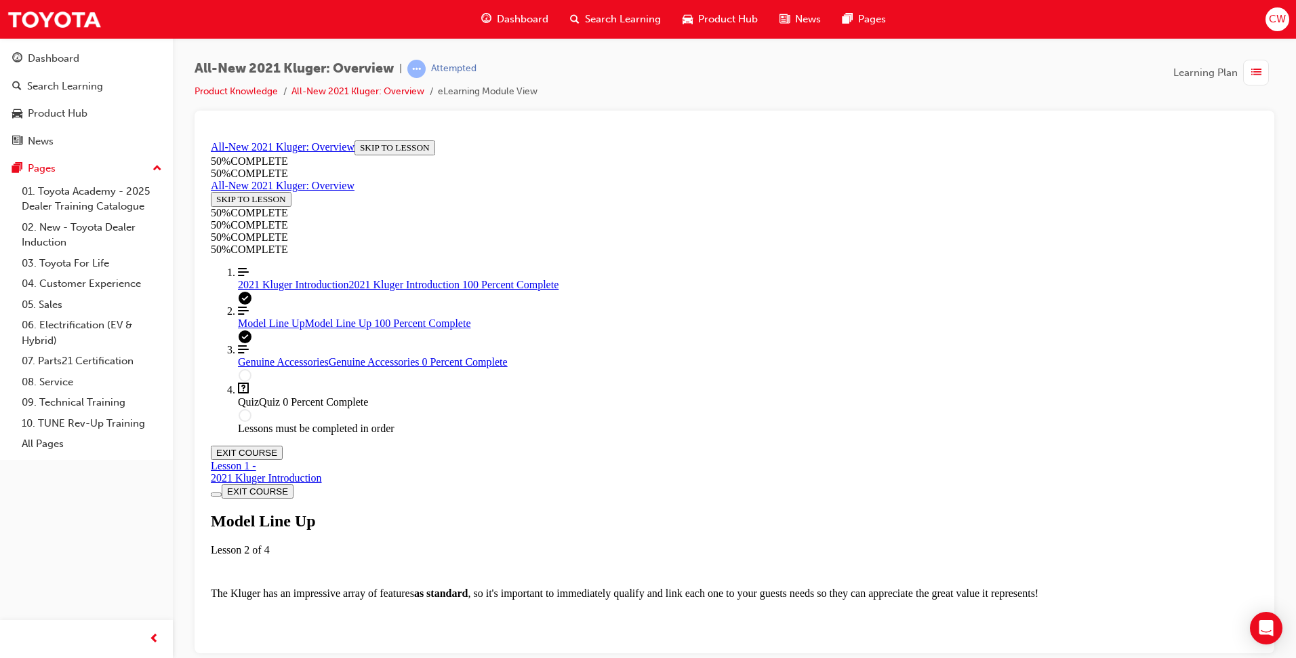
scroll to position [4064, 0]
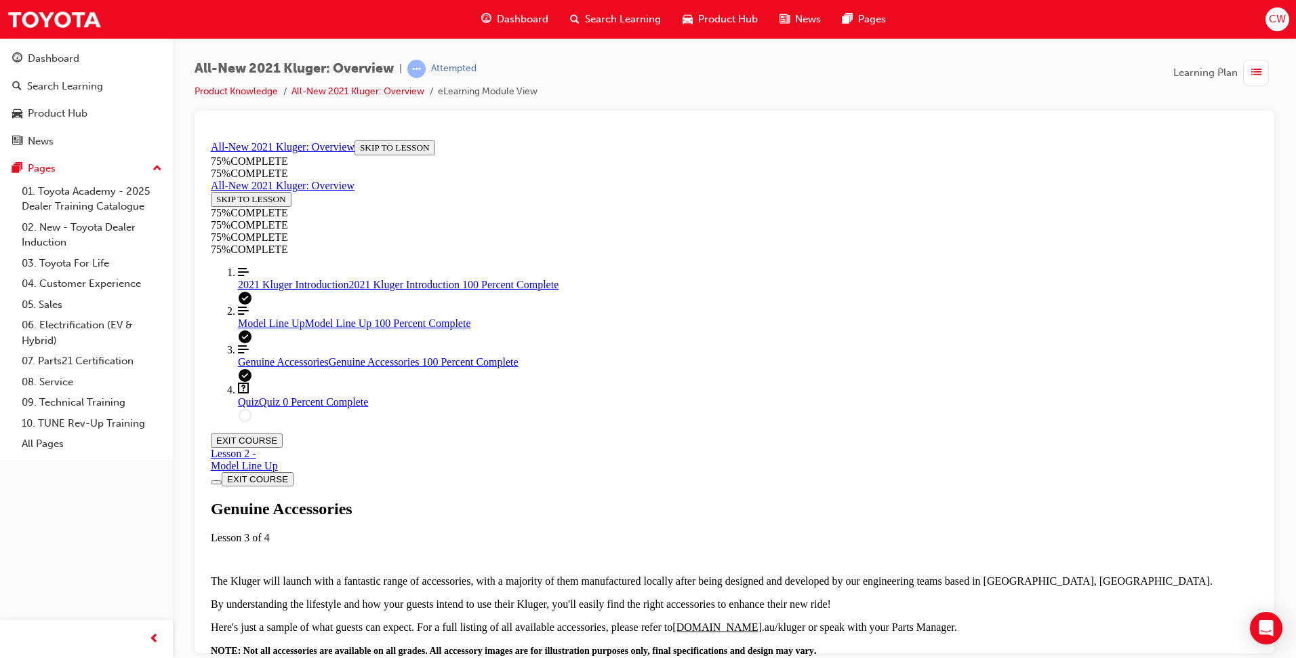
scroll to position [1638, 0]
drag, startPoint x: 796, startPoint y: 201, endPoint x: 827, endPoint y: 284, distance: 88.4
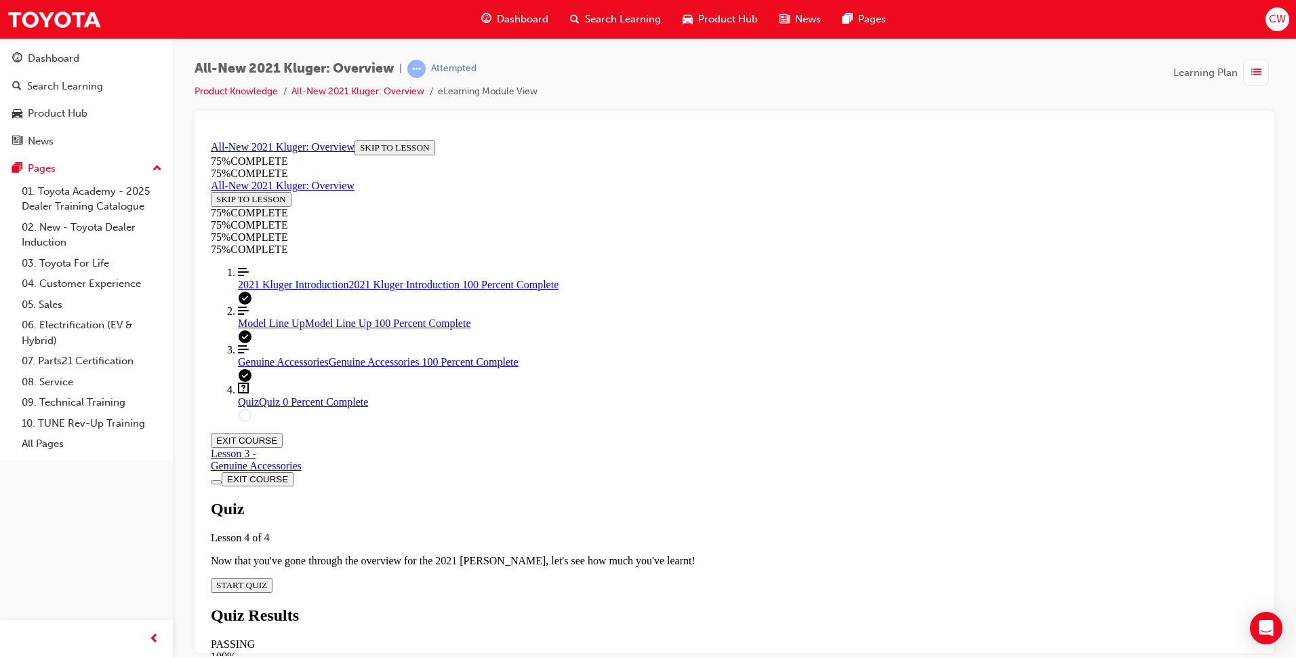
scroll to position [47, 0]
click at [666, 499] on div "Quiz Lesson 4 of 4 Now that you've gone through the overview for the 2021 [PERS…" at bounding box center [734, 545] width 1047 height 93
click at [272, 577] on button "START QUIZ" at bounding box center [242, 584] width 62 height 15
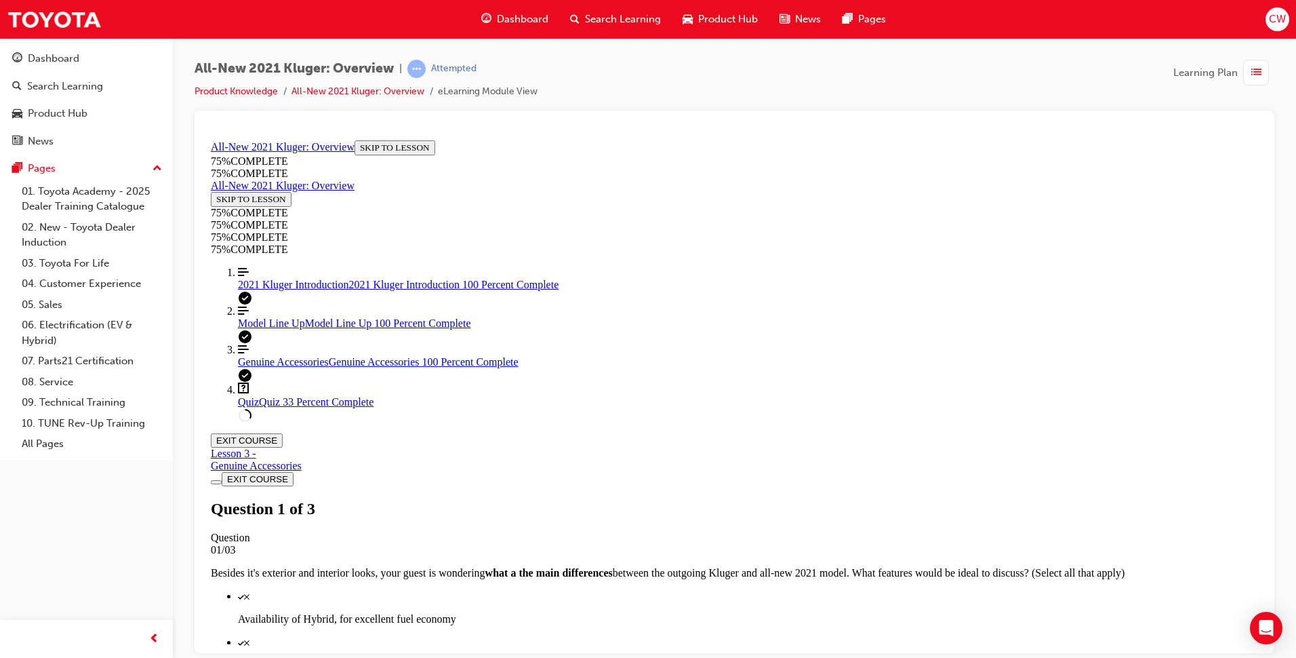
scroll to position [187, 0]
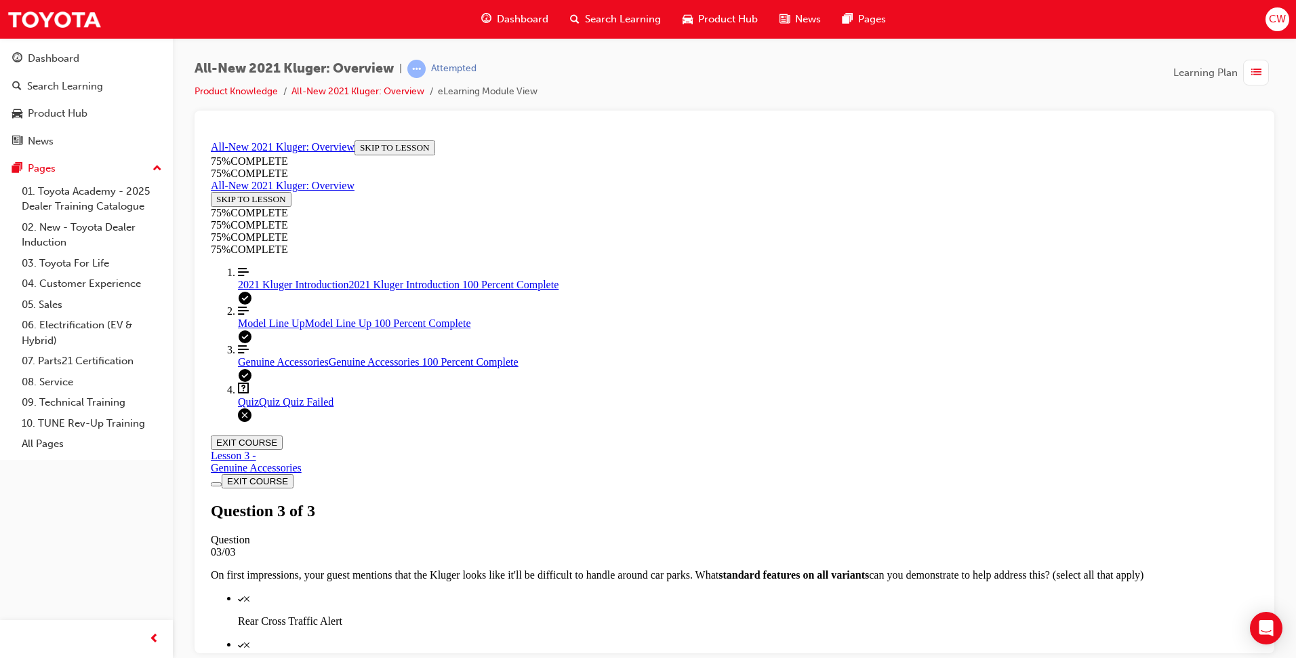
scroll to position [180, 0]
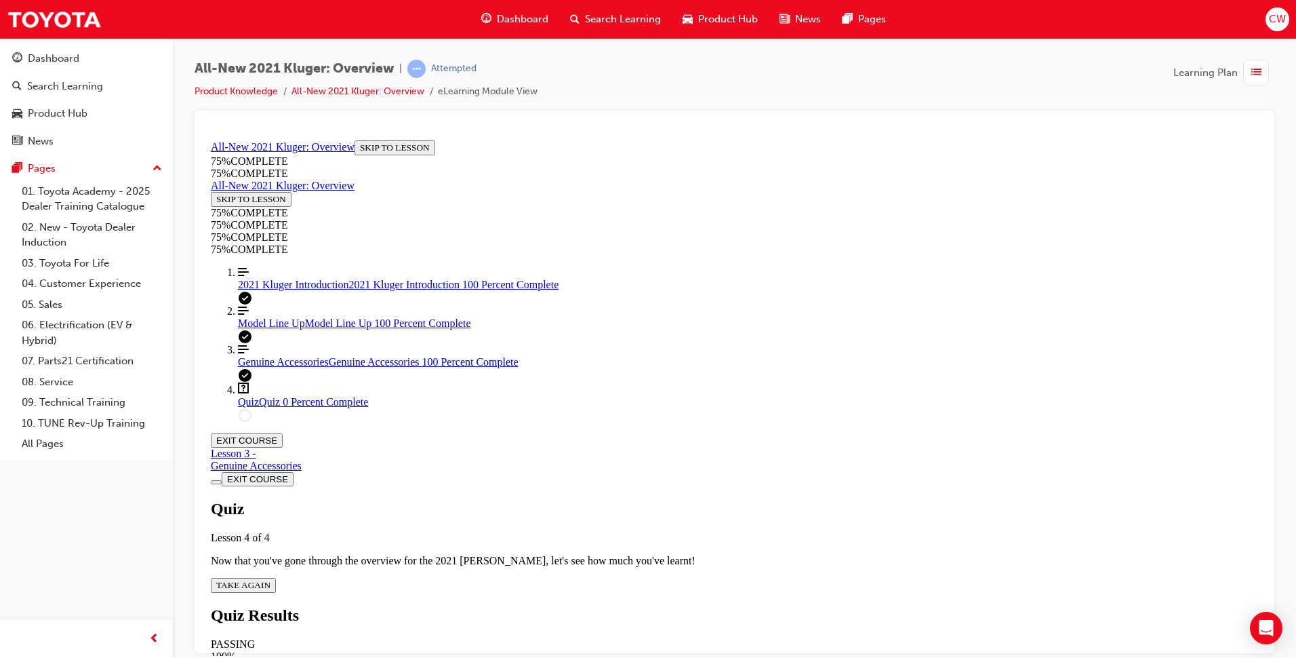
scroll to position [49, 0]
click at [270, 579] on span "TAKE AGAIN" at bounding box center [243, 584] width 54 height 10
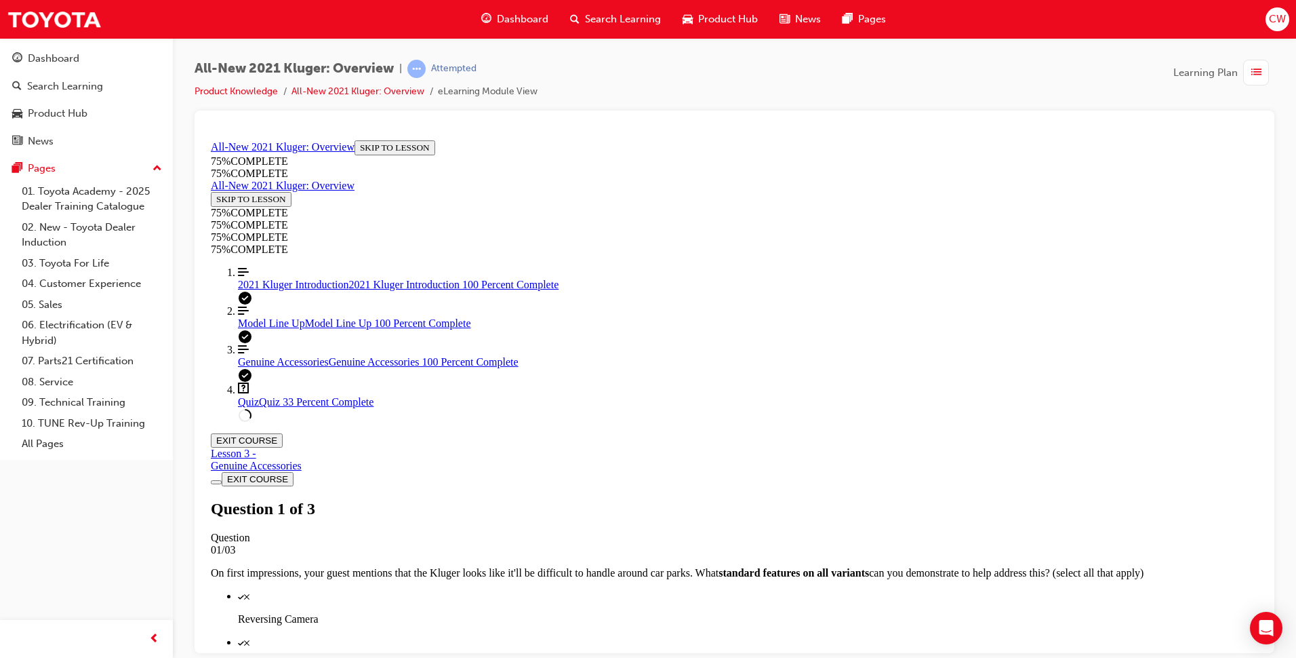
scroll to position [117, 0]
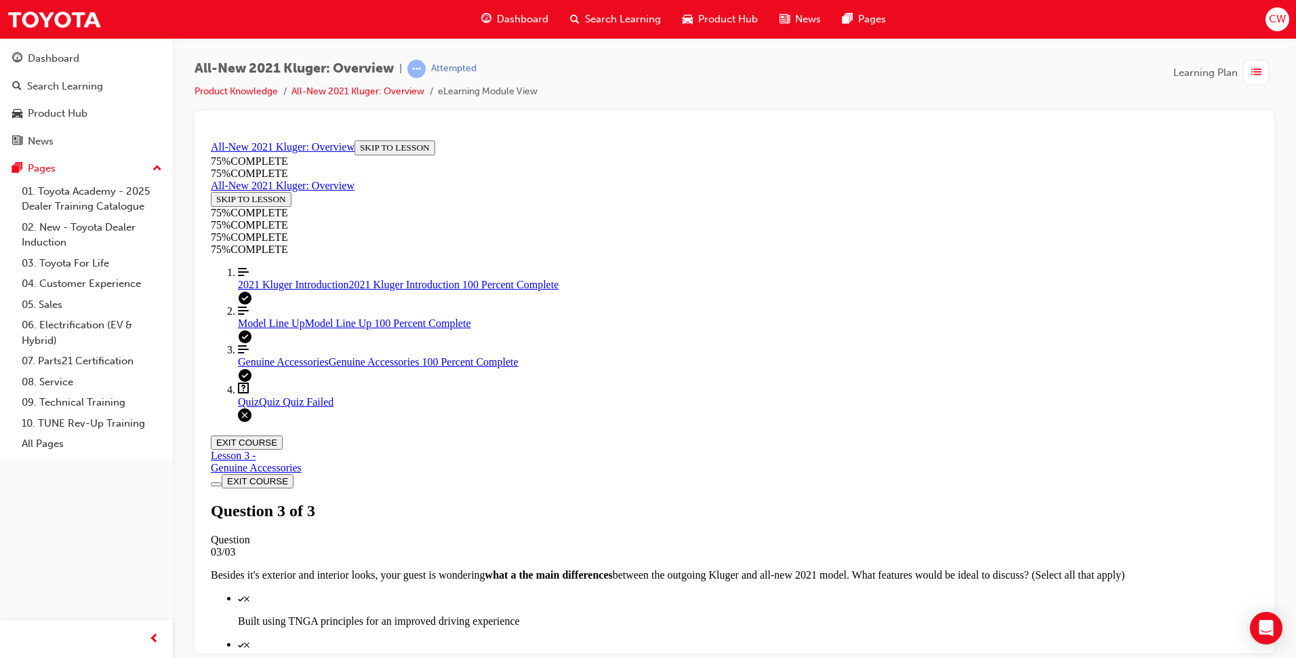
scroll to position [180, 0]
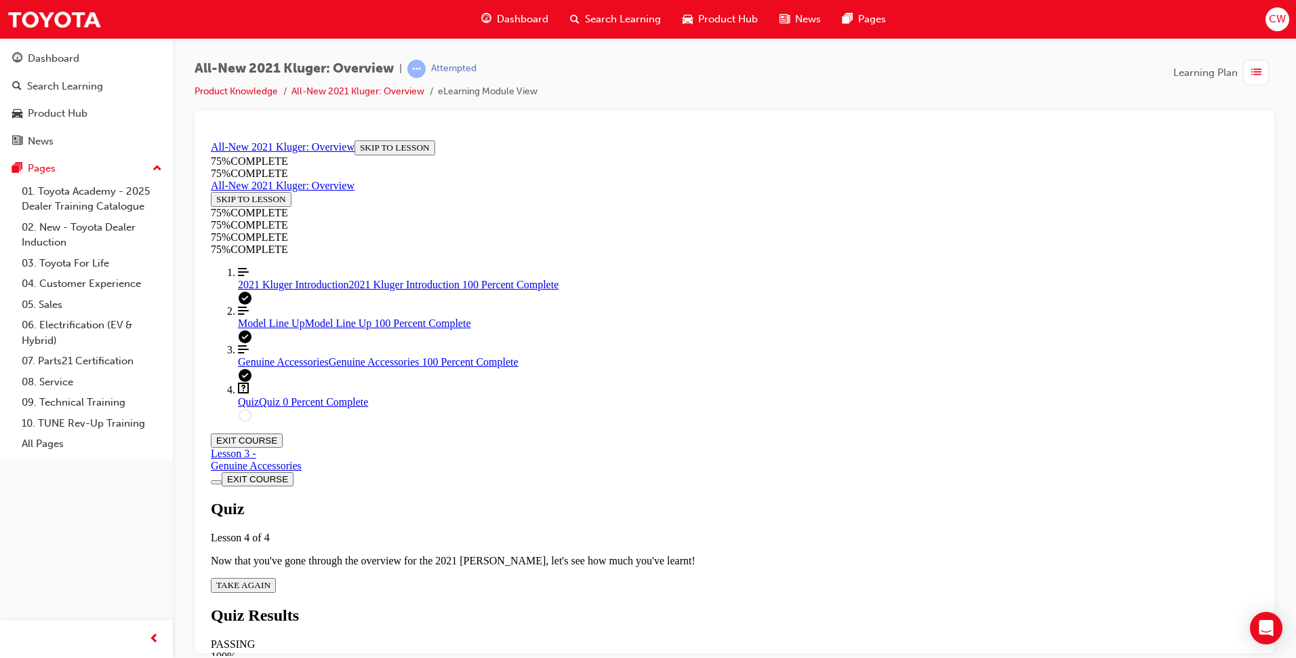
click at [270, 579] on span "TAKE AGAIN" at bounding box center [243, 584] width 54 height 10
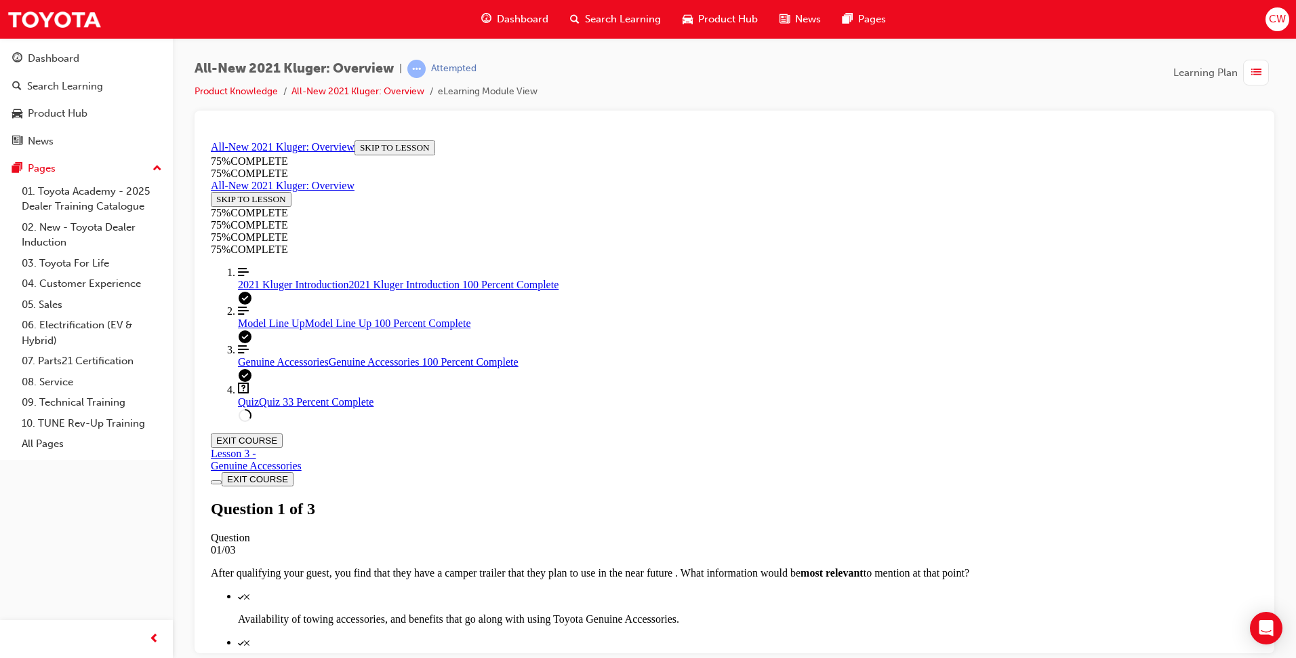
scroll to position [185, 0]
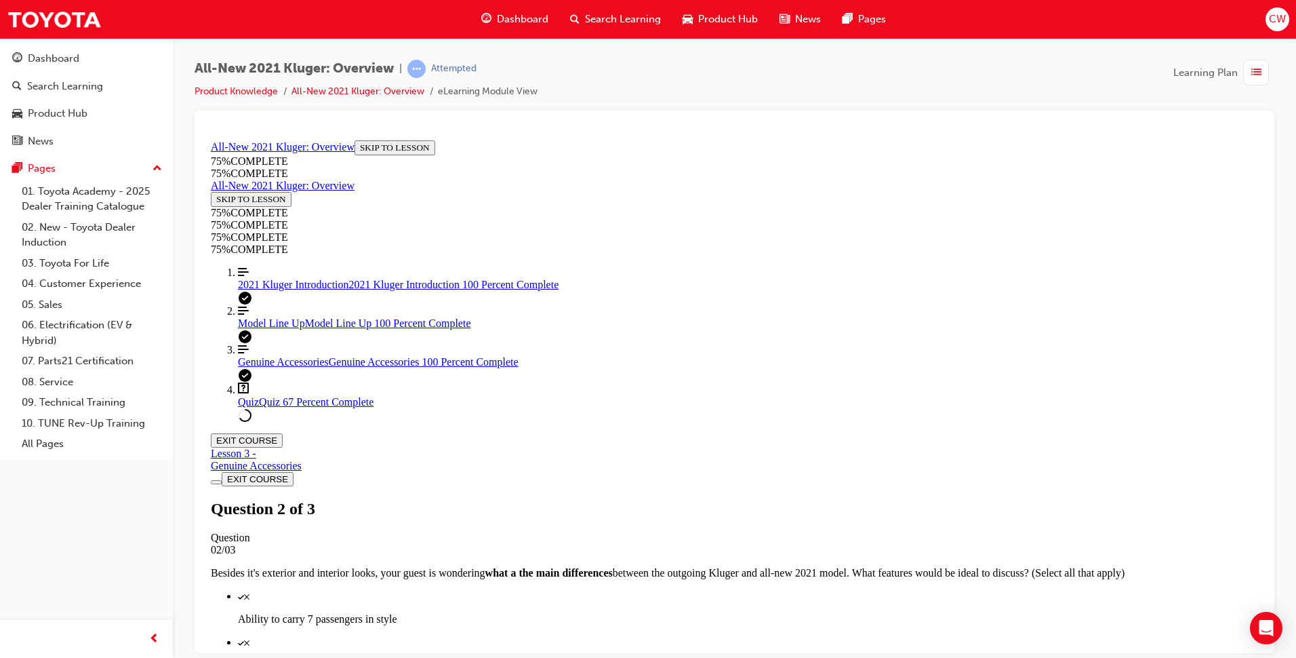
scroll to position [49, 0]
drag, startPoint x: 815, startPoint y: 610, endPoint x: 801, endPoint y: 576, distance: 36.8
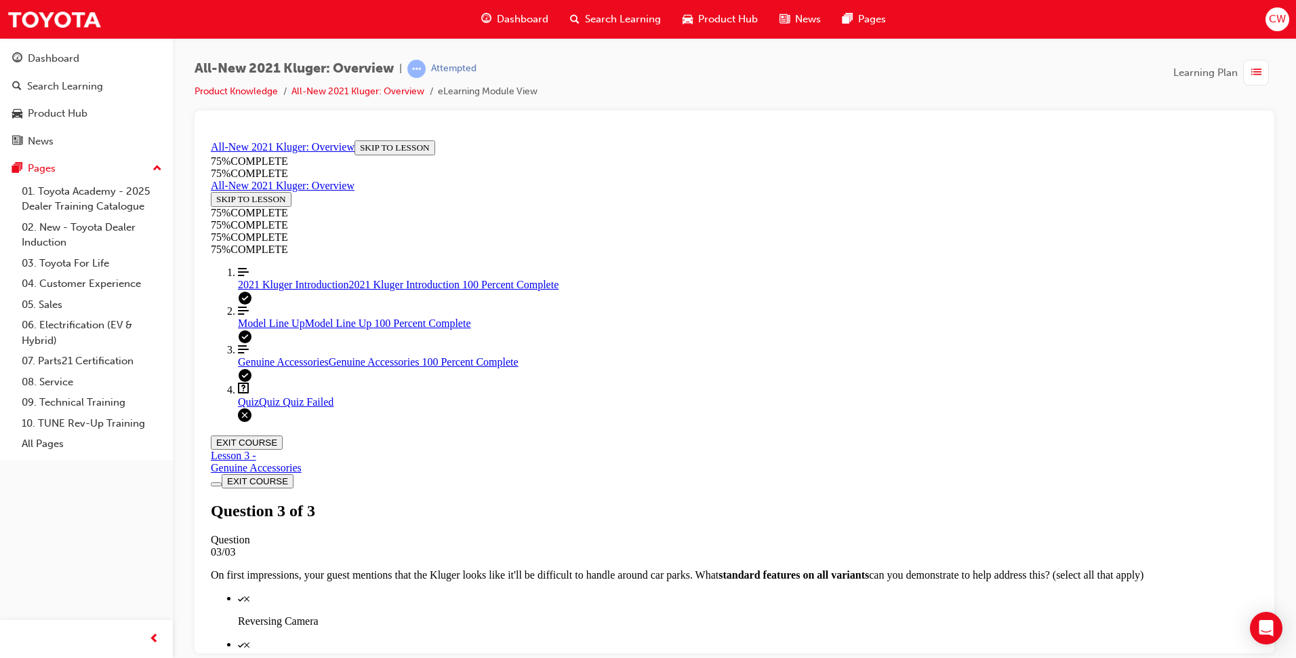
scroll to position [117, 0]
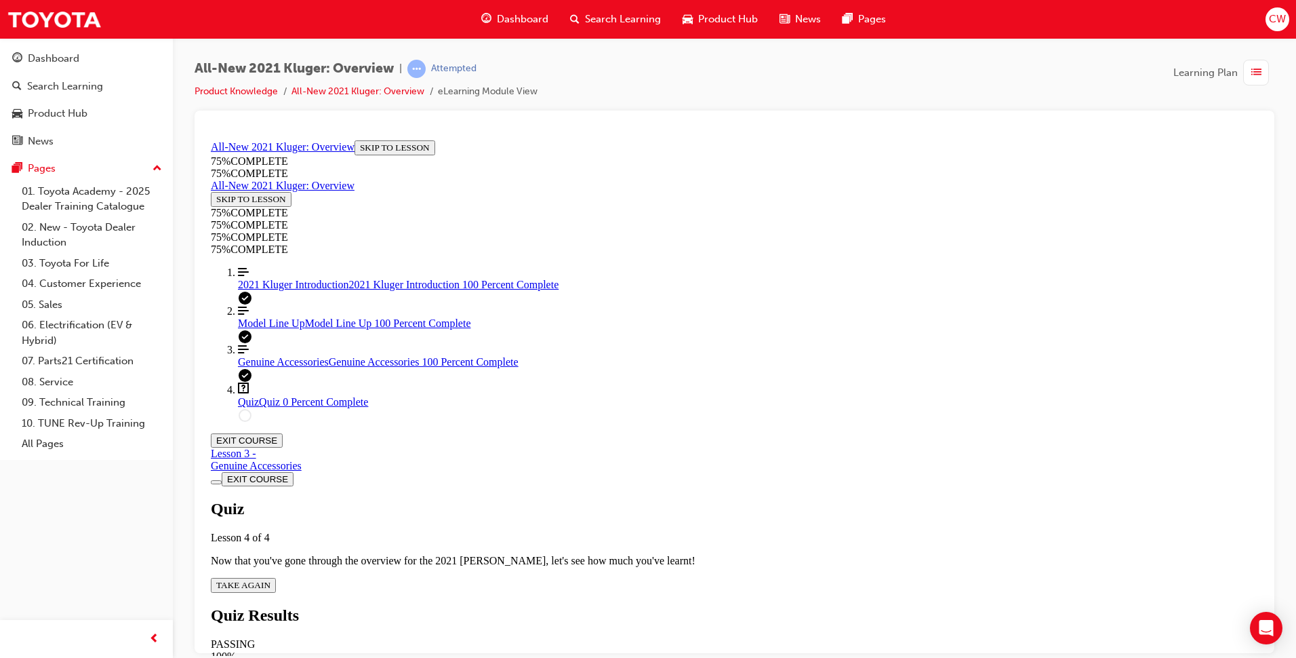
scroll to position [49, 0]
click at [276, 577] on button "TAKE AGAIN" at bounding box center [243, 584] width 65 height 15
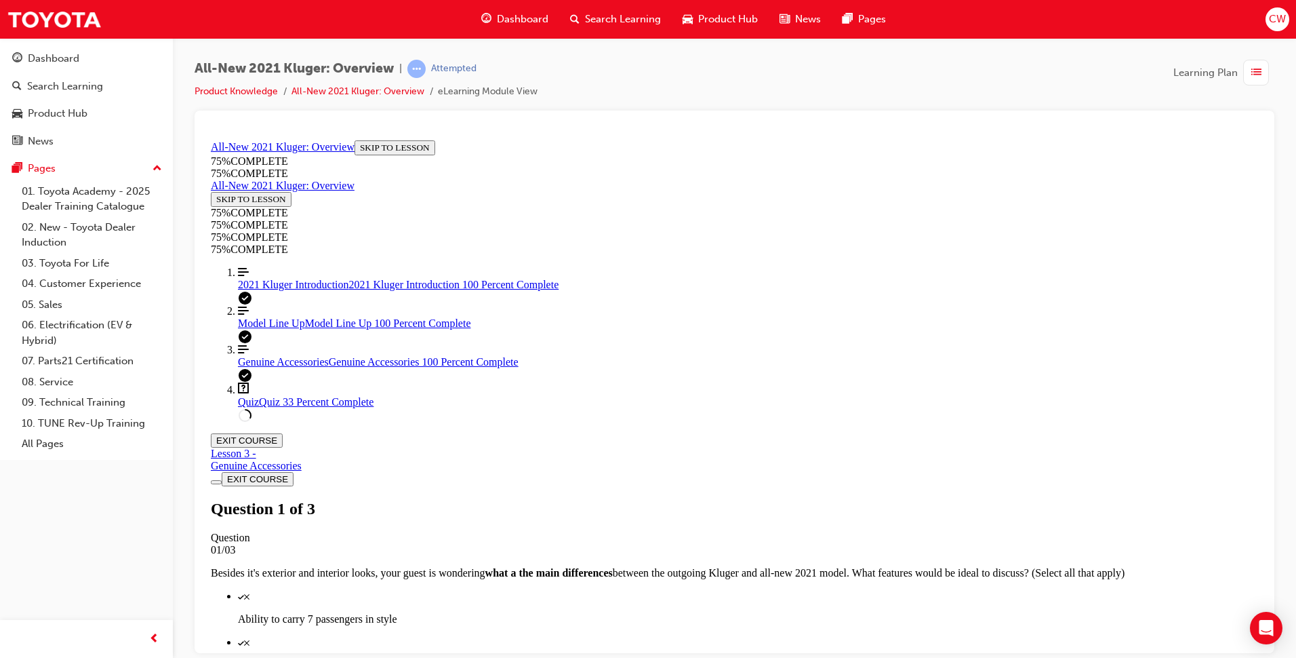
scroll to position [49, 0]
drag, startPoint x: 811, startPoint y: 565, endPoint x: 803, endPoint y: 554, distance: 13.0
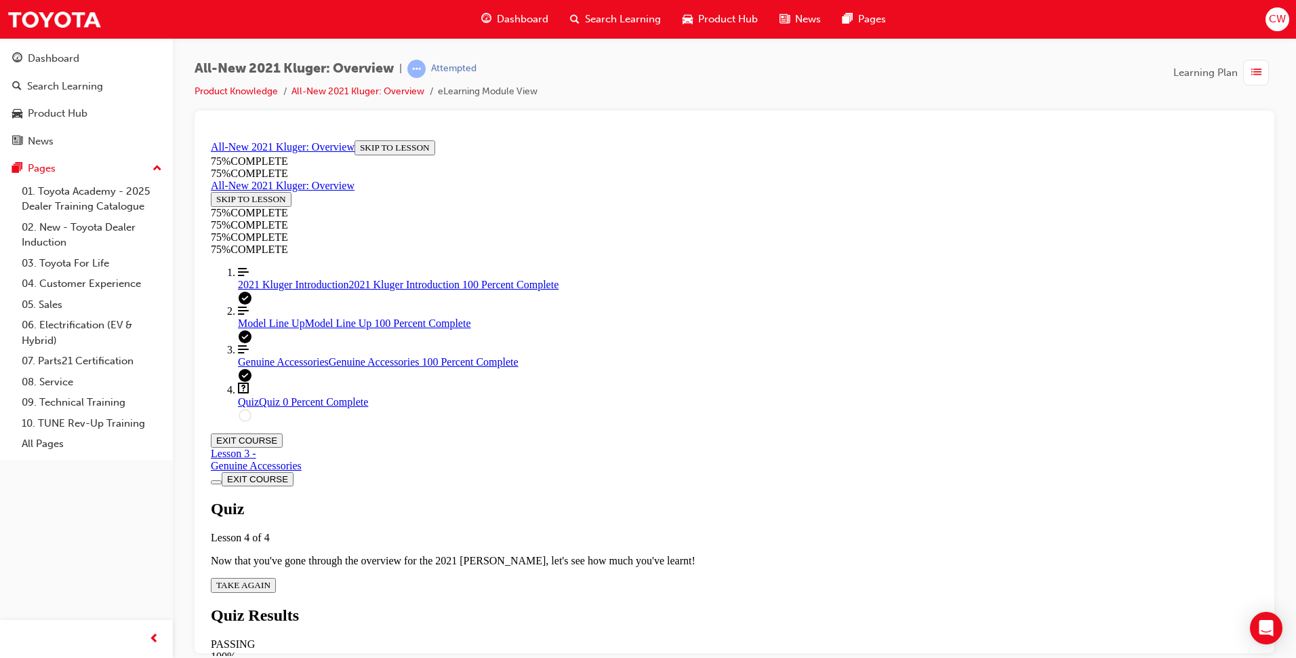
scroll to position [49, 0]
click at [270, 579] on span "TAKE AGAIN" at bounding box center [243, 584] width 54 height 10
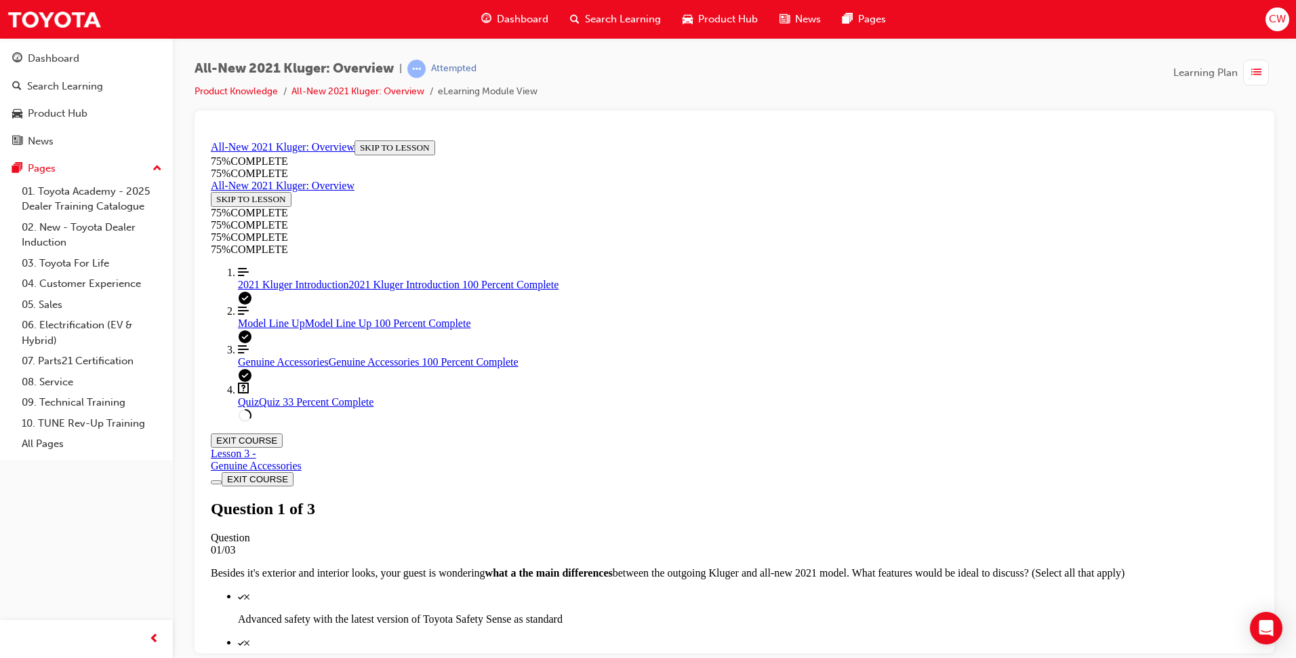
drag, startPoint x: 718, startPoint y: 590, endPoint x: 720, endPoint y: 606, distance: 15.7
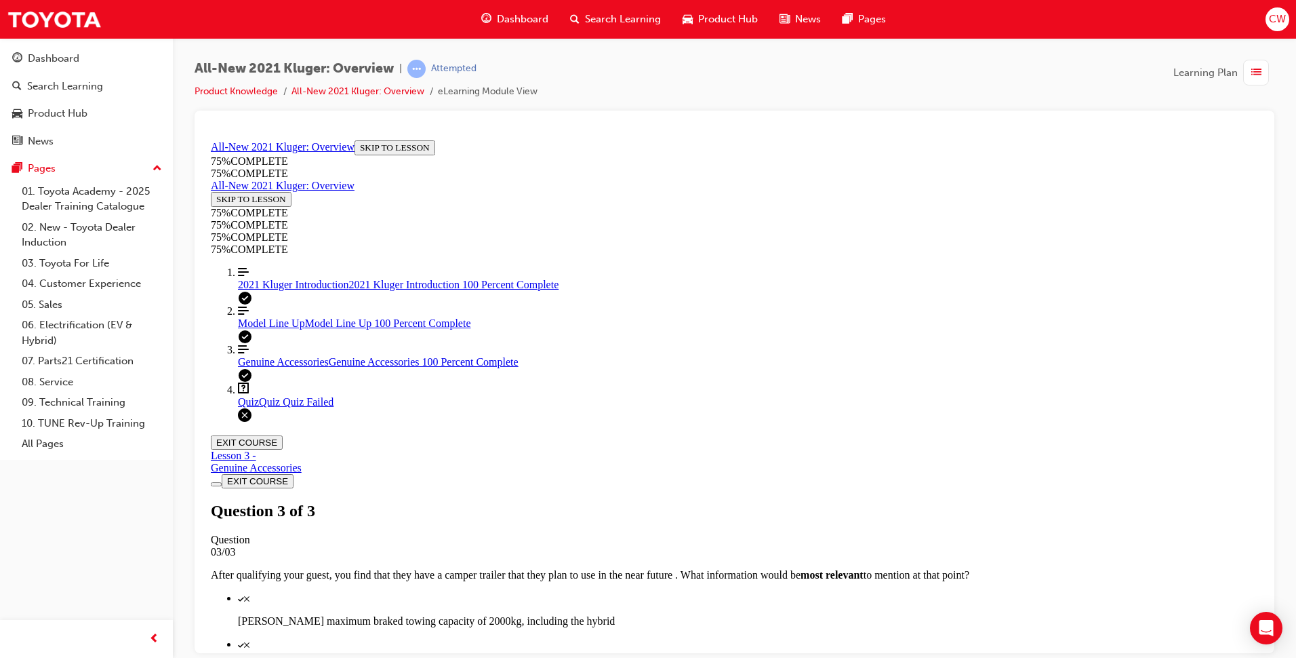
scroll to position [180, 0]
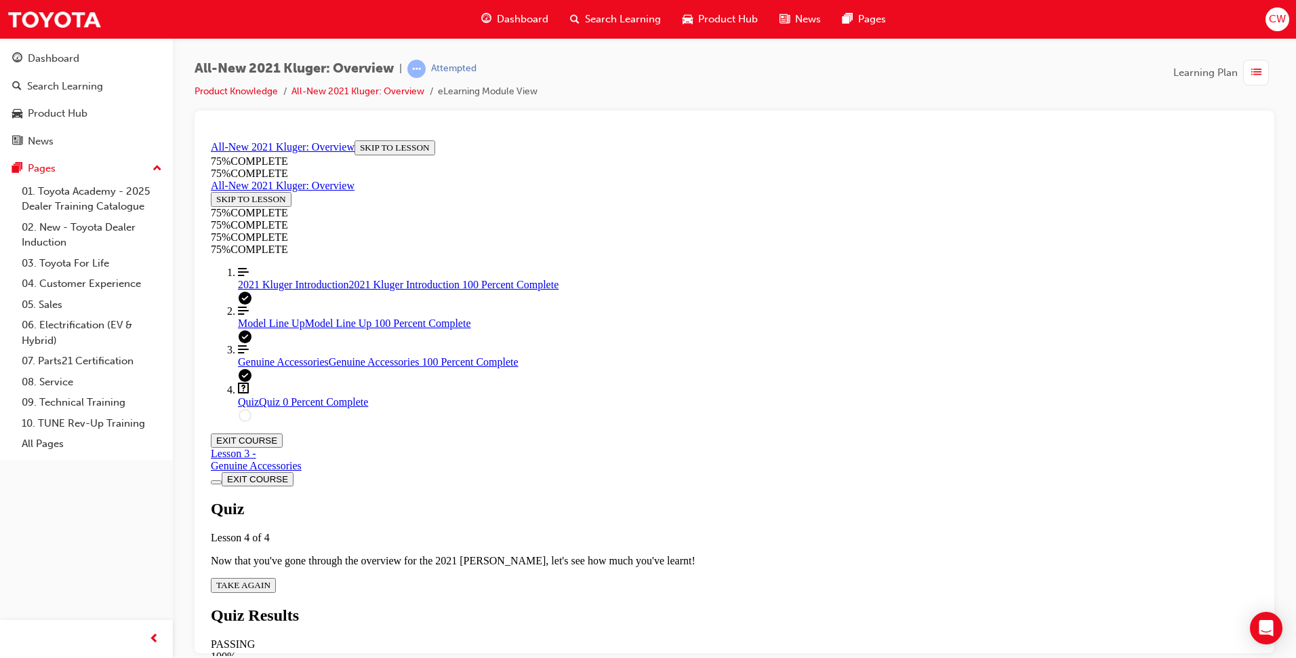
scroll to position [49, 0]
click at [276, 577] on button "TAKE AGAIN" at bounding box center [243, 584] width 65 height 15
drag, startPoint x: 763, startPoint y: 200, endPoint x: 758, endPoint y: 237, distance: 36.9
drag, startPoint x: 758, startPoint y: 237, endPoint x: 1076, endPoint y: 148, distance: 329.9
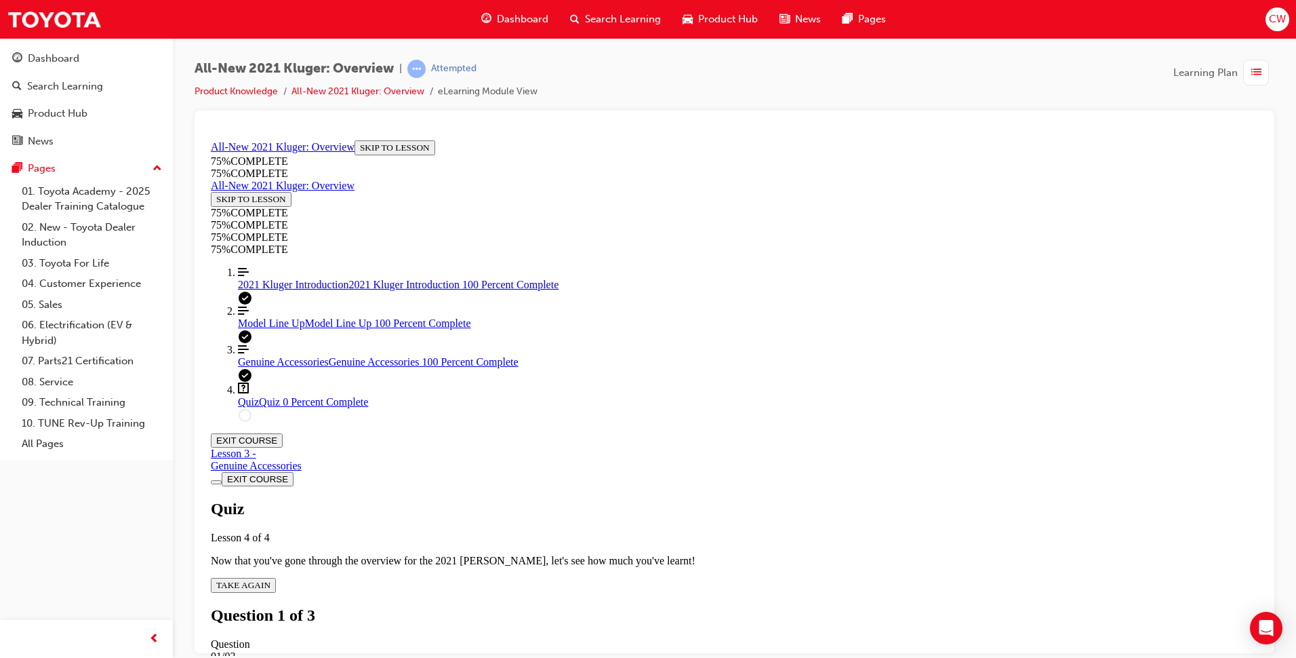
click at [1076, 471] on div "EXIT COURSE" at bounding box center [734, 478] width 1047 height 14
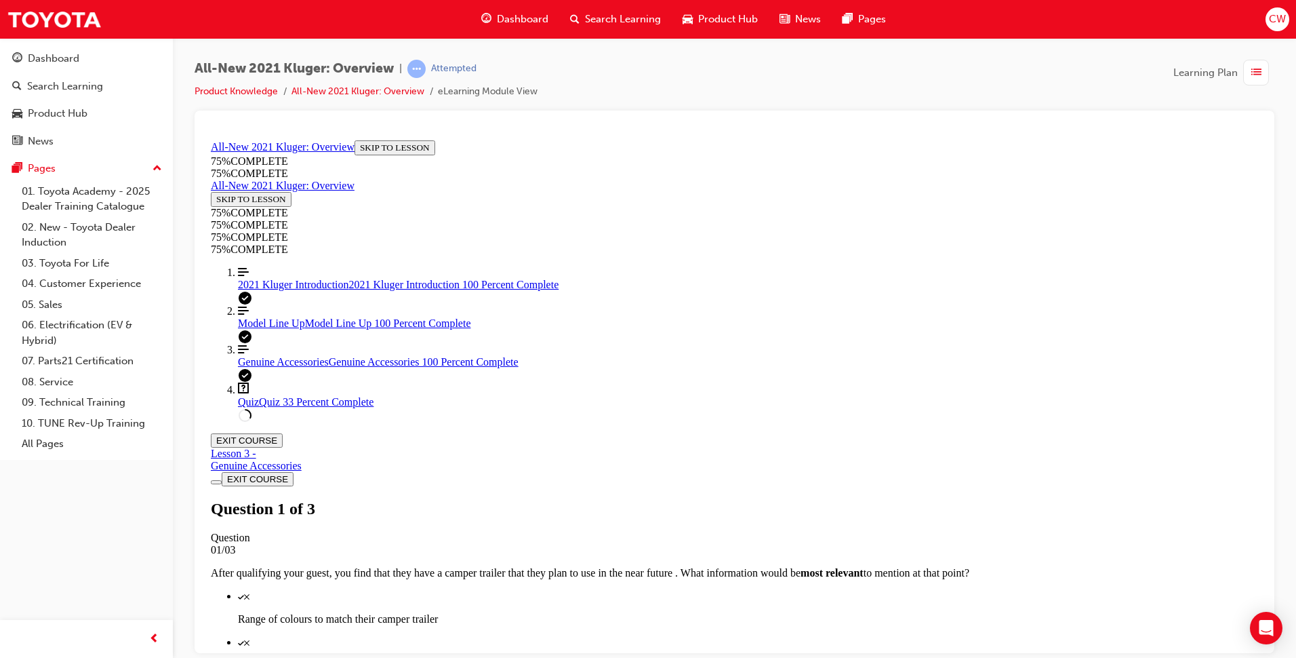
scroll to position [117, 0]
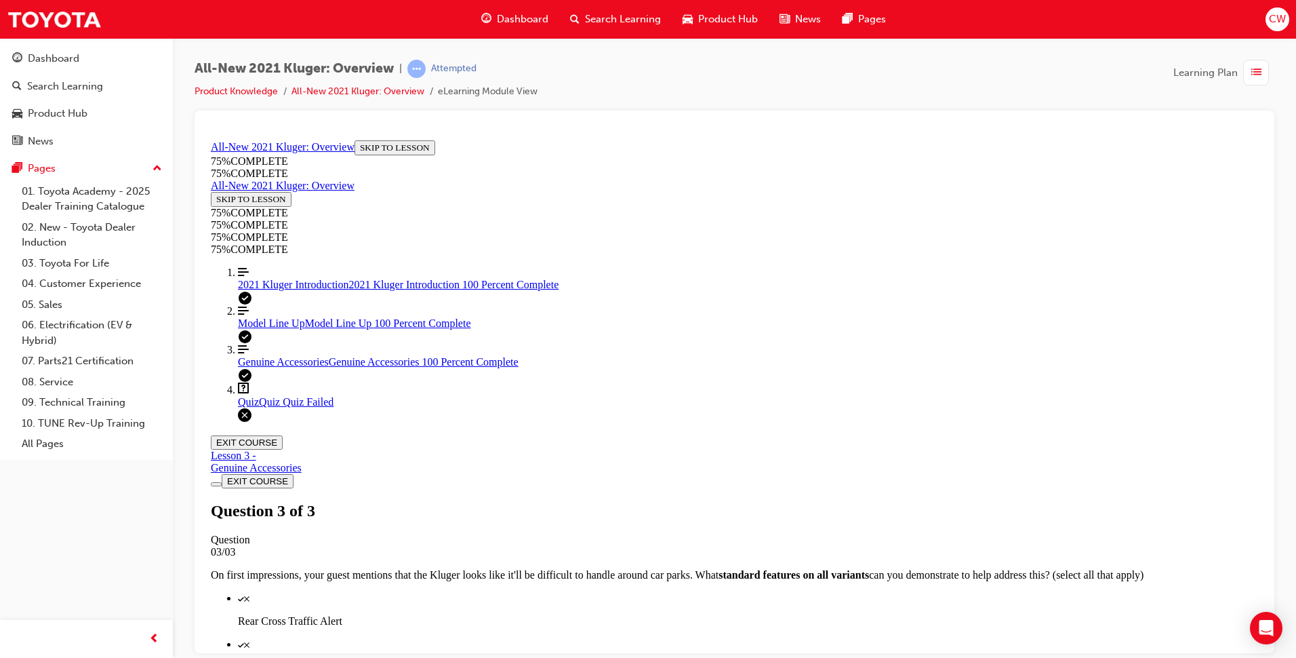
scroll to position [180, 0]
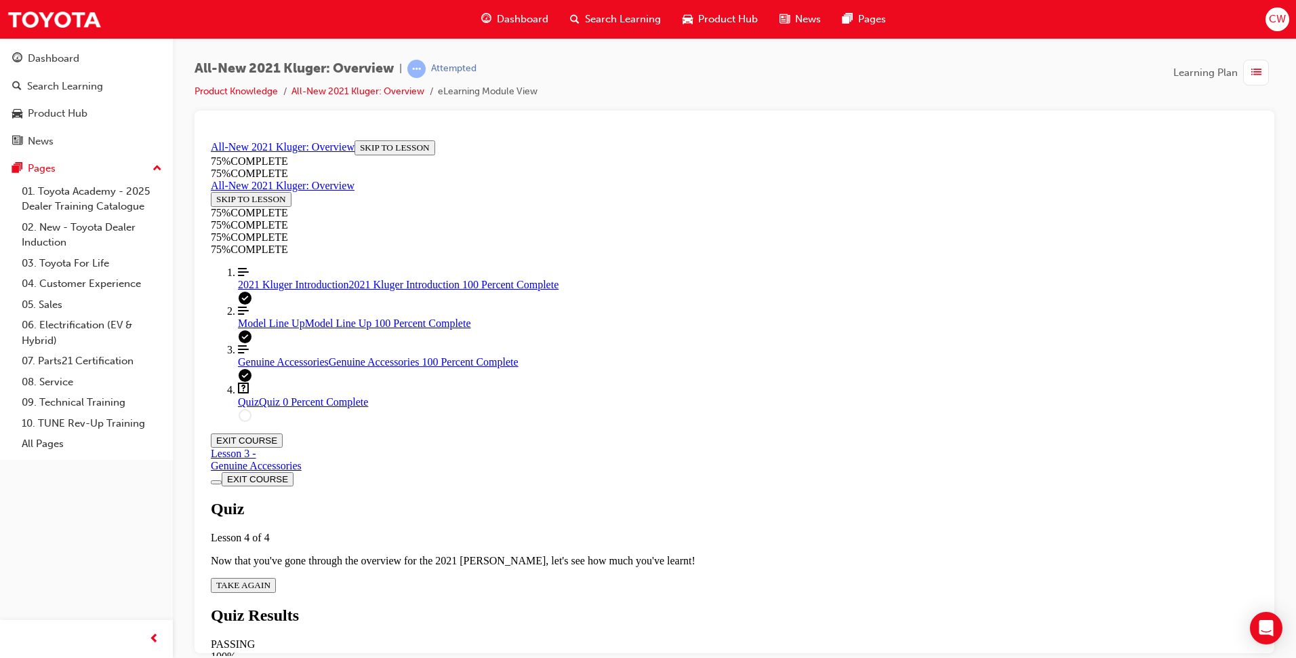
click at [270, 579] on span "TAKE AGAIN" at bounding box center [243, 584] width 54 height 10
drag, startPoint x: 730, startPoint y: 458, endPoint x: 731, endPoint y: 439, distance: 18.3
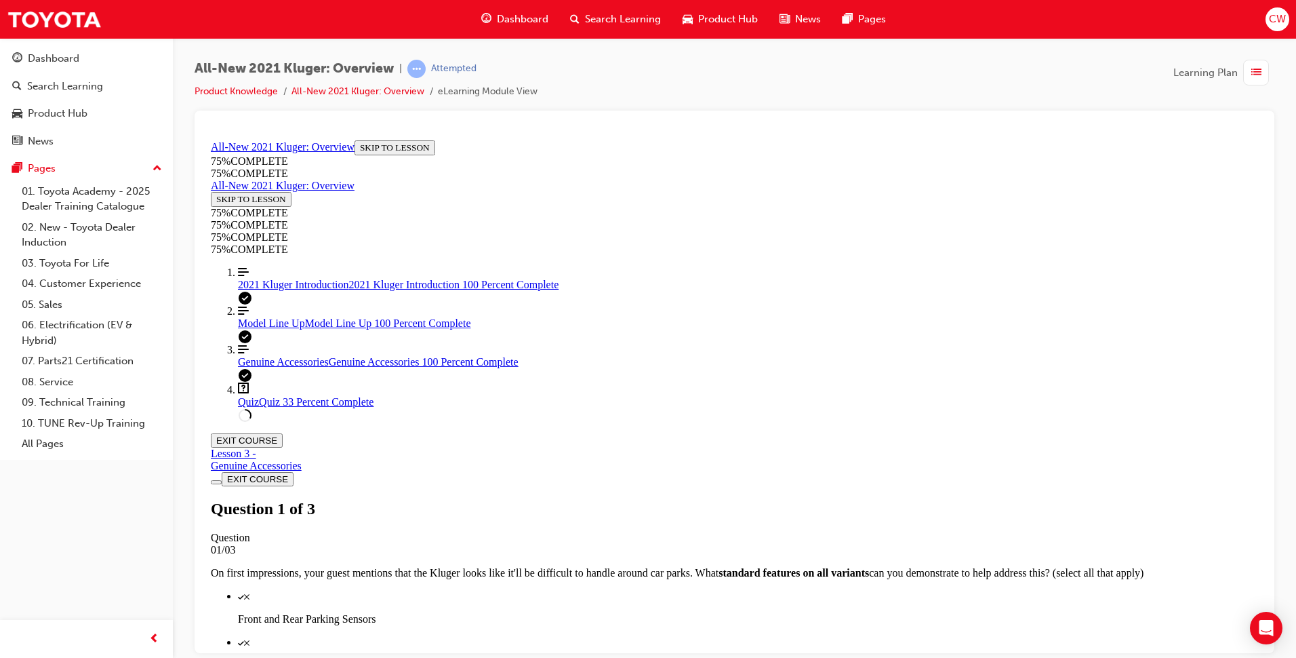
scroll to position [117, 0]
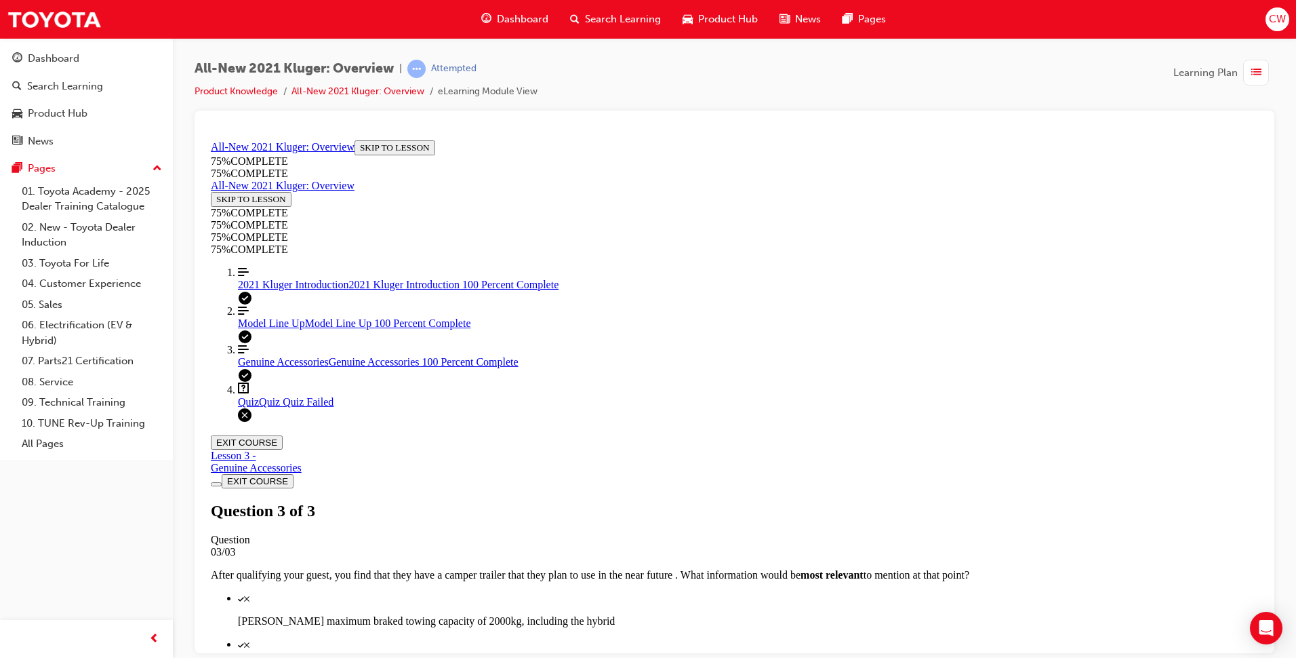
scroll to position [180, 0]
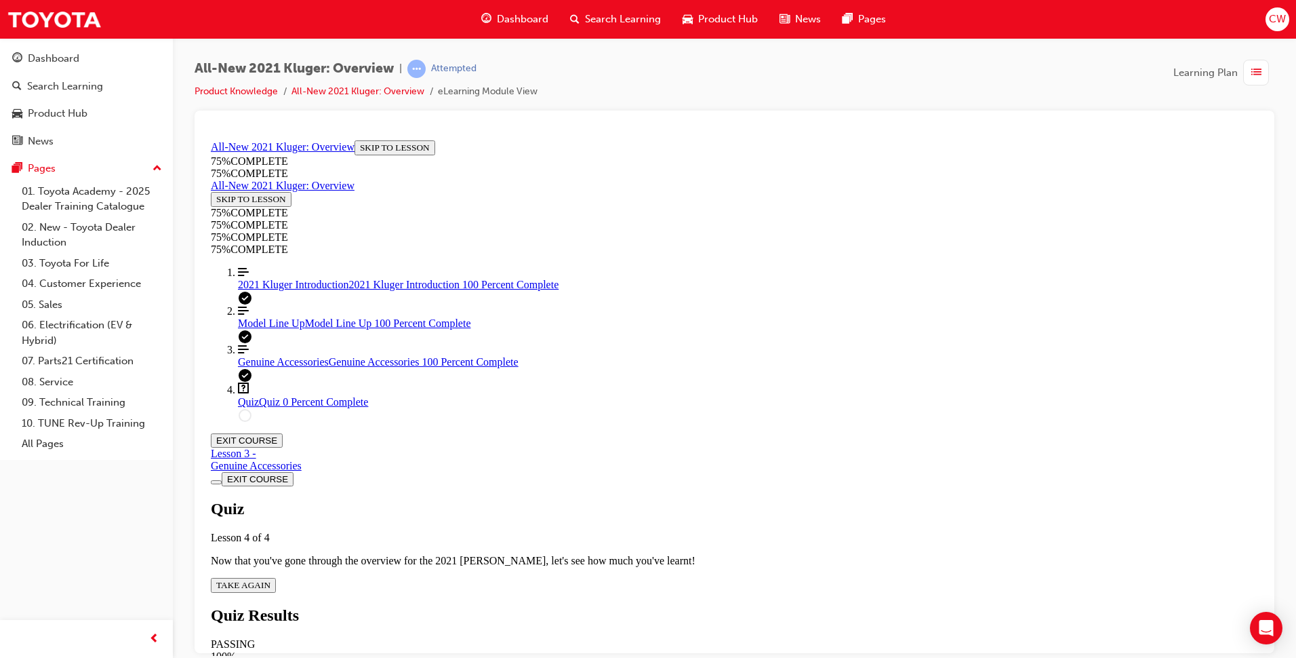
click at [270, 579] on span "TAKE AGAIN" at bounding box center [243, 584] width 54 height 10
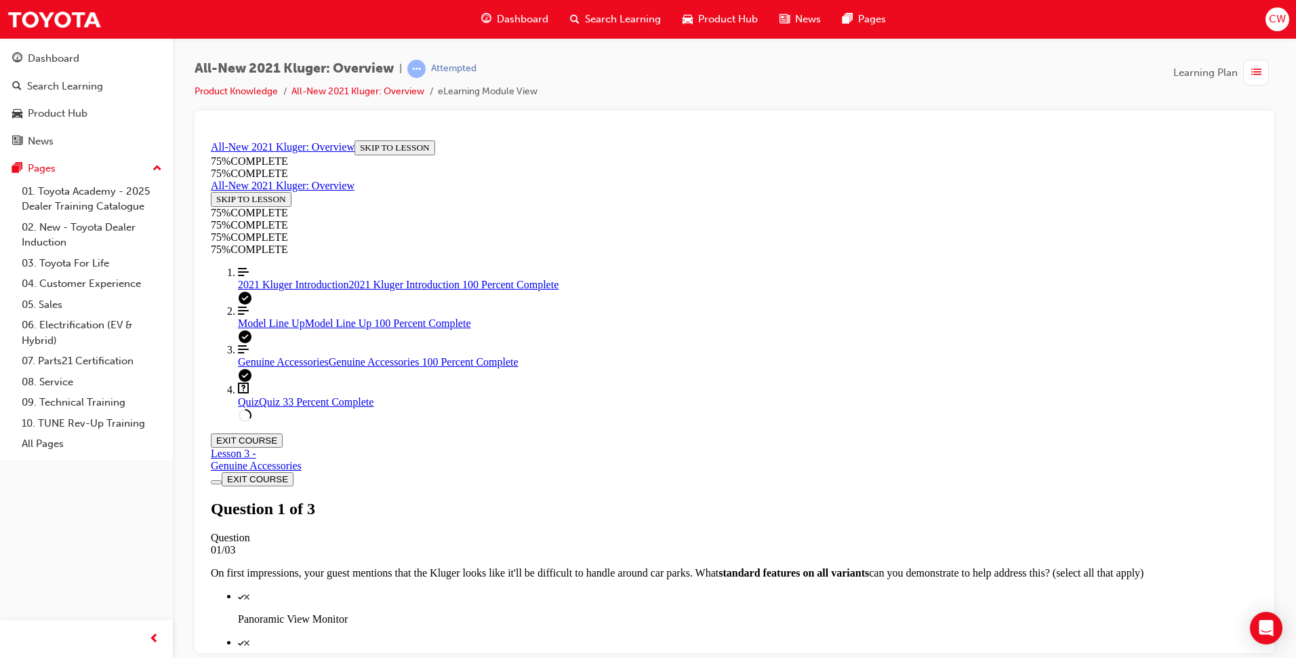
scroll to position [185, 0]
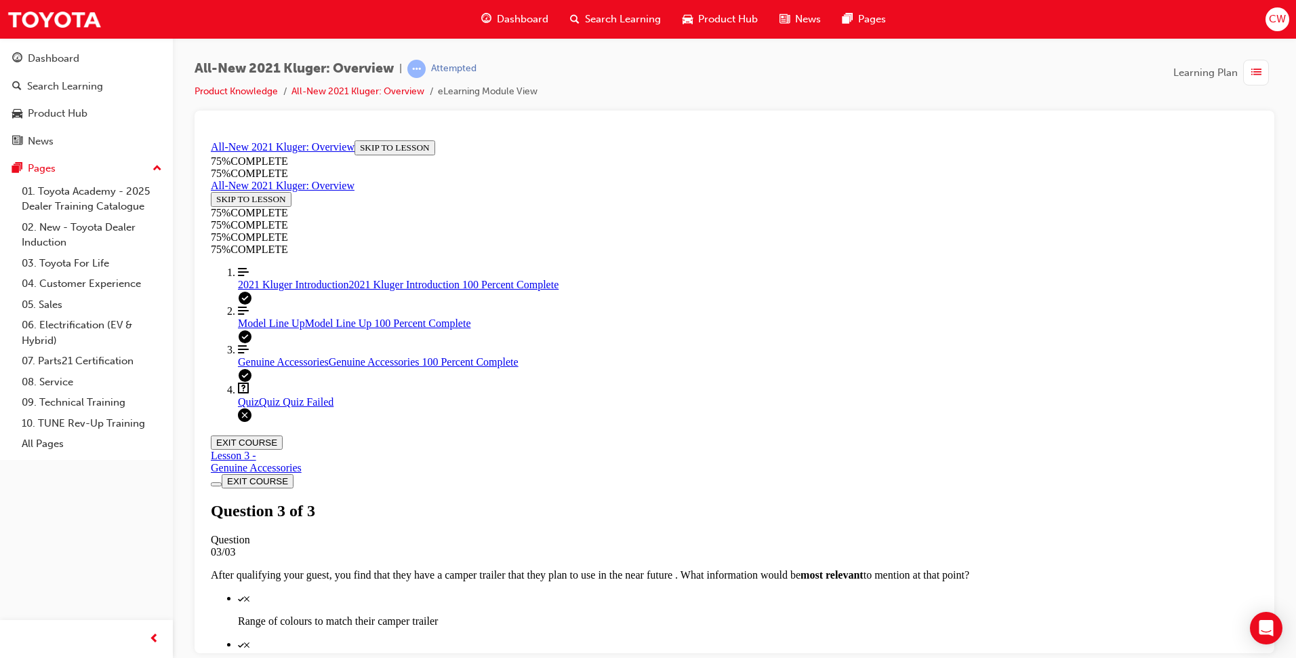
scroll to position [180, 0]
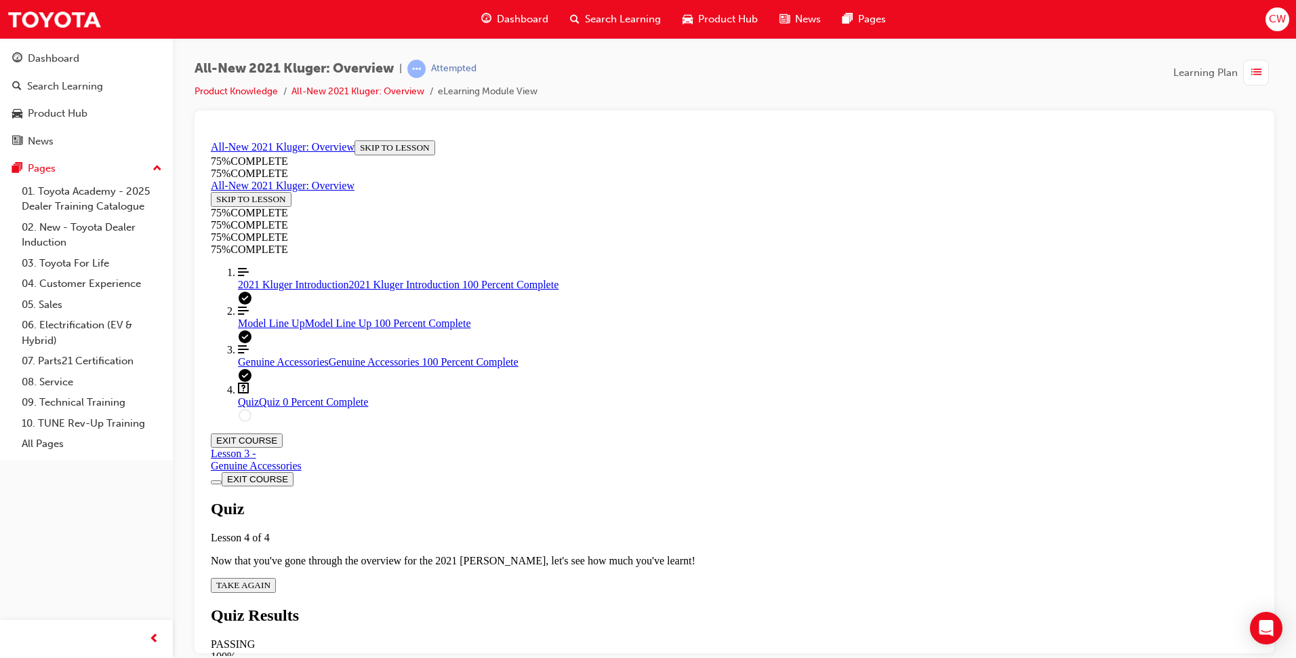
scroll to position [49, 0]
click at [270, 579] on span "TAKE AGAIN" at bounding box center [243, 584] width 54 height 10
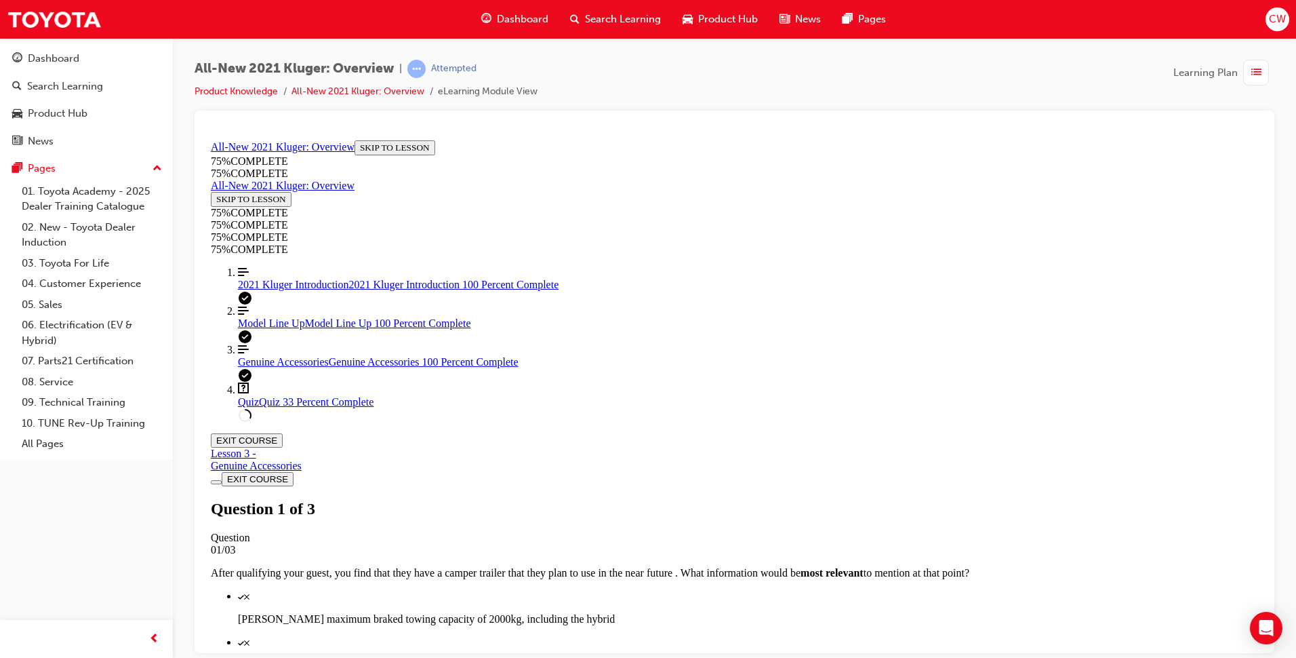
scroll to position [117, 0]
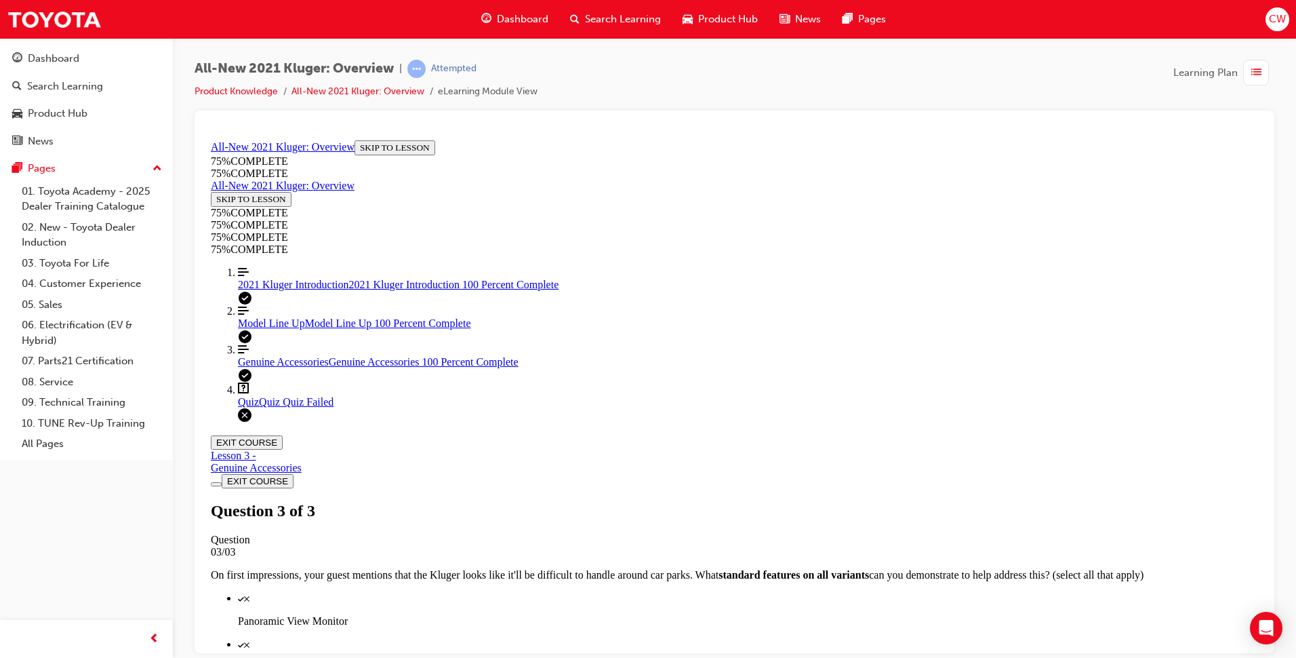
scroll to position [180, 0]
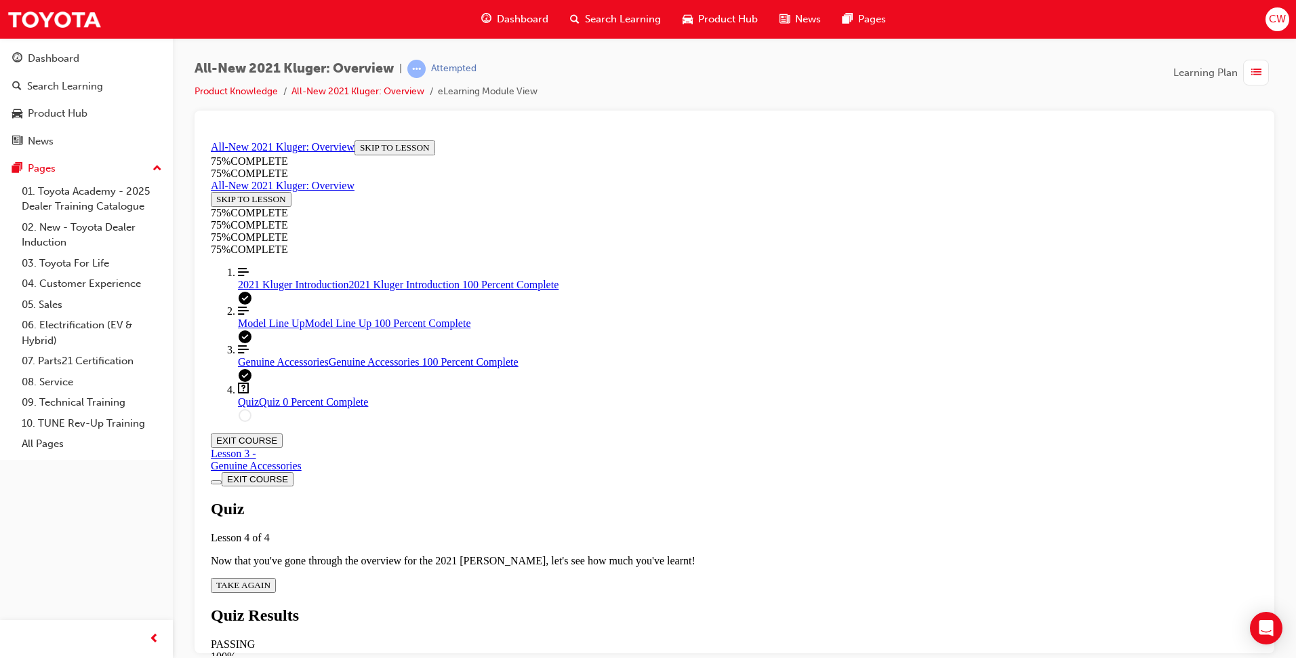
click at [639, 499] on div "Quiz Lesson 4 of 4 Now that you've gone through the overview for the 2021 Kluge…" at bounding box center [734, 545] width 1047 height 93
click at [270, 579] on span "TAKE AGAIN" at bounding box center [243, 584] width 54 height 10
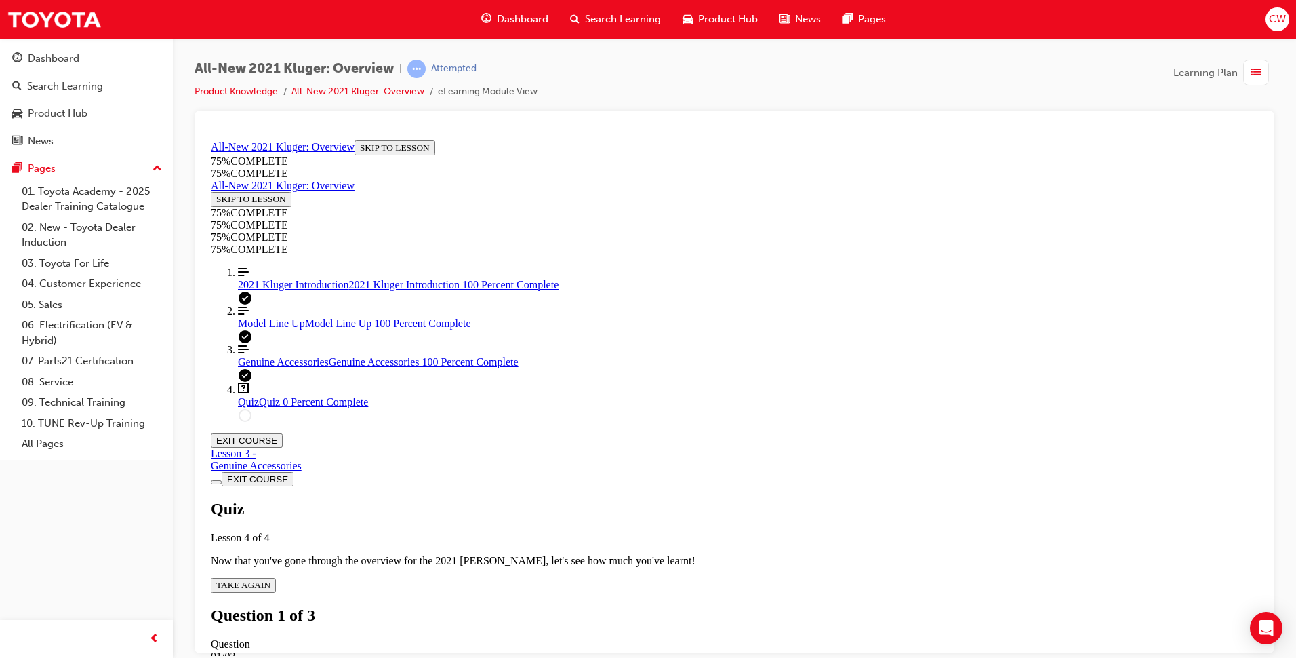
scroll to position [49, 0]
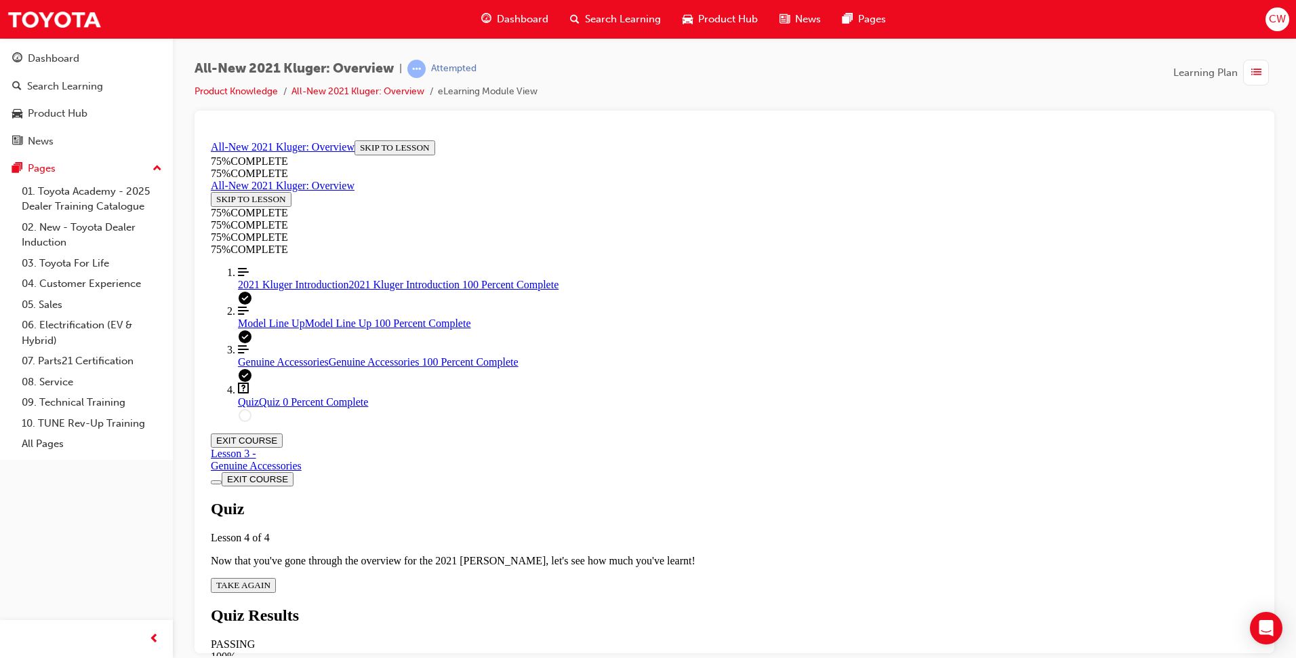
click at [270, 579] on icon "Quiz" at bounding box center [270, 584] width 0 height 10
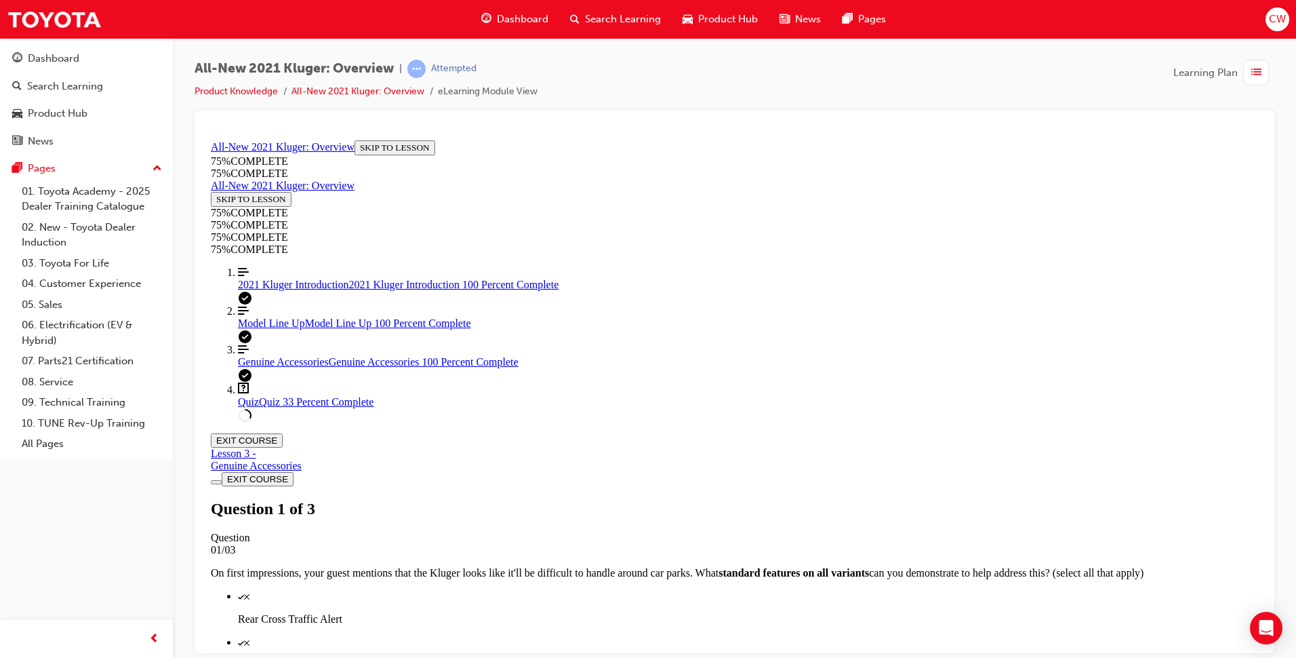
scroll to position [117, 0]
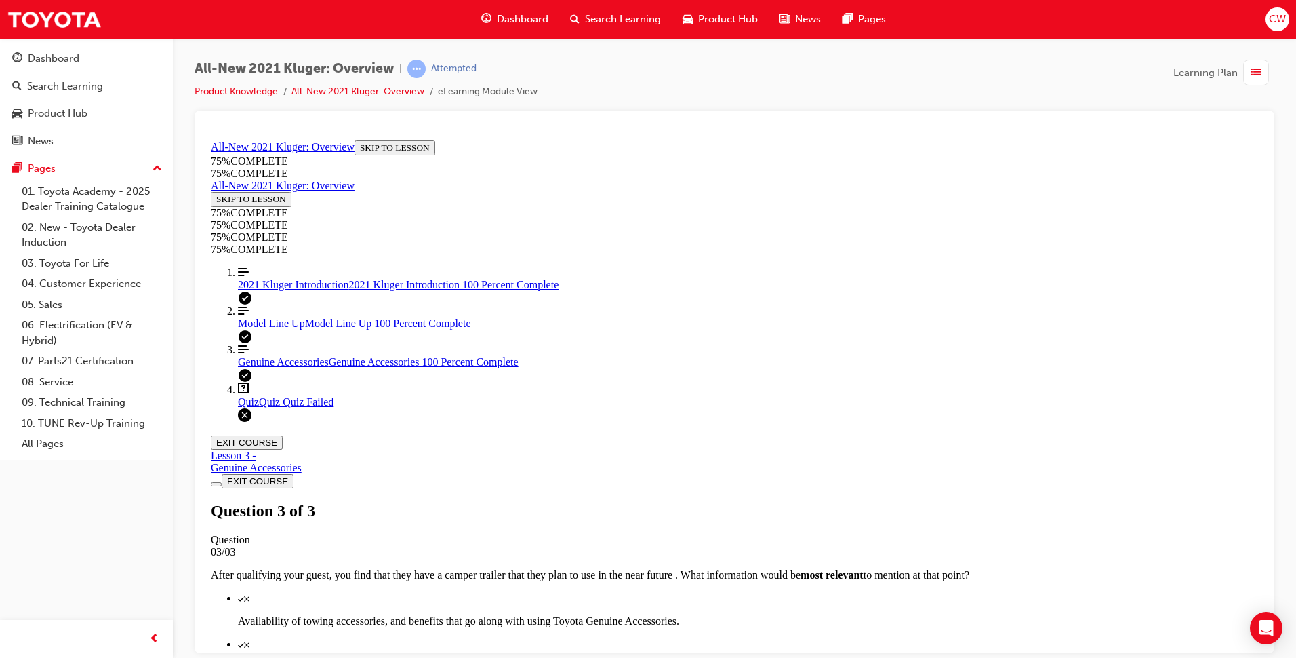
scroll to position [180, 0]
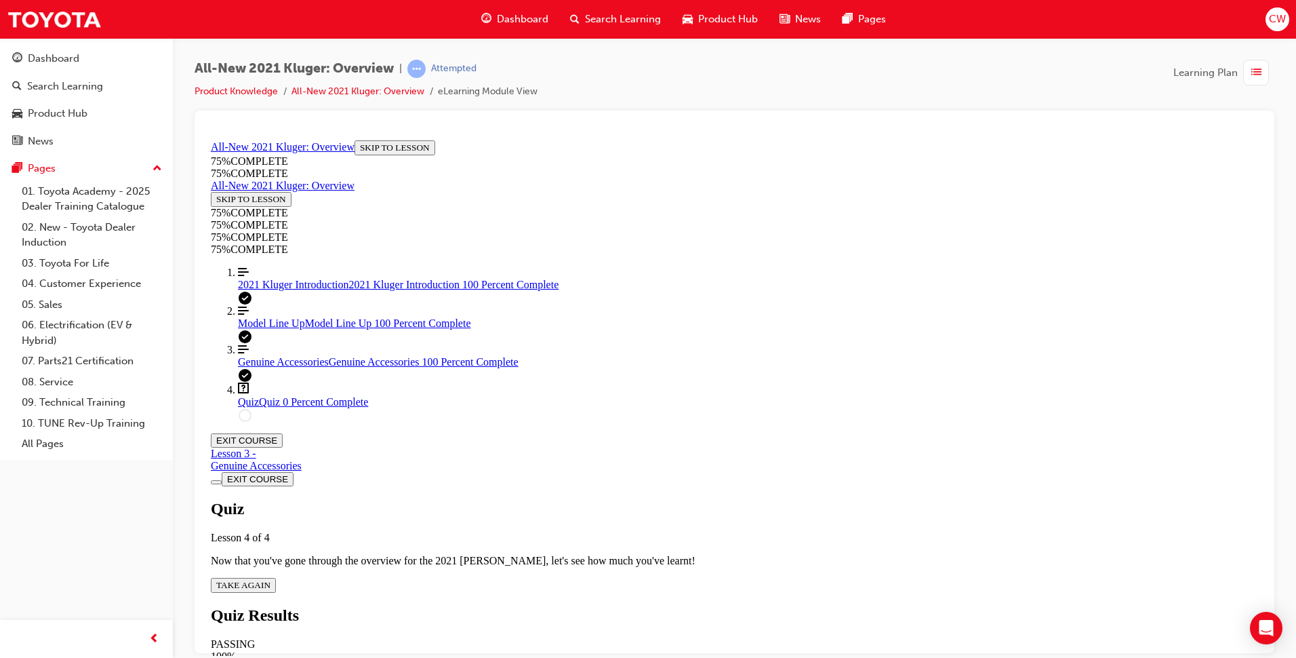
click at [276, 577] on button "TAKE AGAIN" at bounding box center [243, 584] width 65 height 15
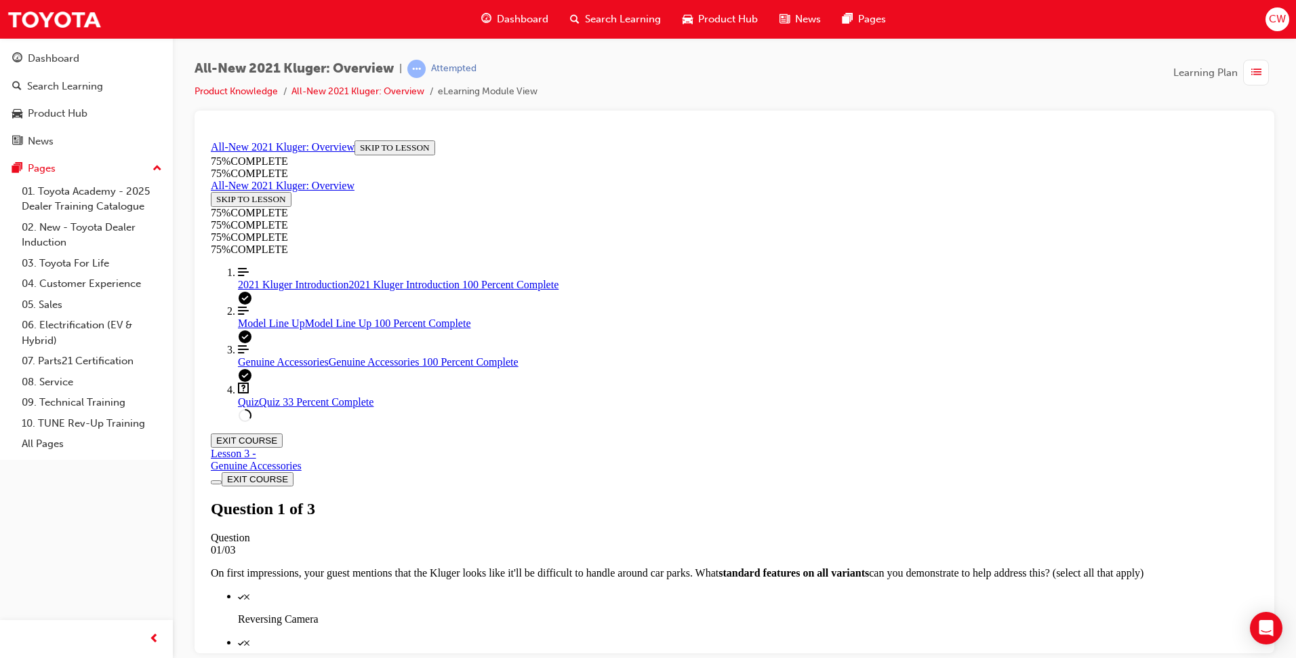
scroll to position [185, 0]
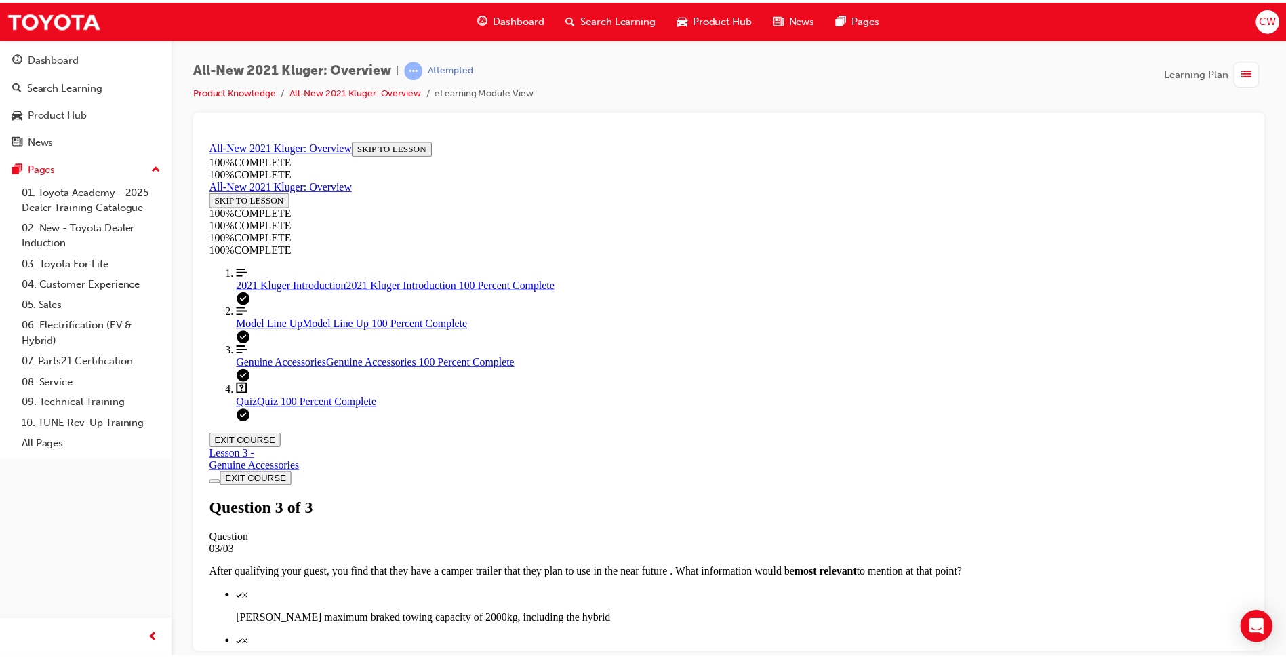
scroll to position [49, 0]
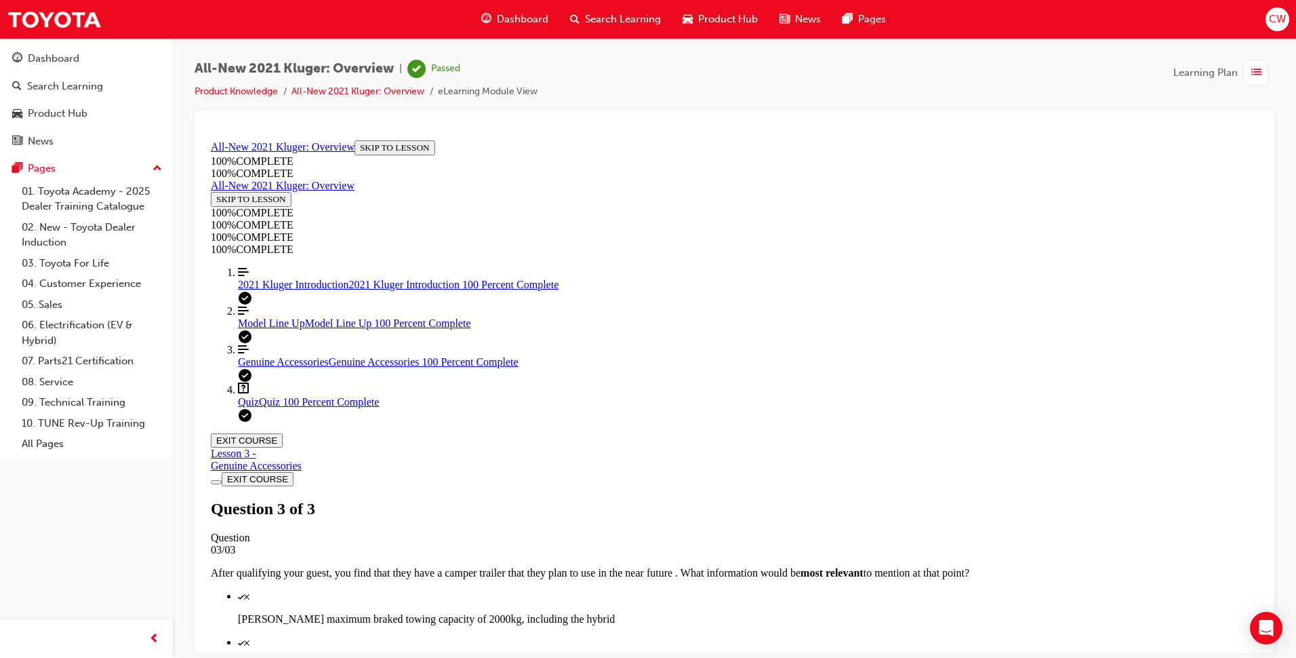
click at [533, 31] on div "Dashboard" at bounding box center [514, 19] width 89 height 28
